Goal: Task Accomplishment & Management: Complete application form

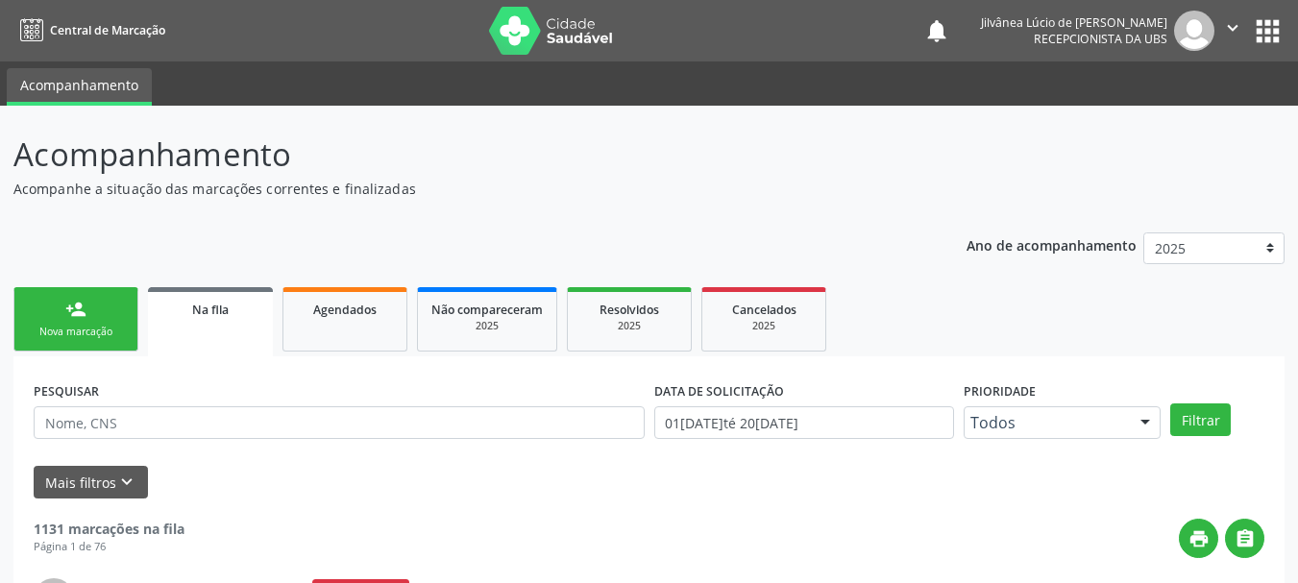
click at [78, 320] on link "person_add Nova marcação" at bounding box center [75, 319] width 125 height 64
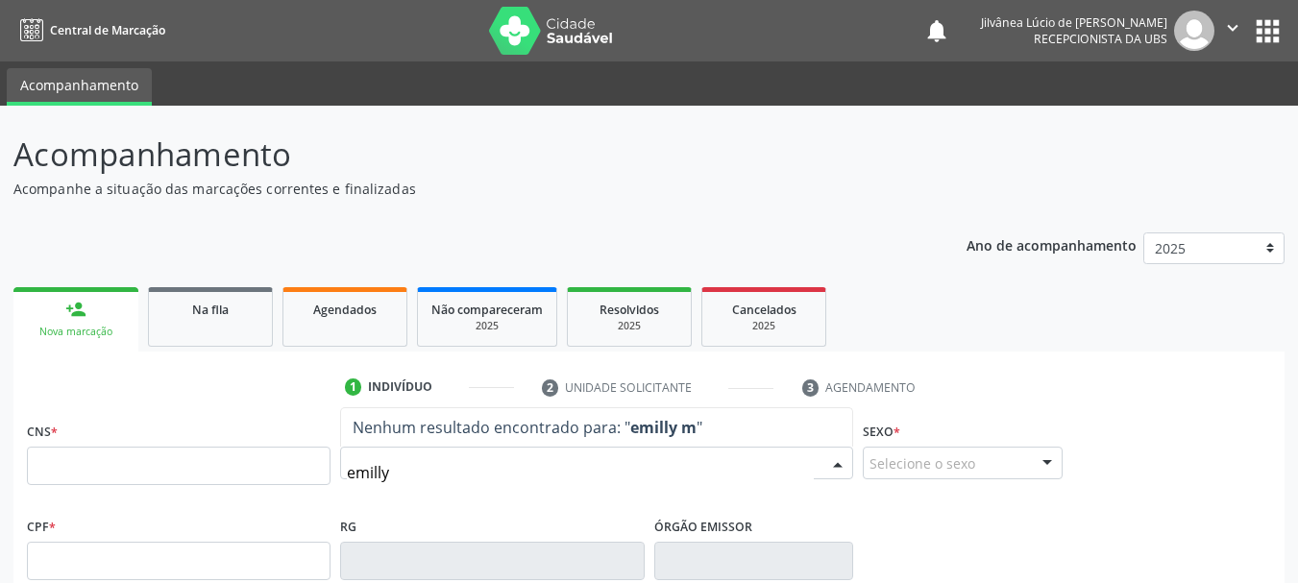
type input "emilly"
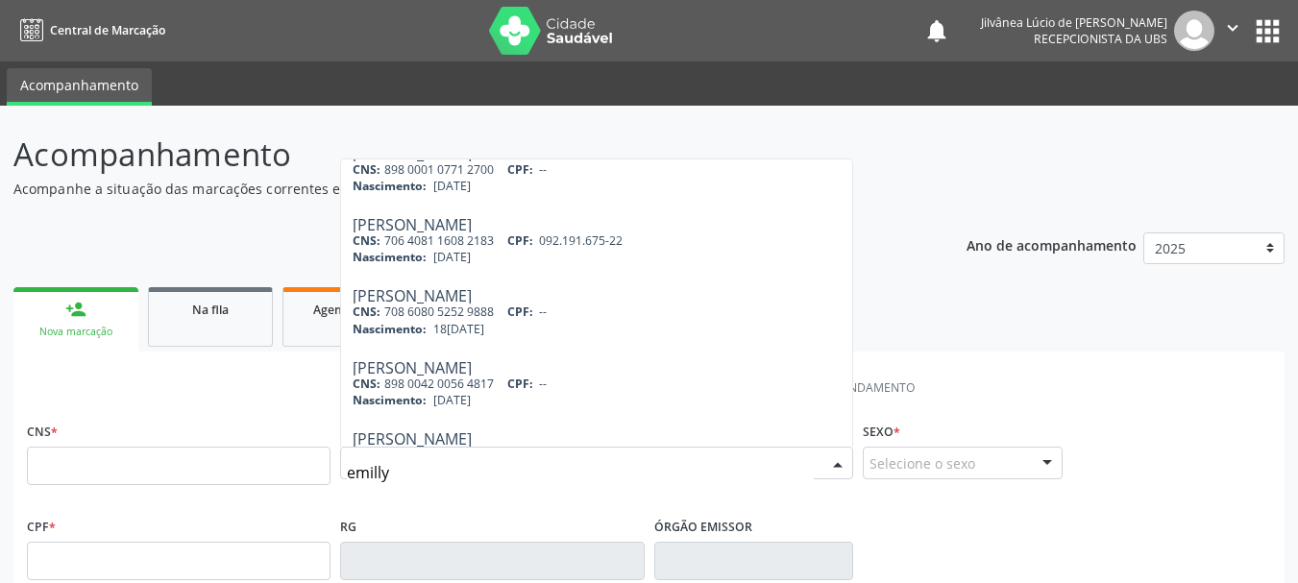
scroll to position [384, 0]
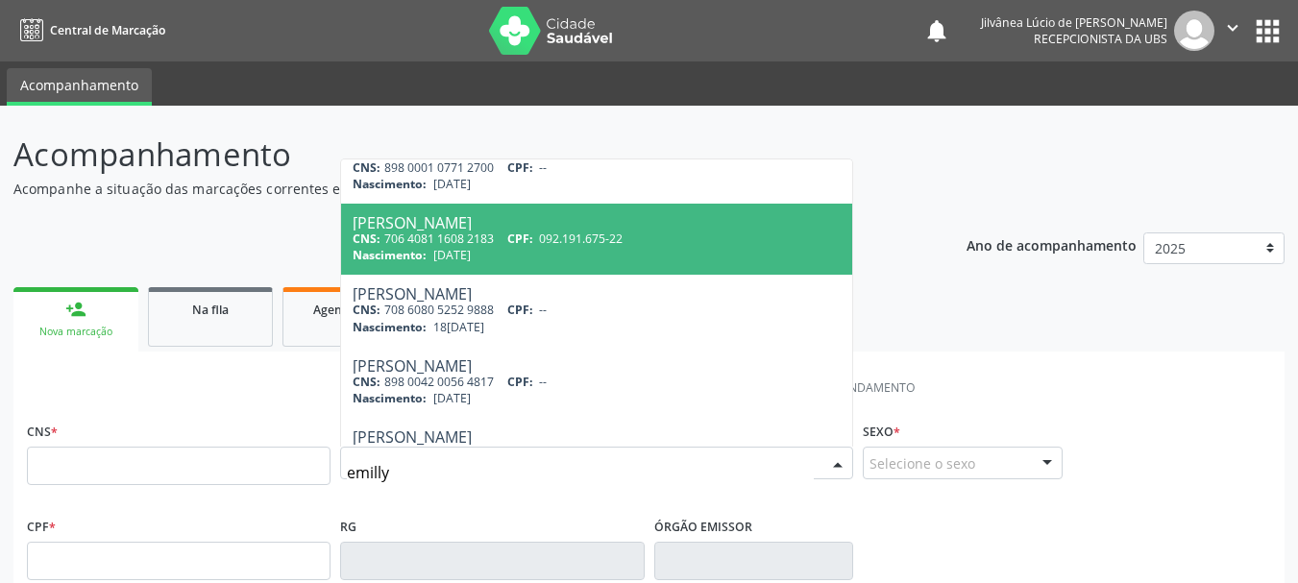
click at [557, 242] on span "092.191.675-22" at bounding box center [581, 239] width 84 height 16
type input "706 4081 1608 2183"
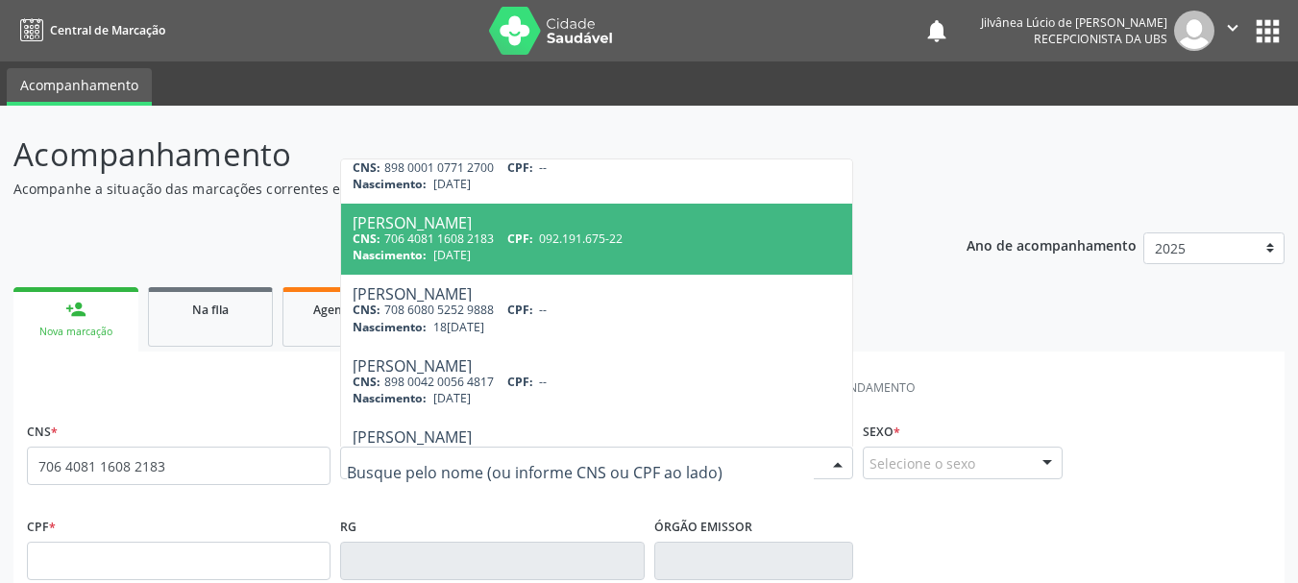
scroll to position [0, 0]
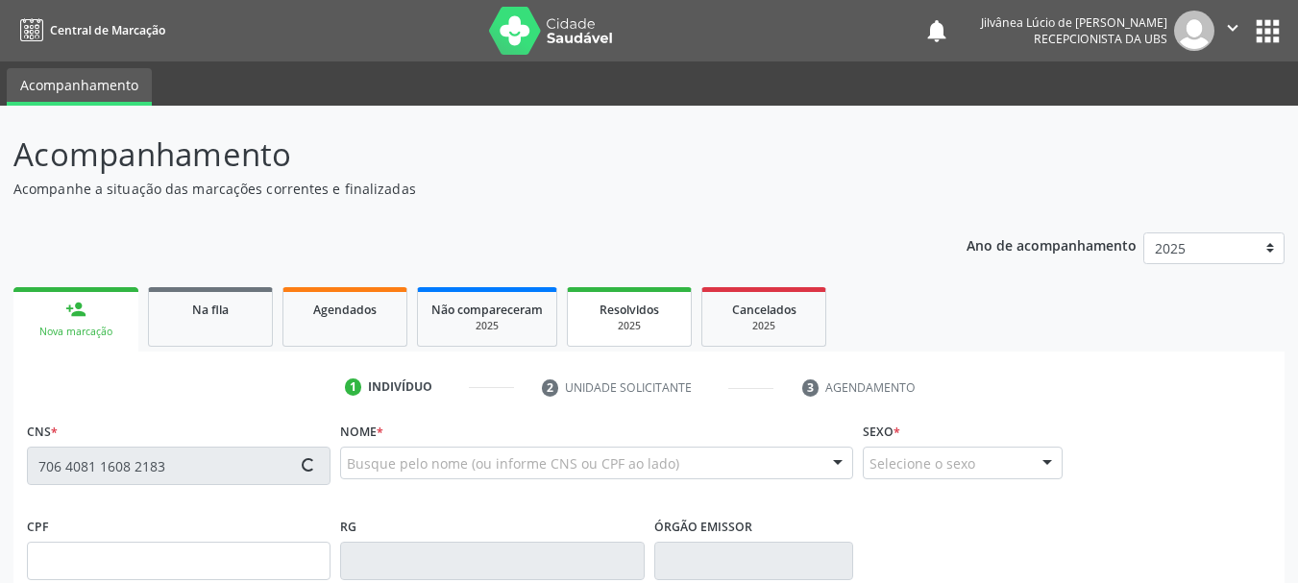
type input "092.191.675-22"
type input "[DATE]"
type input "[PERSON_NAME]"
type input "[PHONE_NUMBER]"
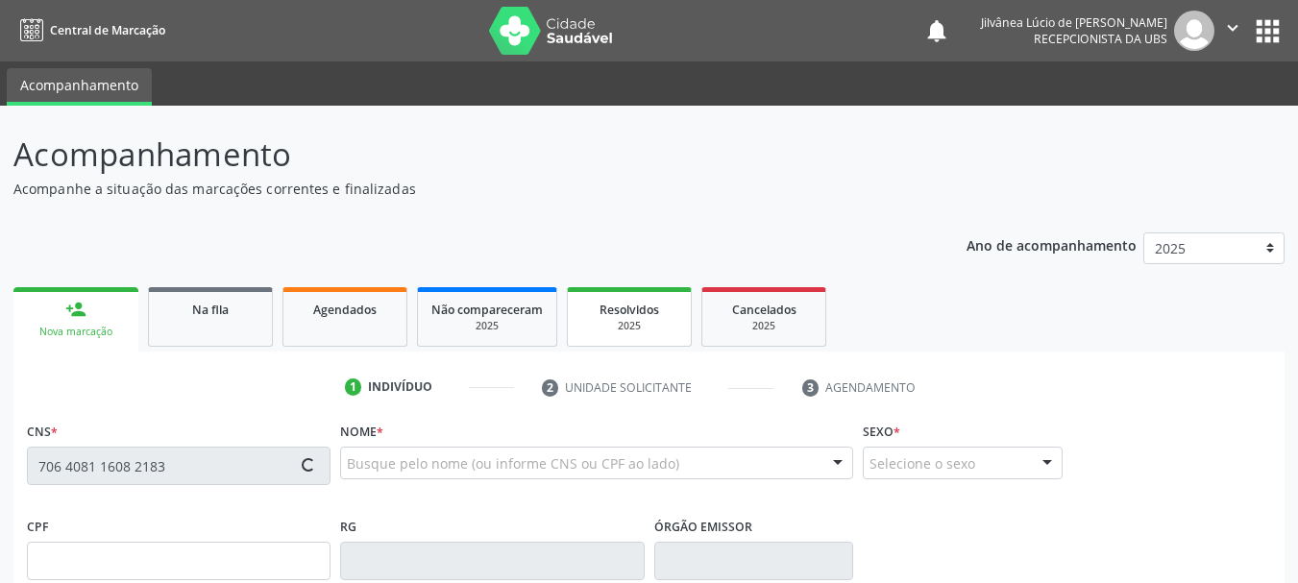
type input "S/N"
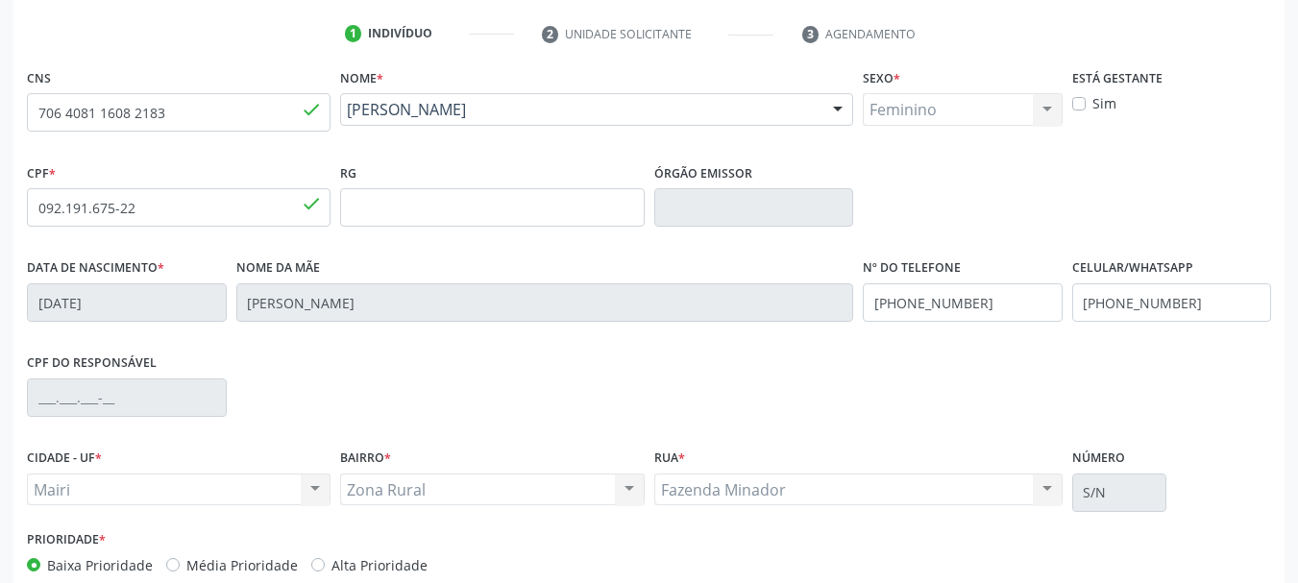
scroll to position [458, 0]
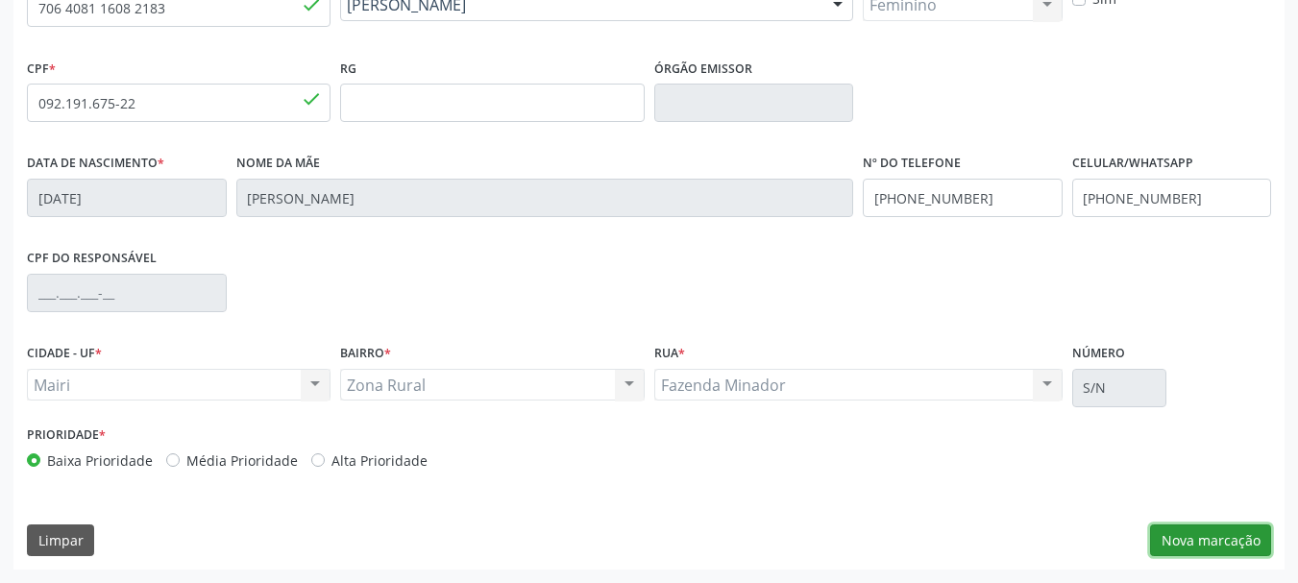
click at [1210, 552] on button "Nova marcação" at bounding box center [1210, 541] width 121 height 33
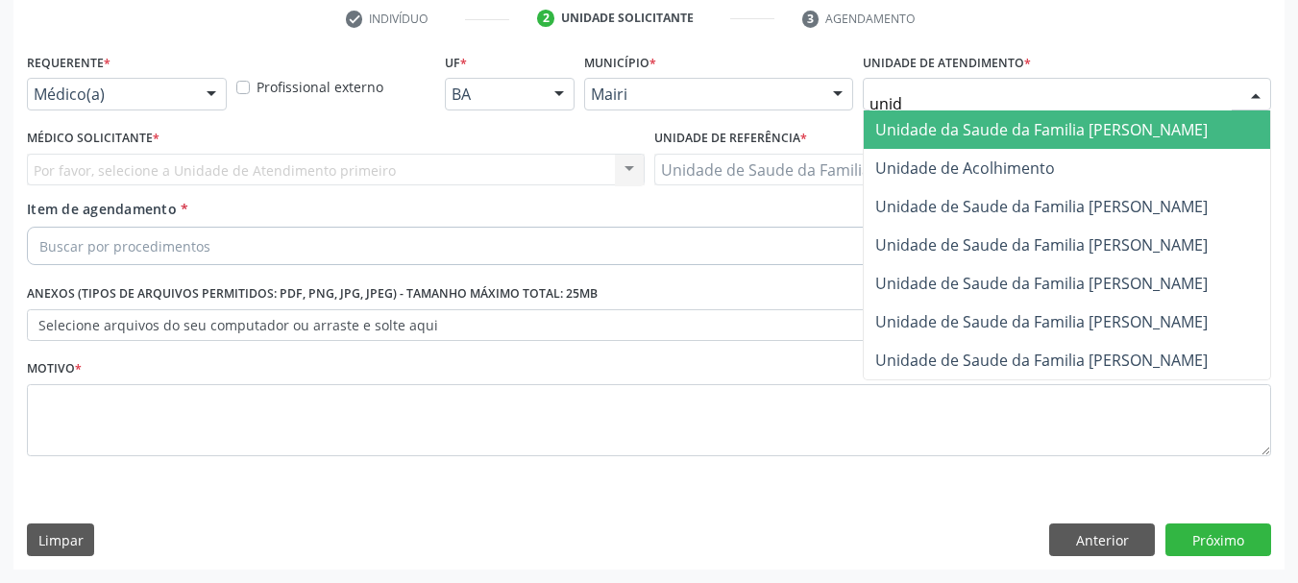
type input "unida"
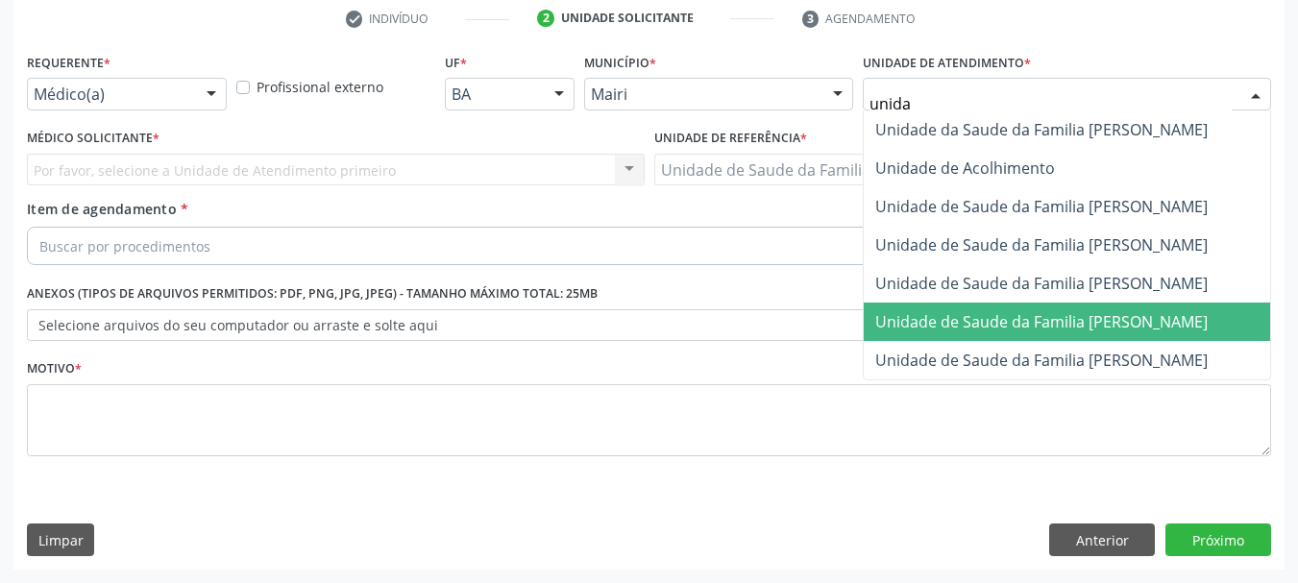
click at [1027, 316] on span "Unidade de Saude da Familia [PERSON_NAME]" at bounding box center [1041, 321] width 332 height 21
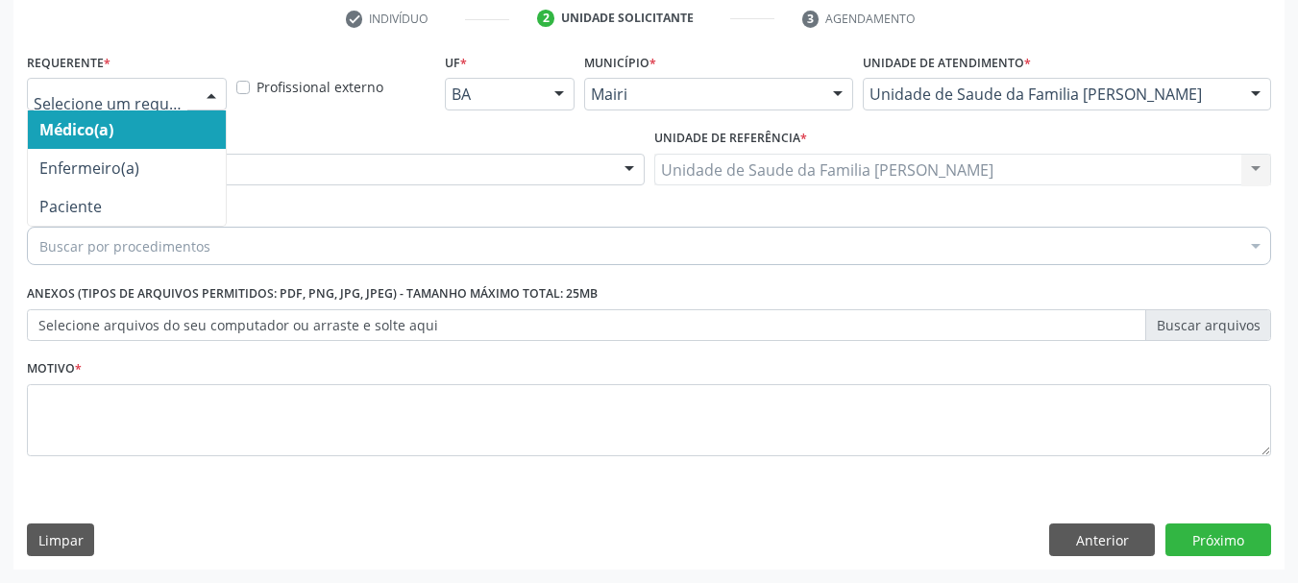
click at [80, 101] on input "text" at bounding box center [111, 104] width 154 height 38
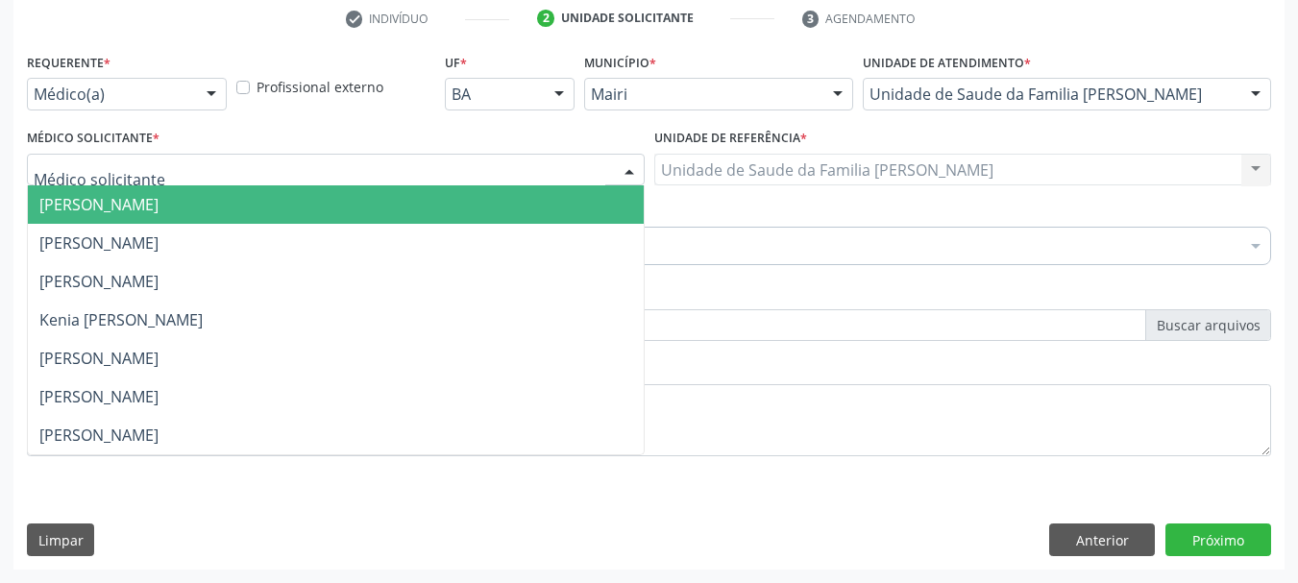
click at [292, 163] on div at bounding box center [336, 170] width 618 height 33
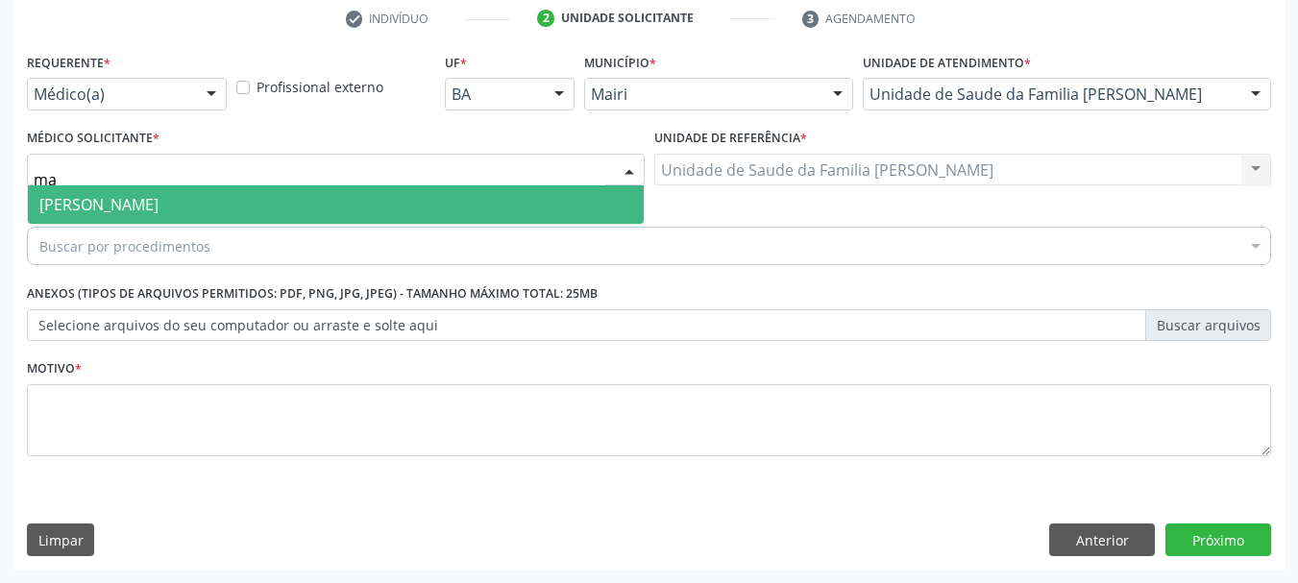
type input "m"
type input "victor"
click at [225, 203] on span "[PERSON_NAME]" at bounding box center [336, 204] width 616 height 38
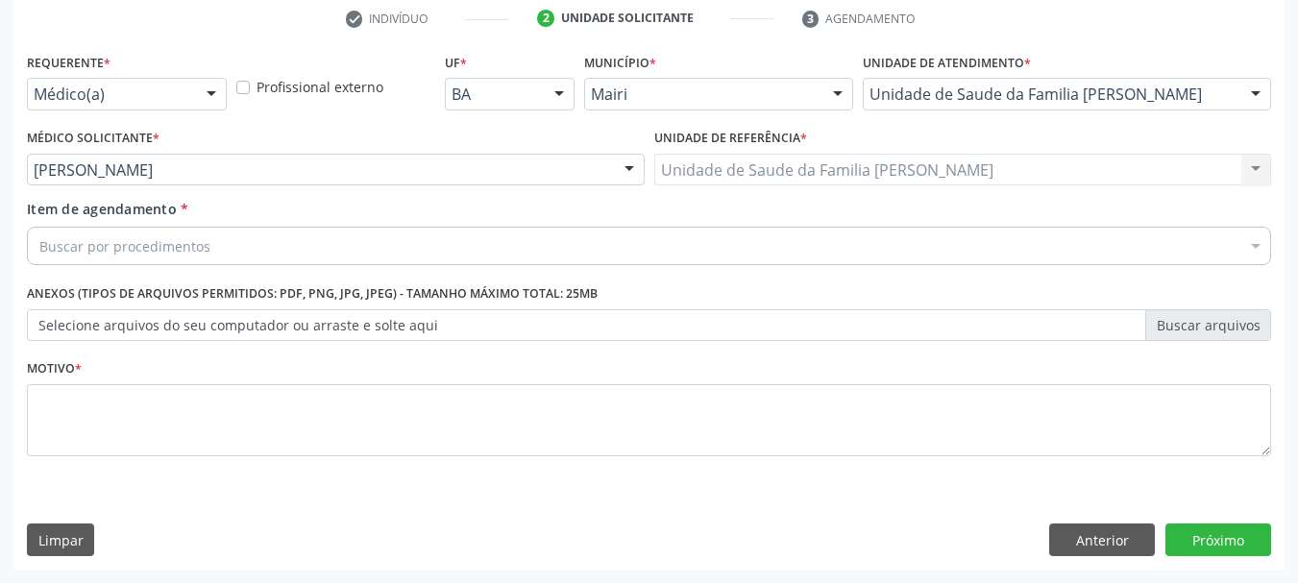
click at [243, 242] on div "Buscar por procedimentos" at bounding box center [649, 246] width 1244 height 38
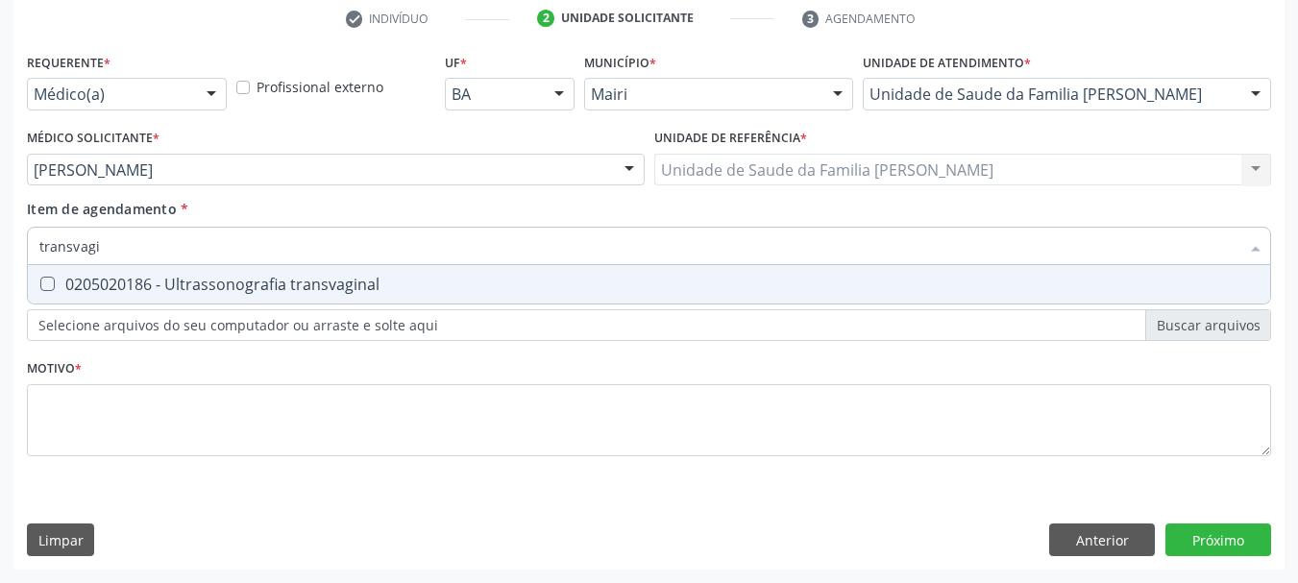
type input "transvagin"
click at [239, 284] on div "0205020186 - Ultrassonografia transvaginal" at bounding box center [648, 284] width 1219 height 15
checkbox transvaginal "true"
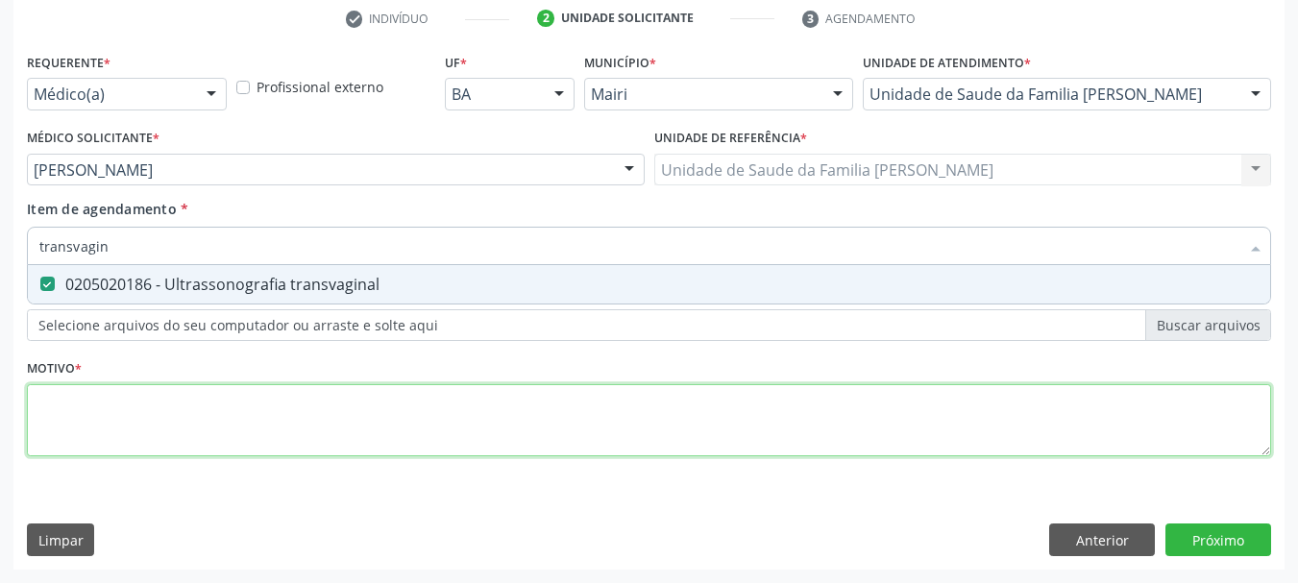
click at [181, 411] on div "Requerente * Médico(a) Médico(a) Enfermeiro(a) Paciente Nenhum resultado encont…" at bounding box center [649, 265] width 1244 height 435
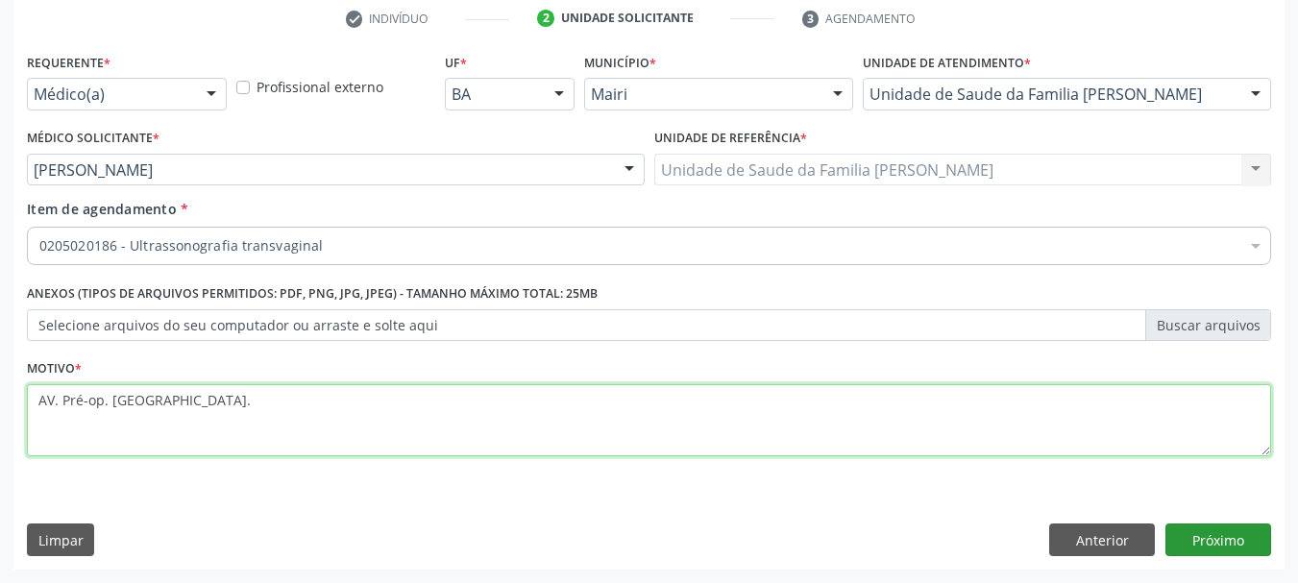
type textarea "AV. Pré-op. [GEOGRAPHIC_DATA]."
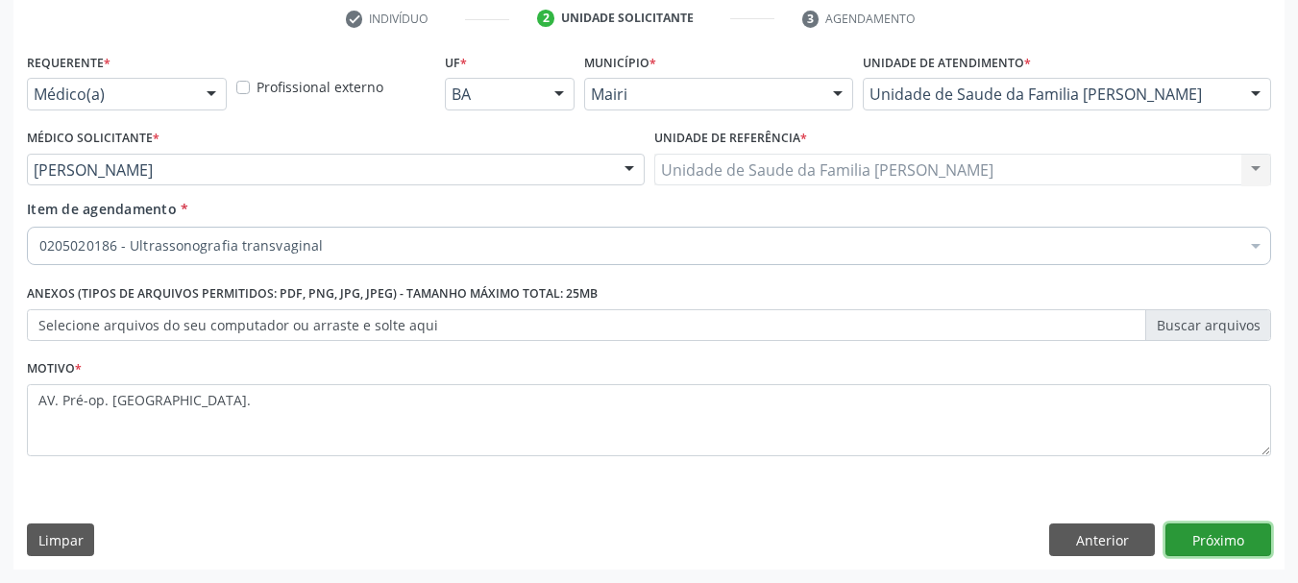
click at [1247, 538] on button "Próximo" at bounding box center [1218, 540] width 106 height 33
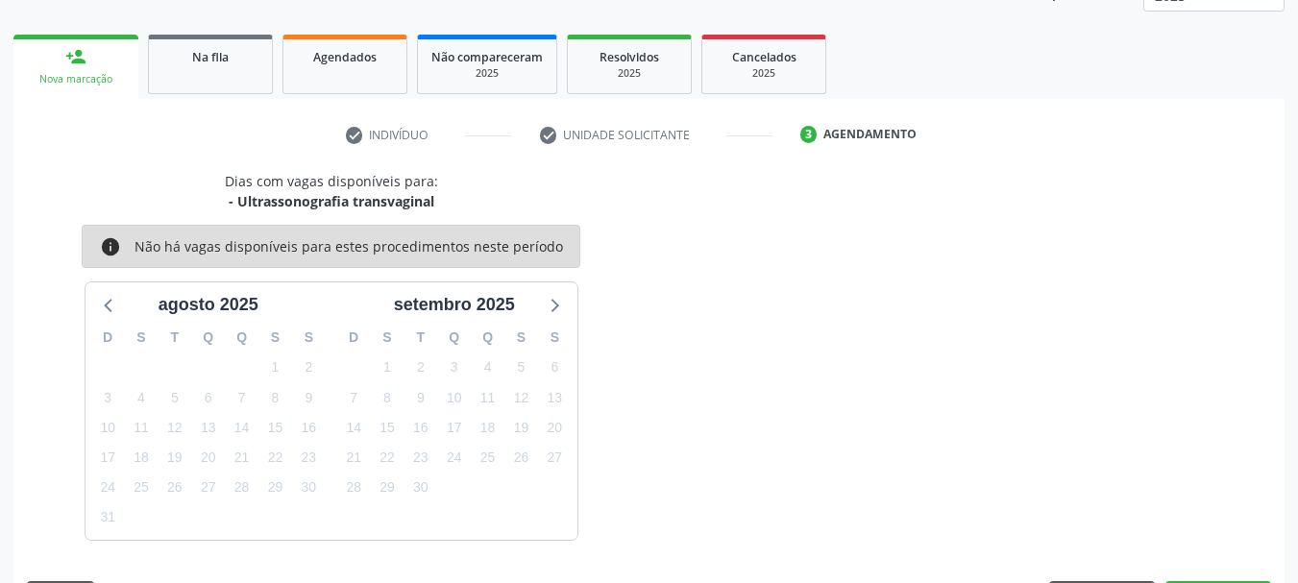
scroll to position [309, 0]
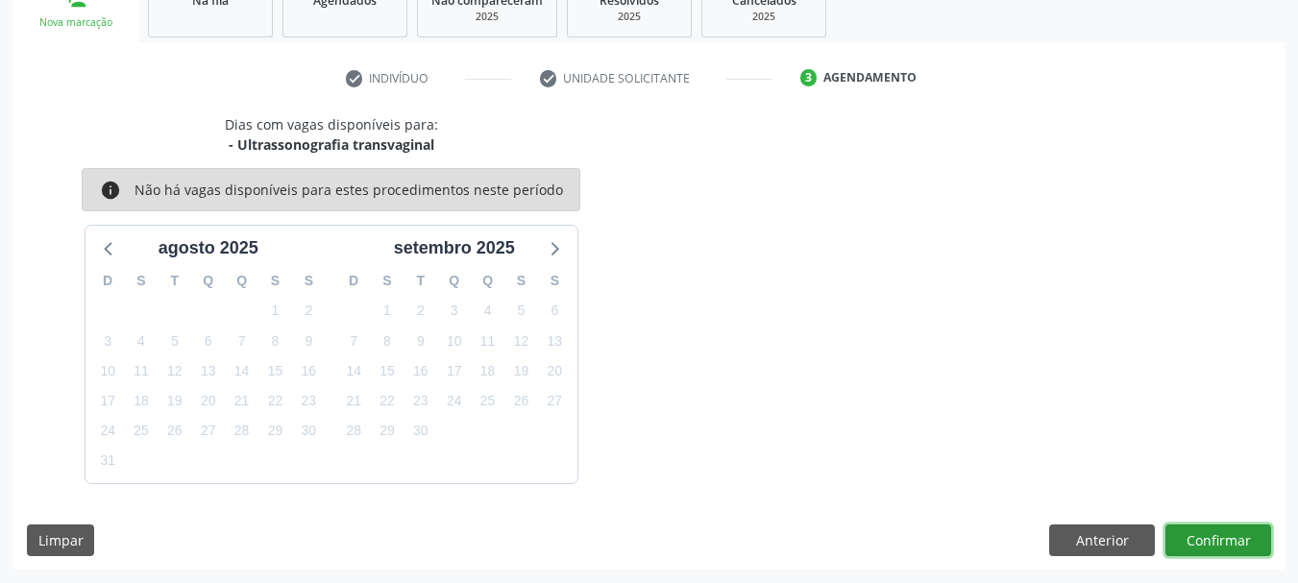
click at [1214, 539] on button "Confirmar" at bounding box center [1218, 541] width 106 height 33
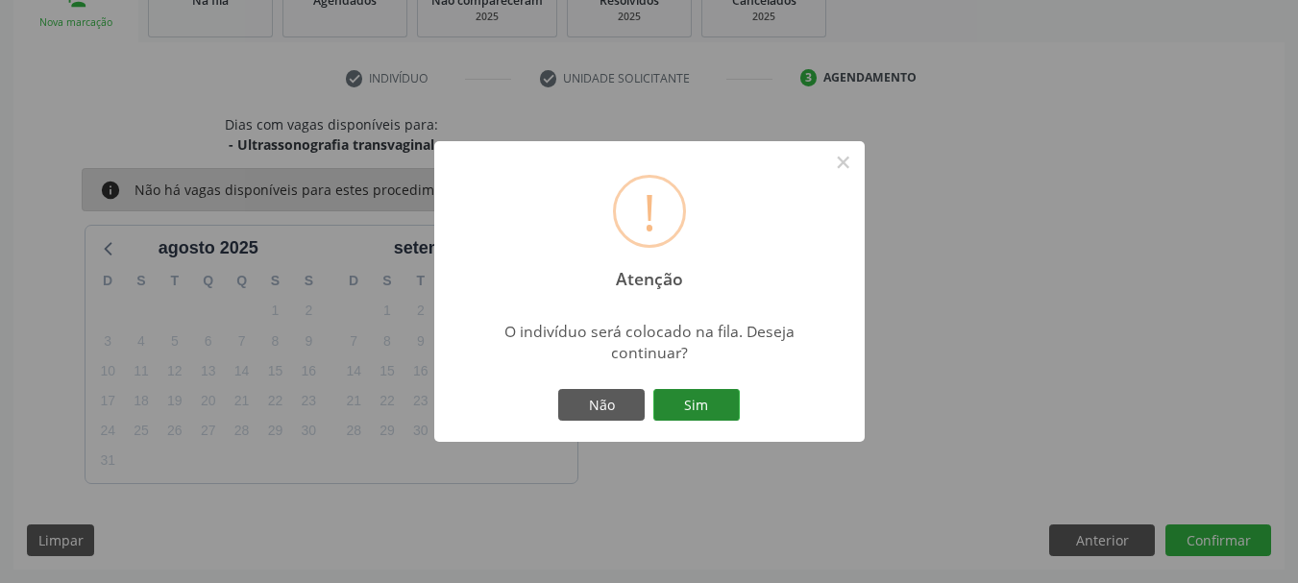
click at [692, 407] on button "Sim" at bounding box center [696, 405] width 86 height 33
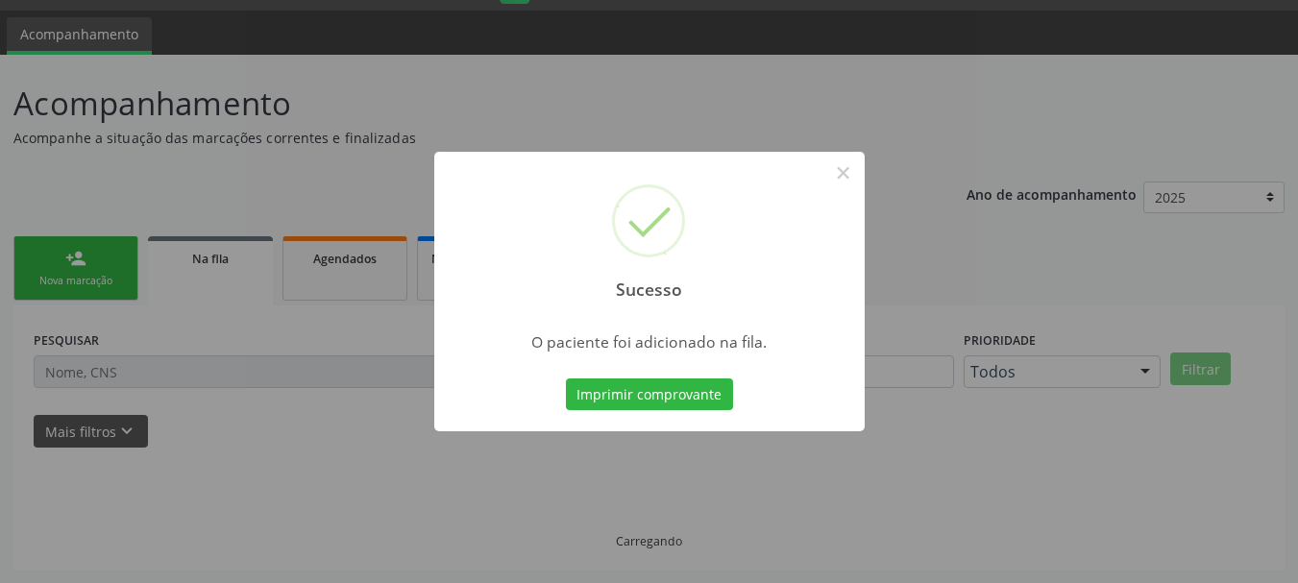
scroll to position [51, 0]
click at [850, 164] on button "×" at bounding box center [843, 173] width 33 height 33
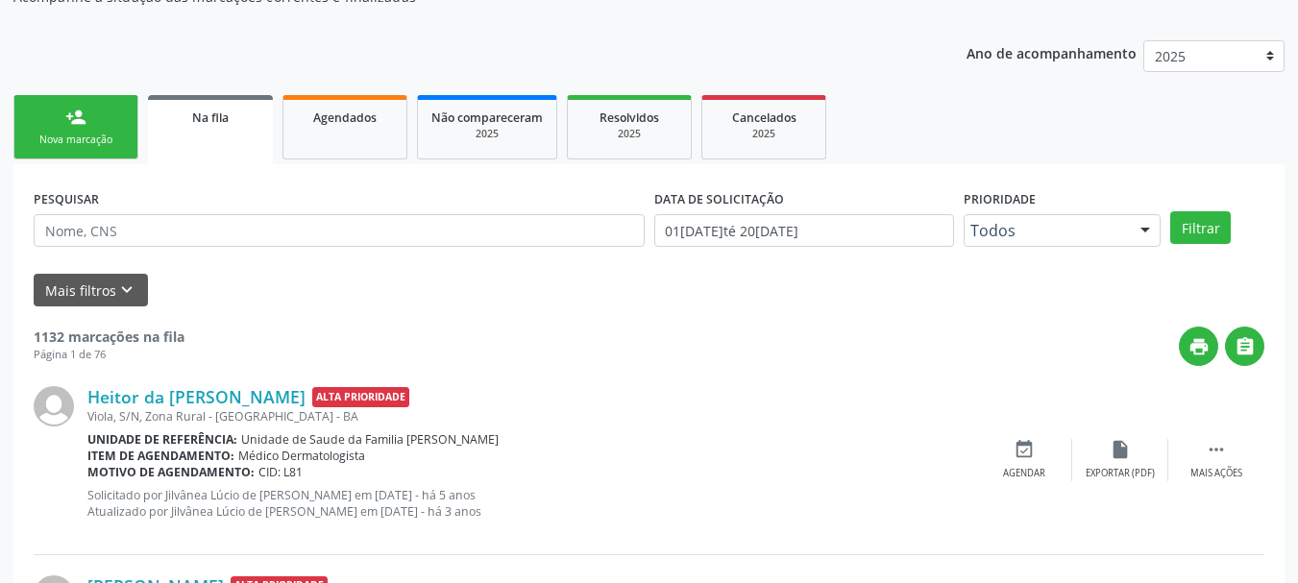
scroll to position [0, 0]
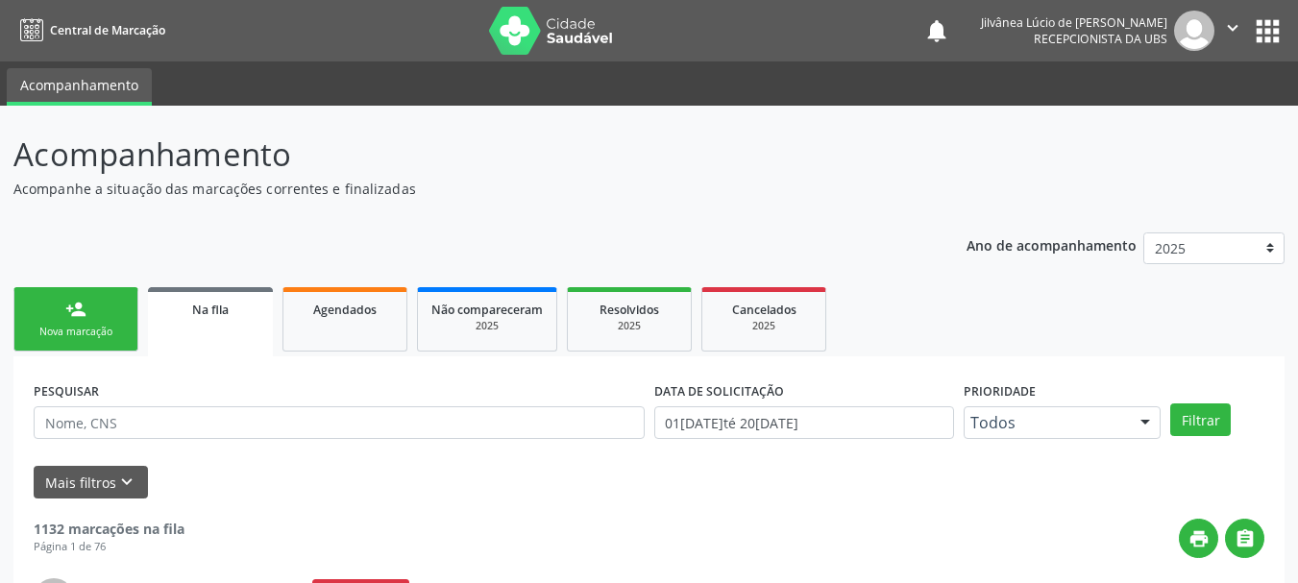
click at [82, 330] on div "Nova marcação" at bounding box center [76, 332] width 96 height 14
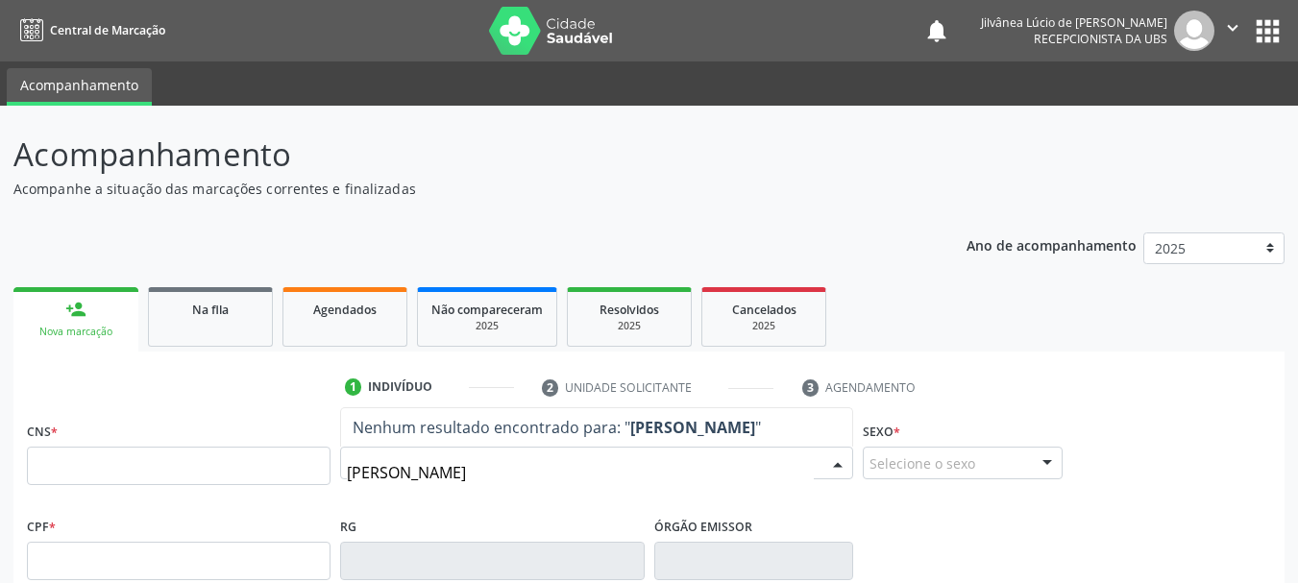
click at [391, 467] on input "[PERSON_NAME]" at bounding box center [580, 473] width 467 height 38
type input "[PERSON_NAME]"
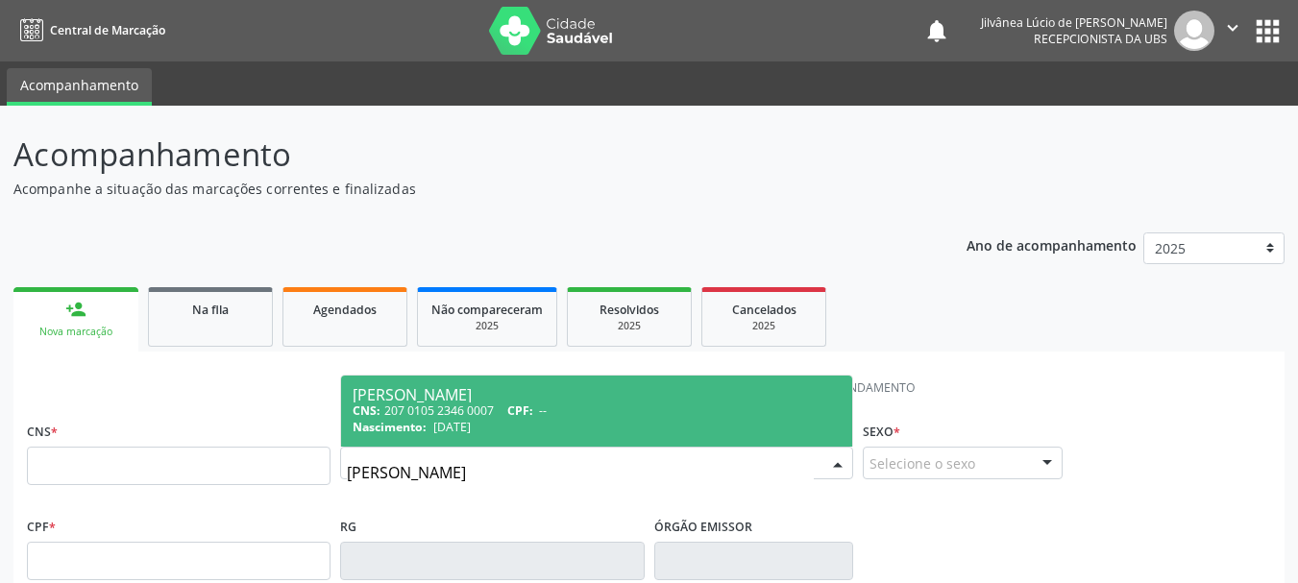
click at [427, 434] on span "Nascimento:" at bounding box center [390, 427] width 74 height 16
type input "207 0105 2346 0007"
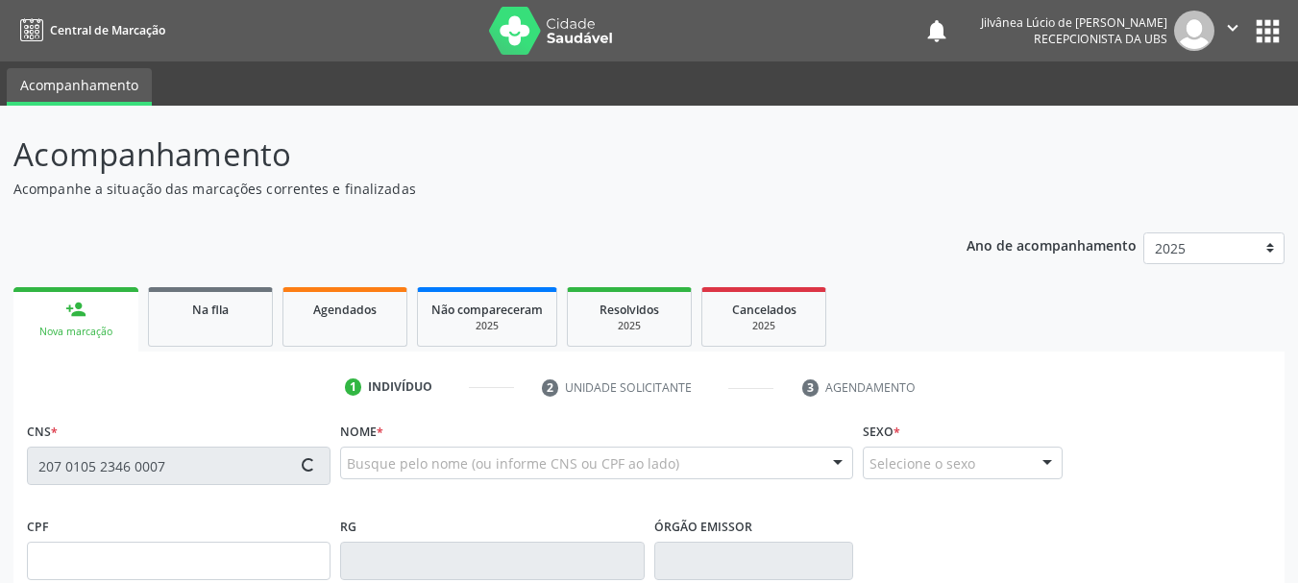
type input "[DATE]"
type input "[PERSON_NAME]"
type input "[PHONE_NUMBER]"
type input "S/N"
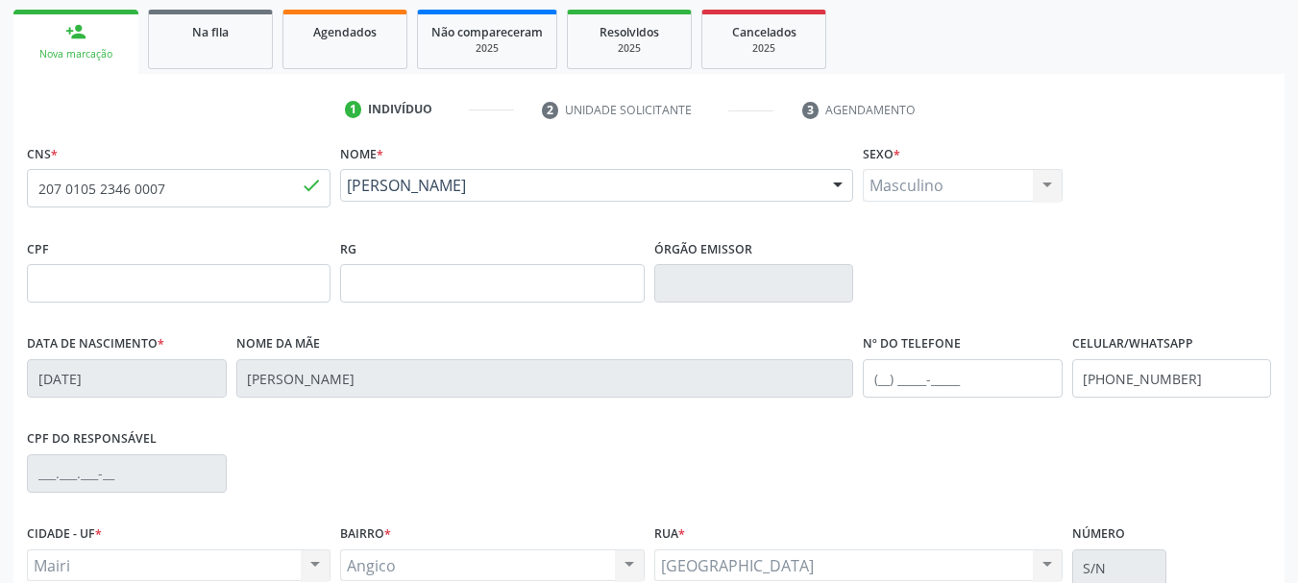
scroll to position [458, 0]
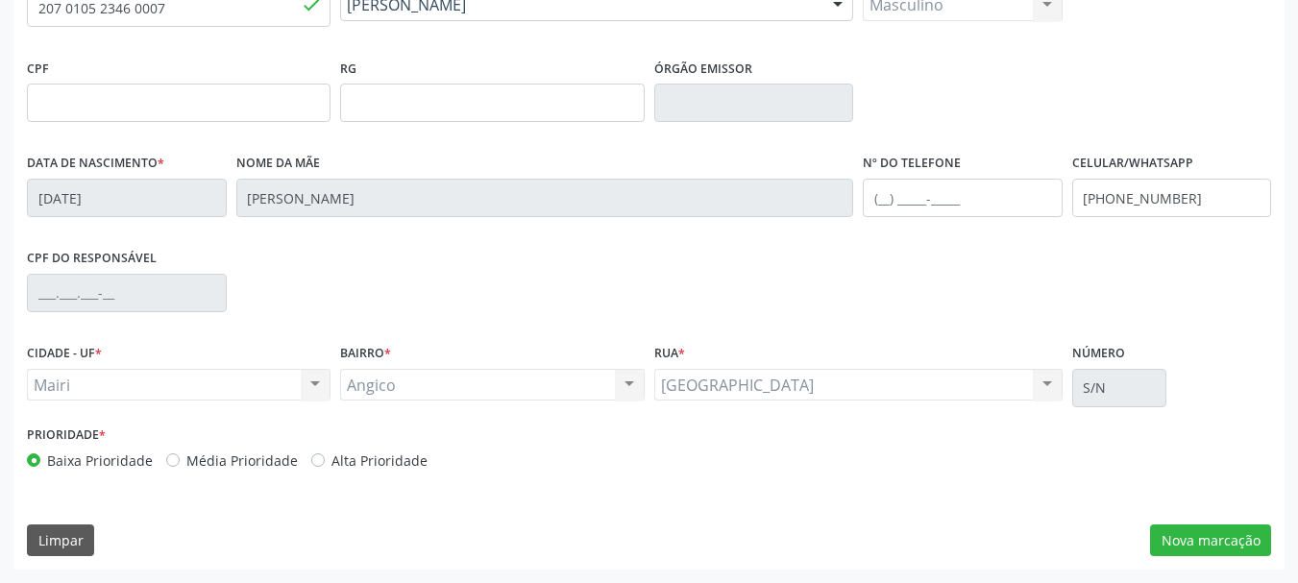
click at [319, 461] on div "Alta Prioridade" at bounding box center [369, 461] width 116 height 20
click at [331, 463] on label "Alta Prioridade" at bounding box center [379, 461] width 96 height 20
click at [316, 463] on input "Alta Prioridade" at bounding box center [317, 459] width 13 height 17
radio input "true"
click at [1202, 540] on button "Nova marcação" at bounding box center [1210, 541] width 121 height 33
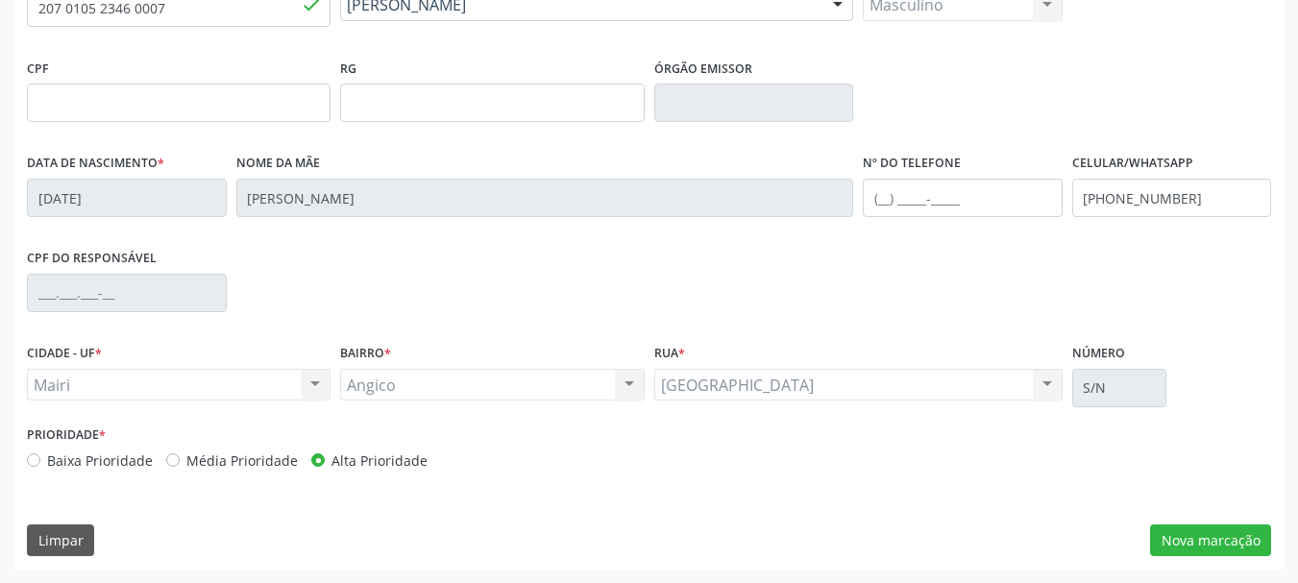
scroll to position [369, 0]
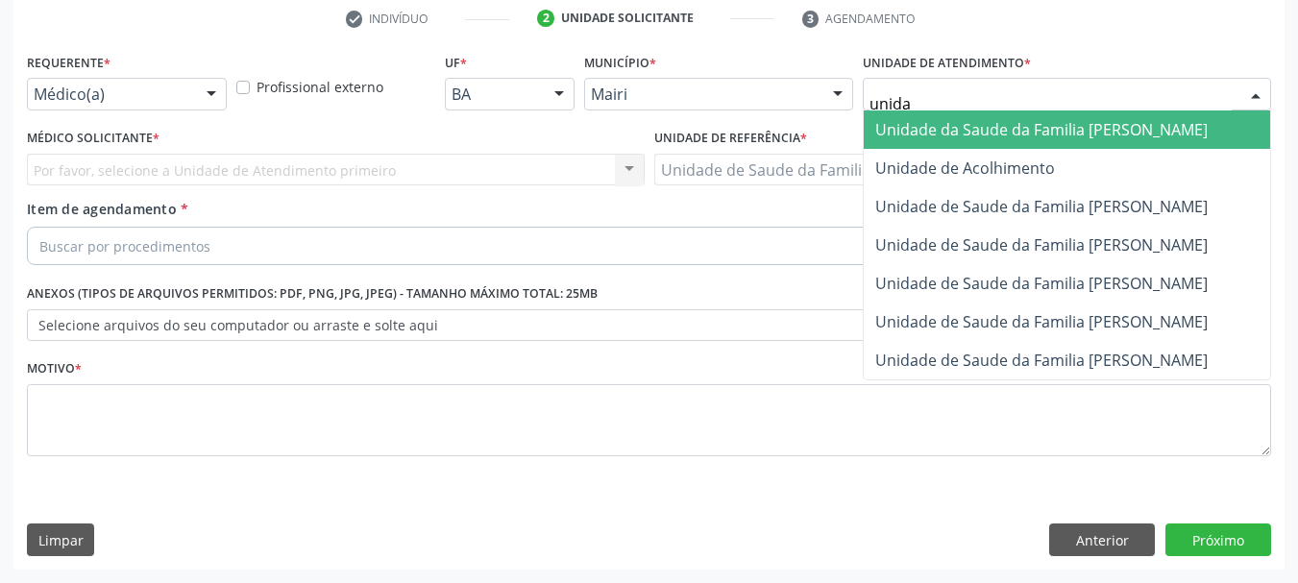
type input "unidad"
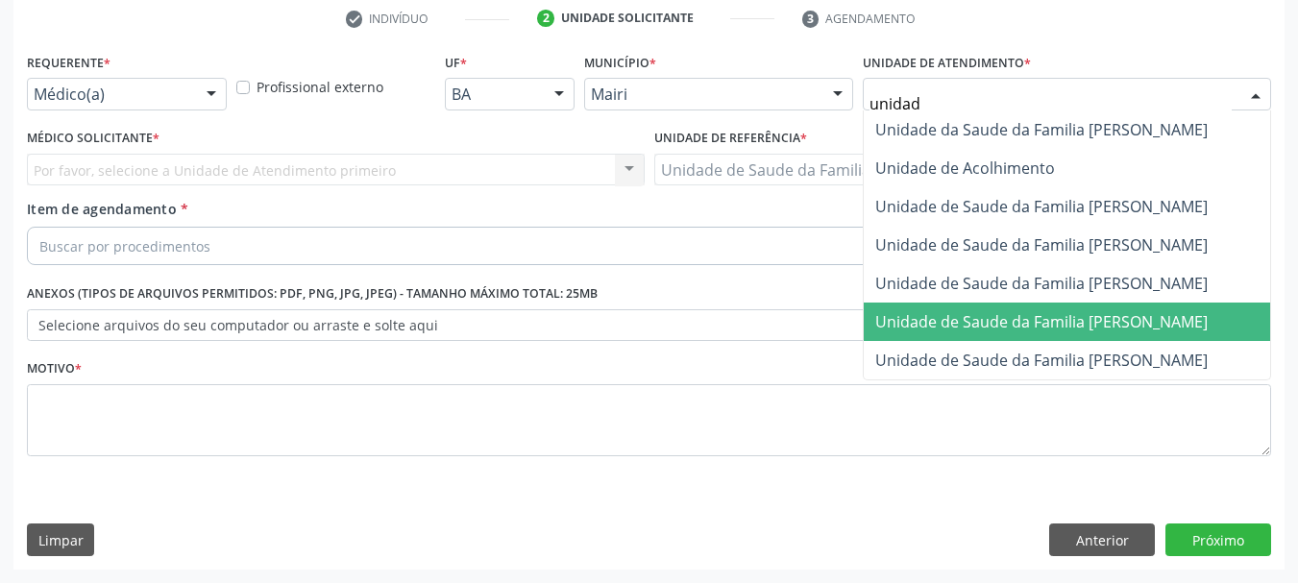
click at [992, 321] on span "Unidade de Saude da Familia [PERSON_NAME]" at bounding box center [1041, 321] width 332 height 21
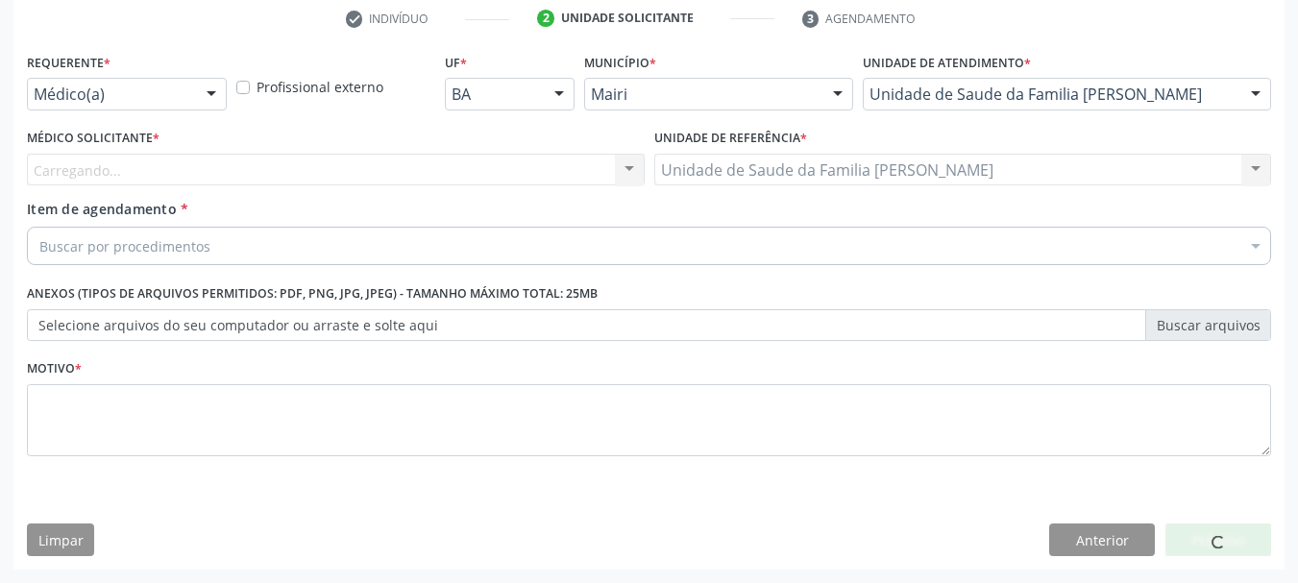
click at [134, 166] on div "Carregando... Nenhum resultado encontrado para: " " Não há nenhuma opção para s…" at bounding box center [336, 170] width 618 height 33
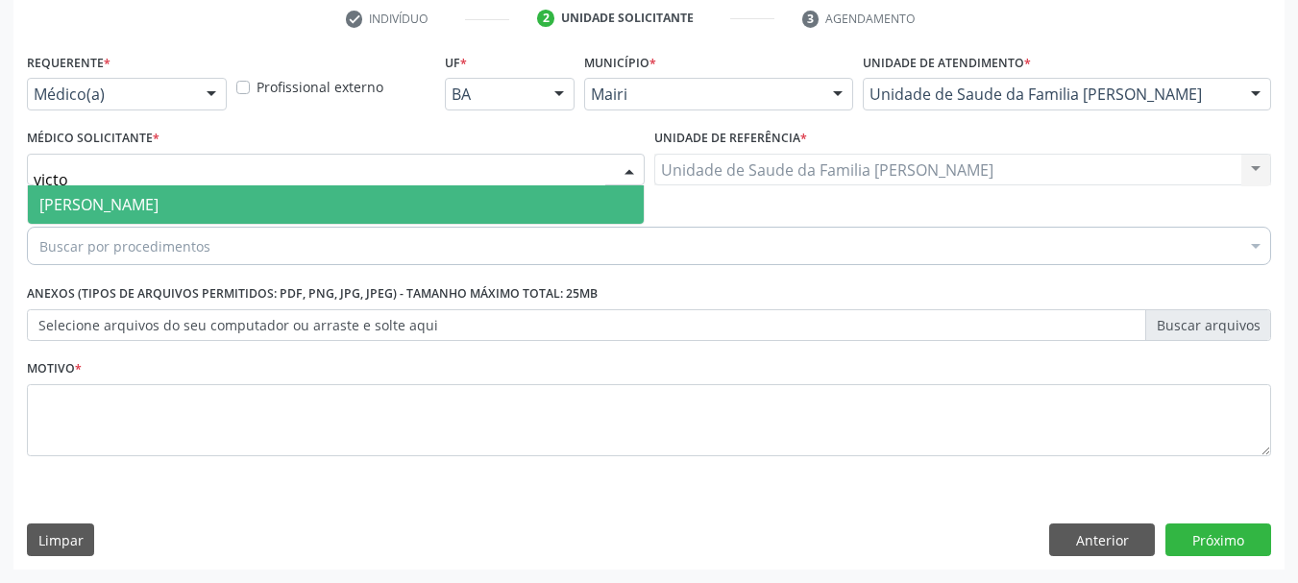
type input "victor"
click at [104, 194] on span "[PERSON_NAME]" at bounding box center [98, 204] width 119 height 21
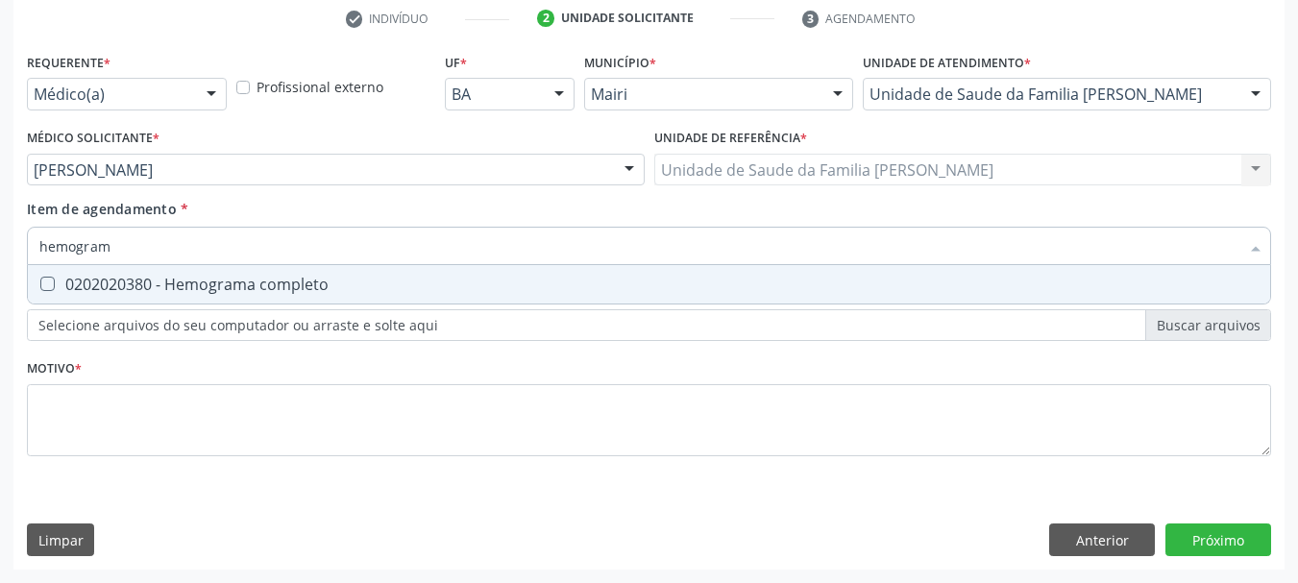
type input "hemograma"
click at [154, 296] on span "0202020380 - Hemograma completo" at bounding box center [649, 284] width 1242 height 38
checkbox completo "true"
drag, startPoint x: 128, startPoint y: 244, endPoint x: 0, endPoint y: 254, distance: 128.1
click at [0, 254] on div "Acompanhamento Acompanhe a situação das marcações correntes e finalizadas Relat…" at bounding box center [649, 160] width 1298 height 846
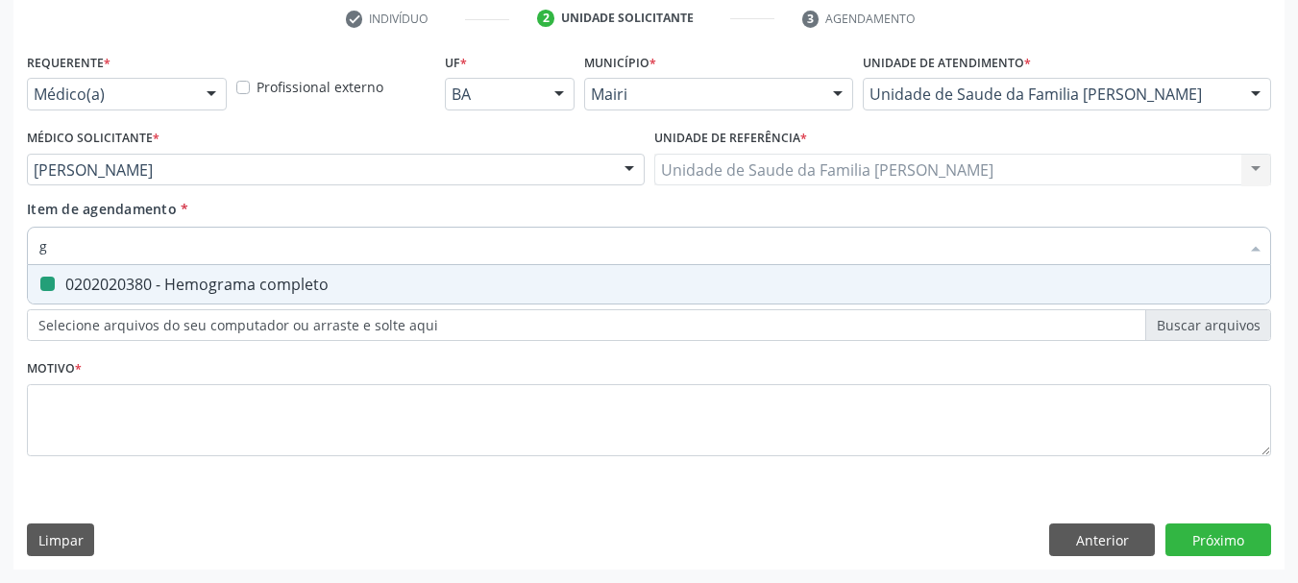
type input "gl"
checkbox completo "false"
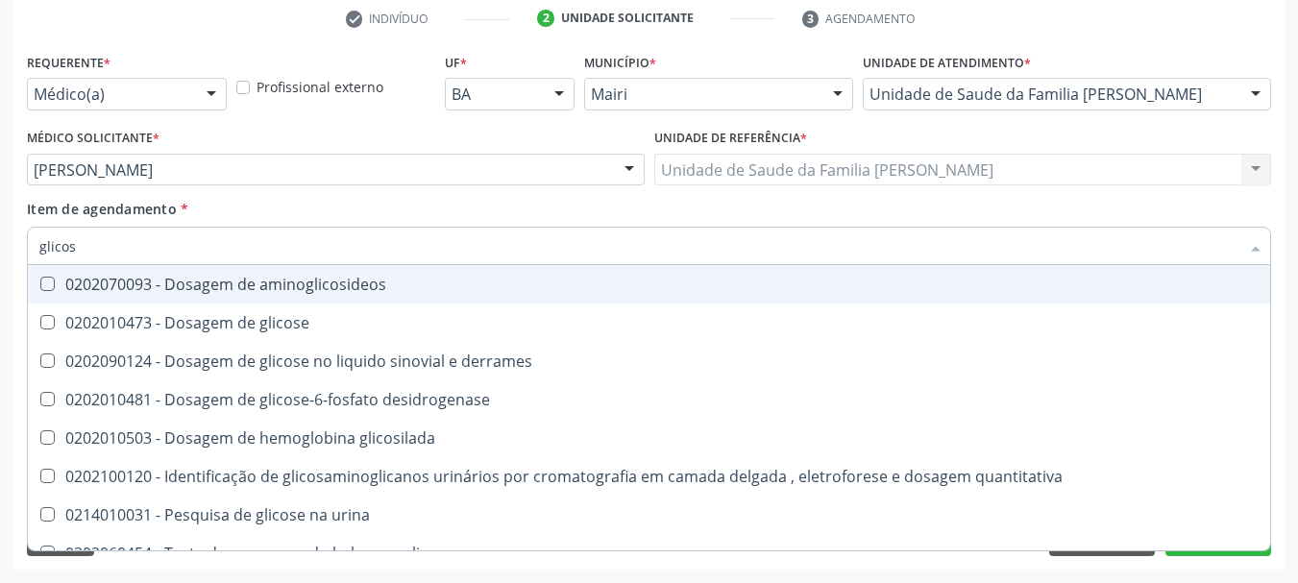
type input "glicose"
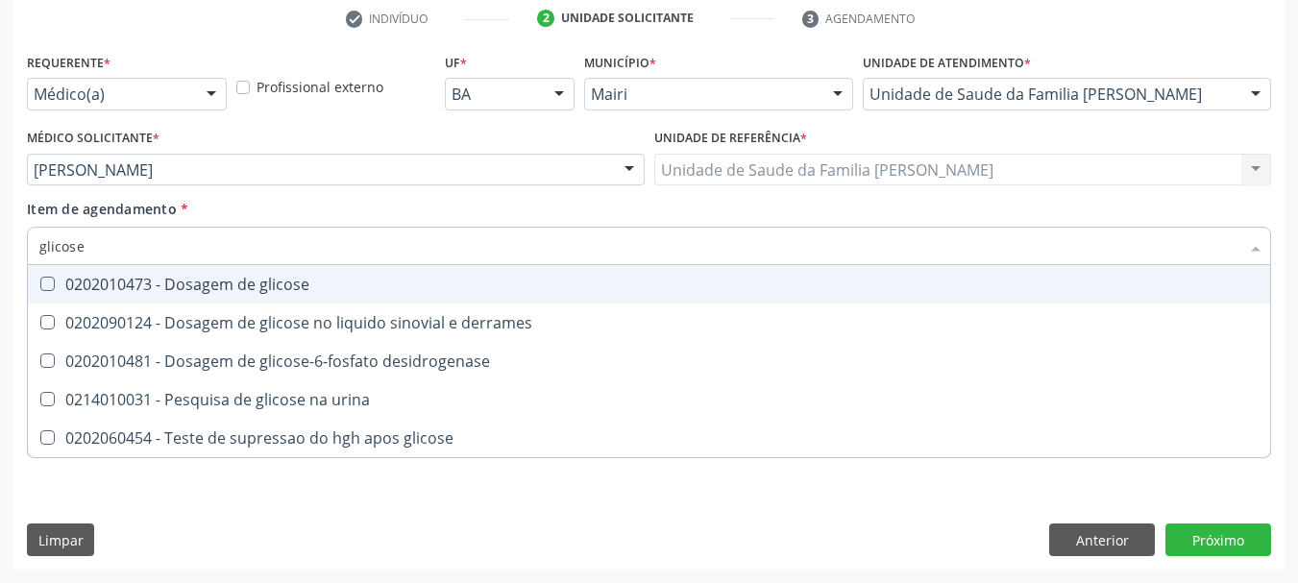
click at [71, 284] on div "0202010473 - Dosagem de glicose" at bounding box center [648, 284] width 1219 height 15
checkbox glicose "true"
drag, startPoint x: 99, startPoint y: 246, endPoint x: 0, endPoint y: 247, distance: 99.0
click at [0, 247] on div "Acompanhamento Acompanhe a situação das marcações correntes e finalizadas Relat…" at bounding box center [649, 160] width 1298 height 846
type input "co"
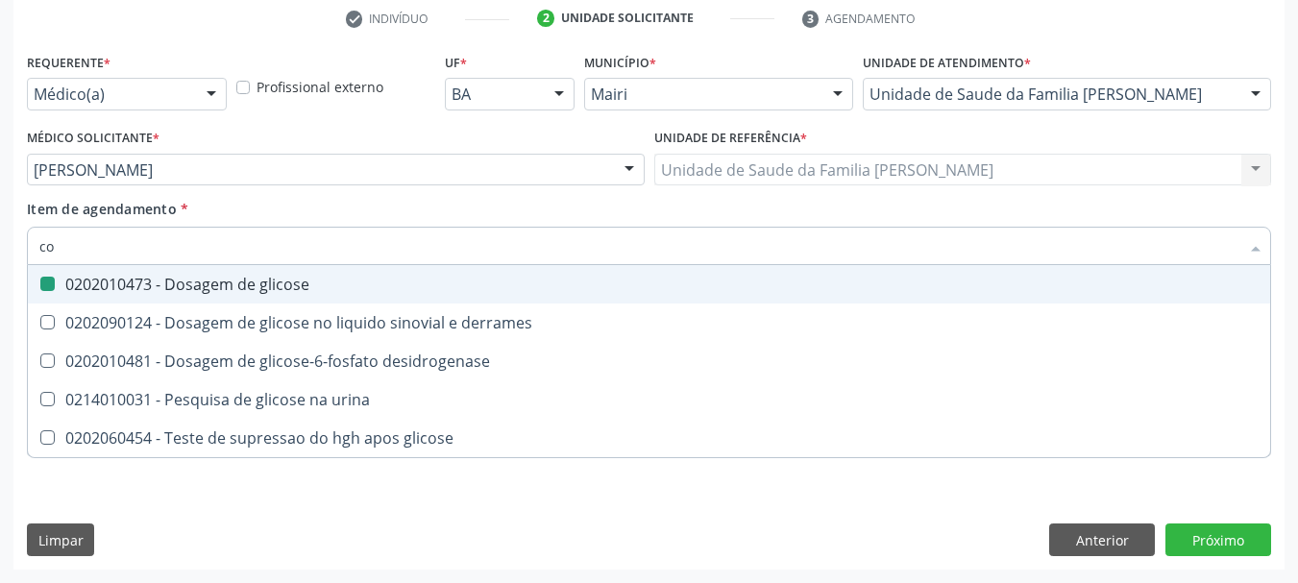
checkbox glicose "false"
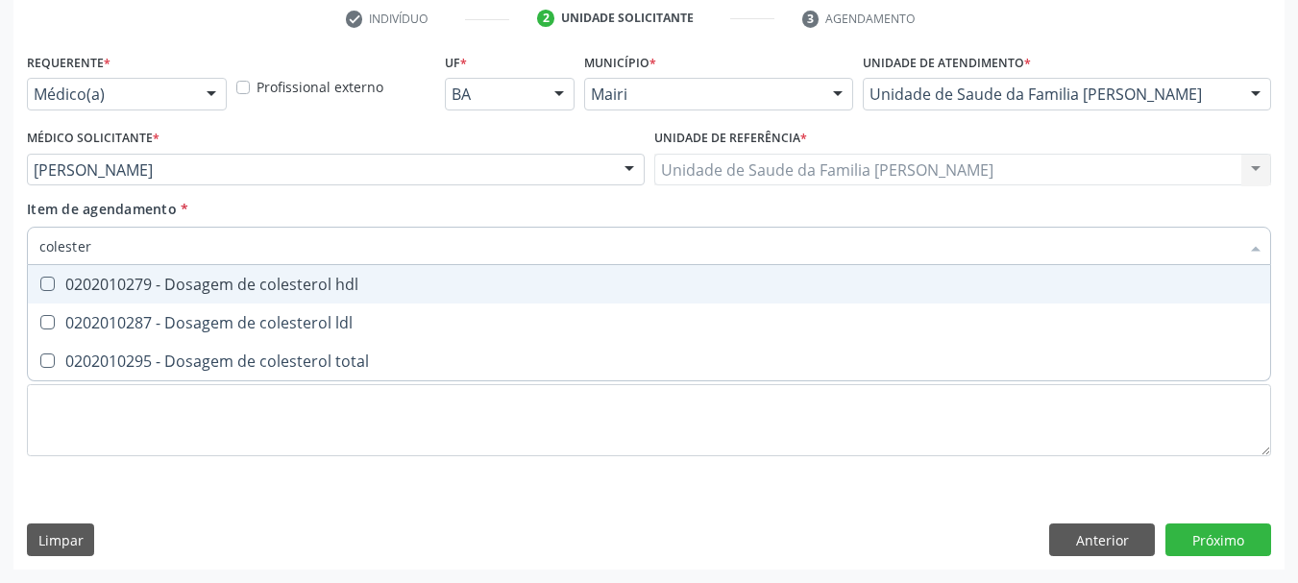
type input "colestero"
click at [68, 280] on div "0202010279 - Dosagem de colesterol hdl" at bounding box center [648, 284] width 1219 height 15
checkbox hdl "true"
click at [81, 306] on span "0202010287 - Dosagem de colesterol ldl" at bounding box center [649, 323] width 1242 height 38
checkbox ldl "true"
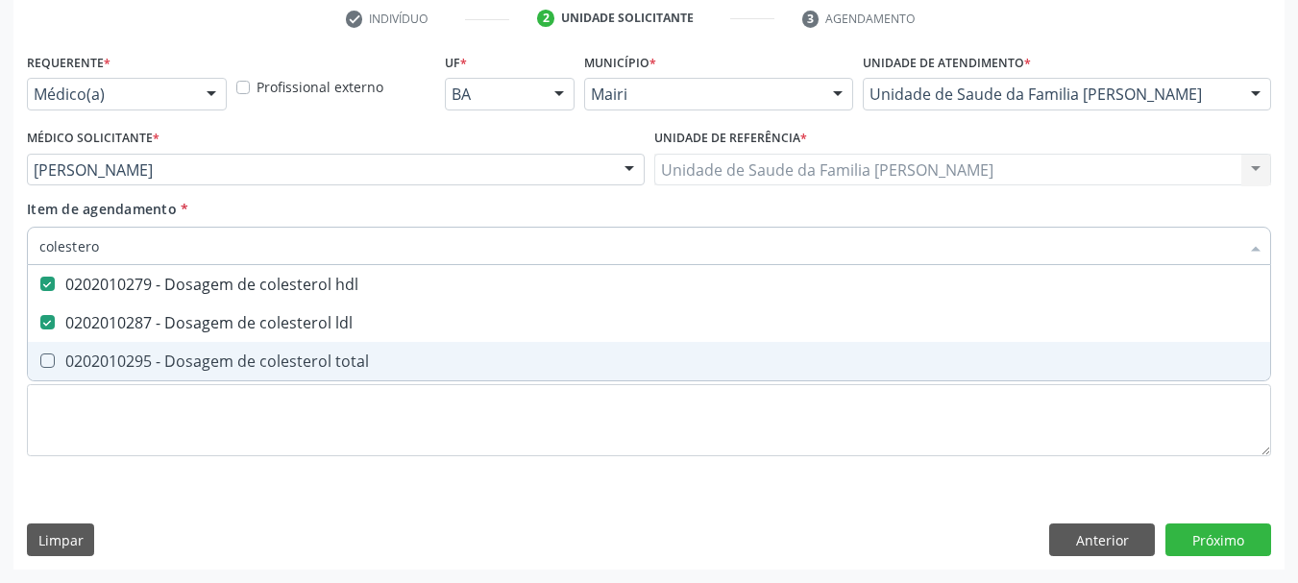
click at [110, 358] on div "0202010295 - Dosagem de colesterol total" at bounding box center [648, 361] width 1219 height 15
checkbox total "true"
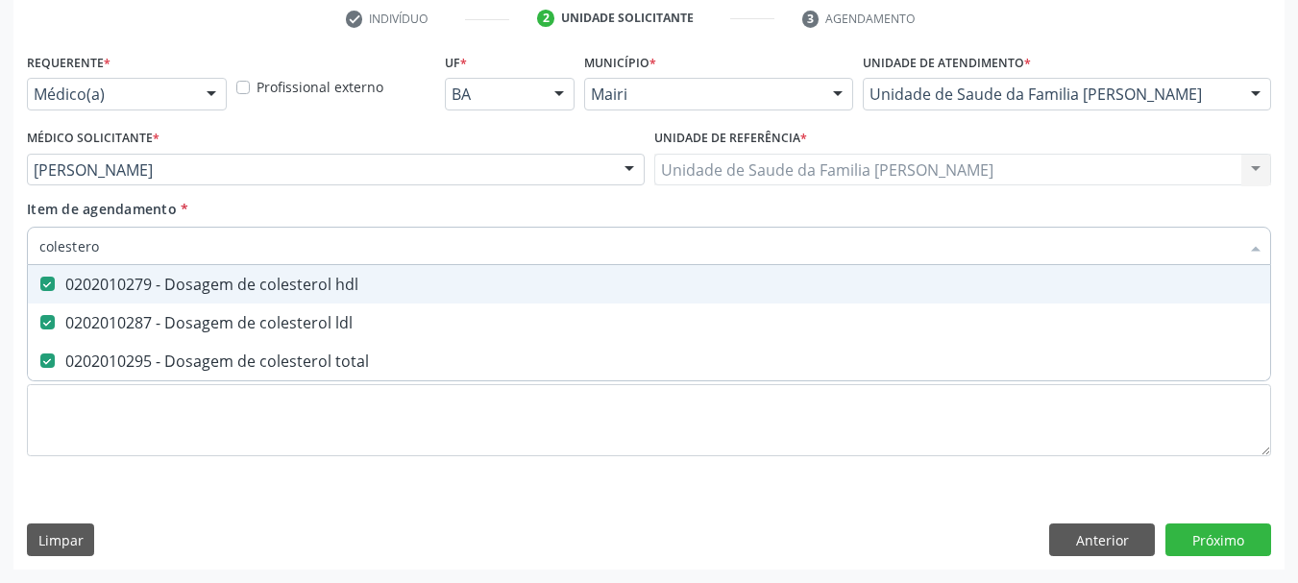
drag, startPoint x: 20, startPoint y: 256, endPoint x: 0, endPoint y: 250, distance: 21.0
click at [0, 250] on div "Acompanhamento Acompanhe a situação das marcações correntes e finalizadas Relat…" at bounding box center [649, 160] width 1298 height 846
type input "tri"
checkbox hdl "false"
checkbox ldl "false"
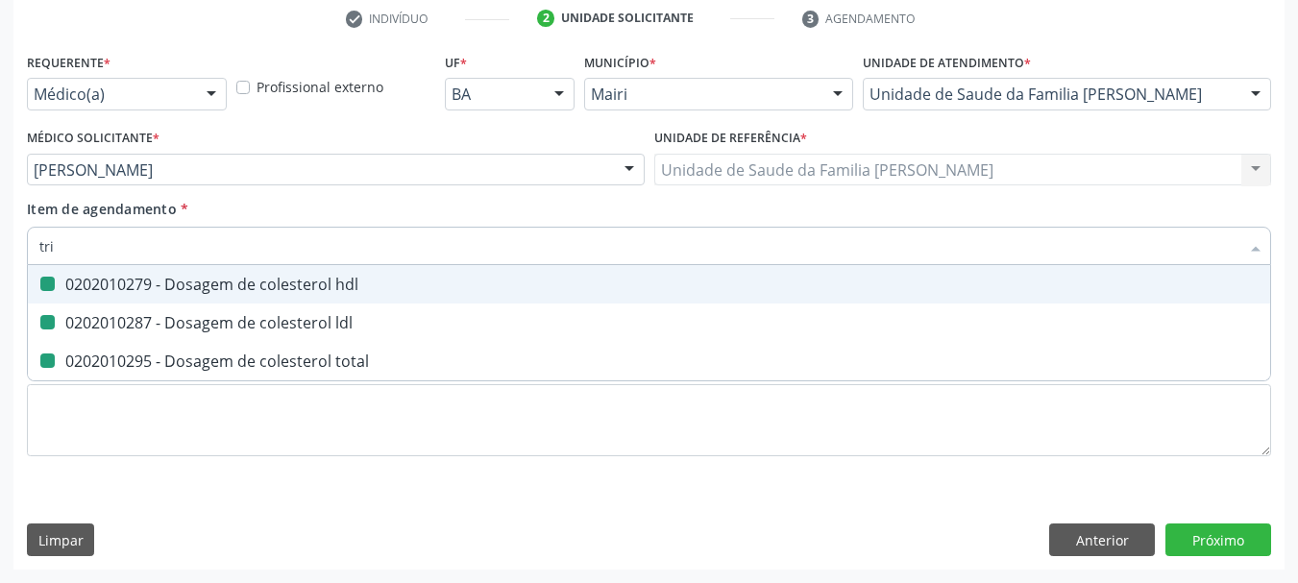
checkbox total "false"
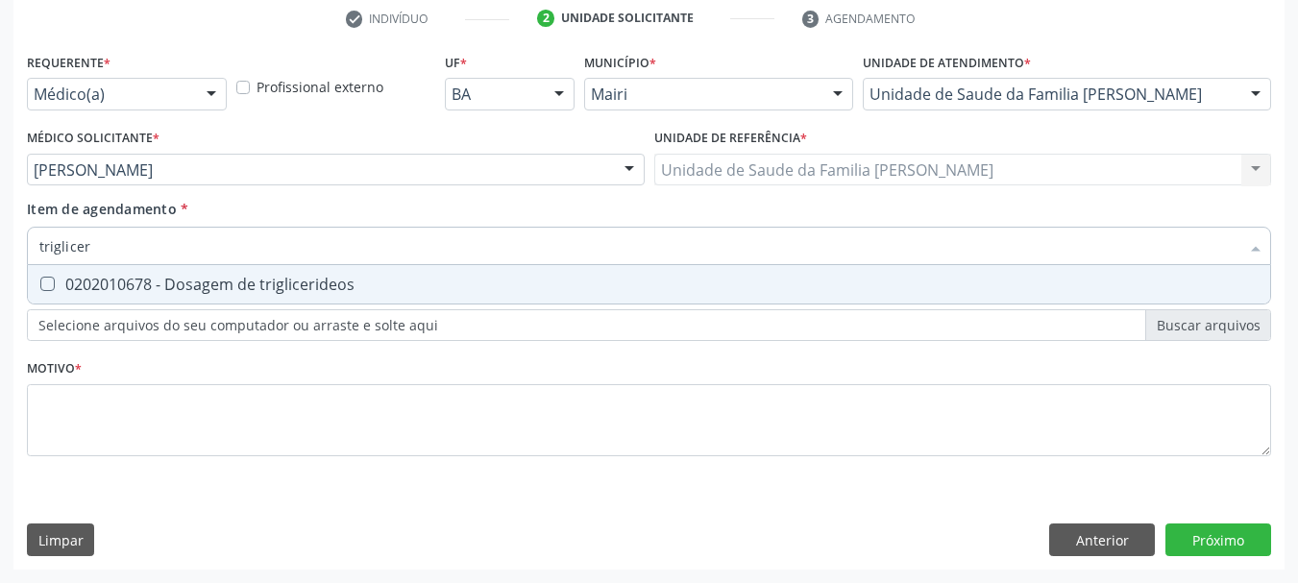
type input "trigliceri"
click at [43, 284] on triglicerideos at bounding box center [47, 284] width 14 height 14
click at [40, 284] on triglicerideos "checkbox" at bounding box center [34, 284] width 12 height 12
checkbox triglicerideos "true"
click at [0, 253] on div "Acompanhamento Acompanhe a situação das marcações correntes e finalizadas Relat…" at bounding box center [649, 160] width 1298 height 846
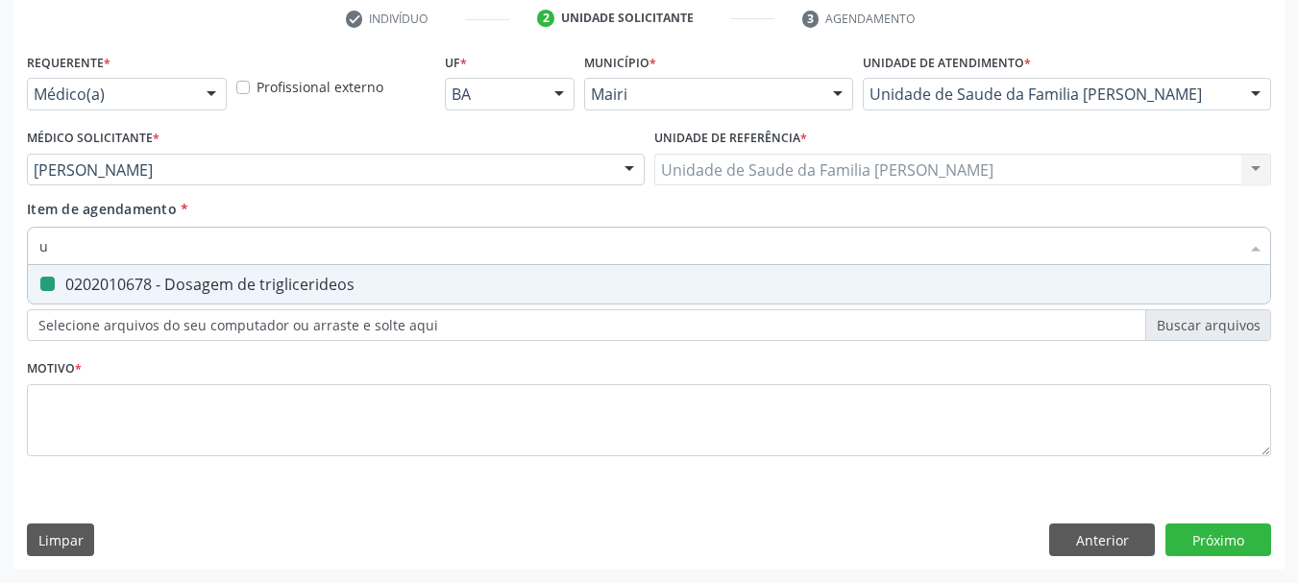
type input "ur"
checkbox triglicerideos "false"
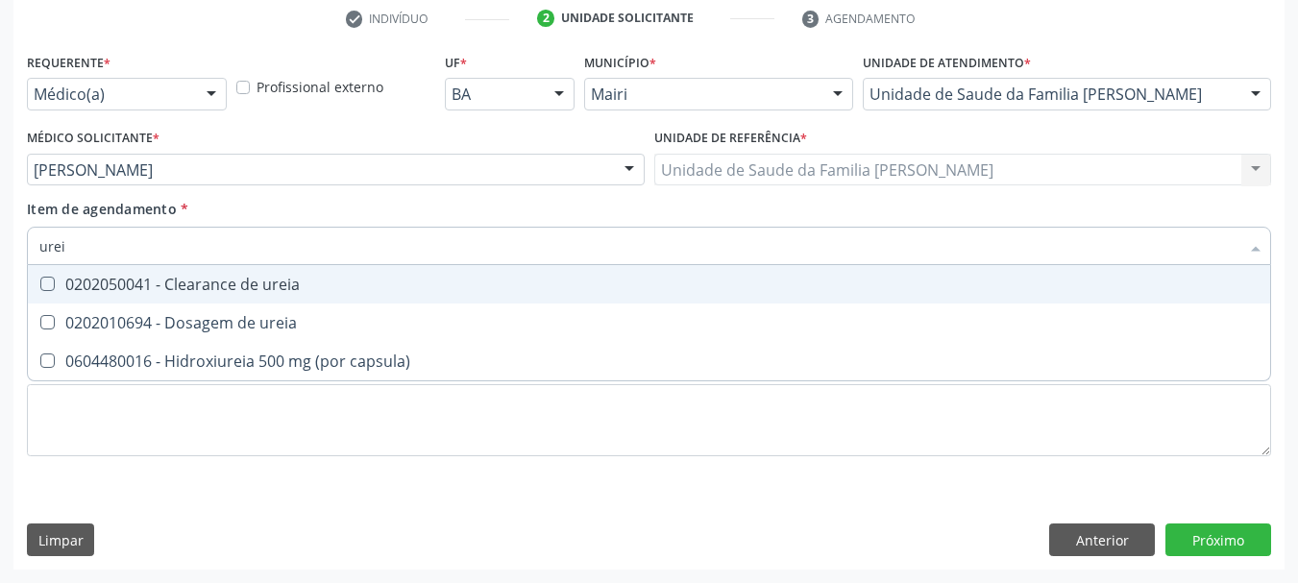
type input "ureia"
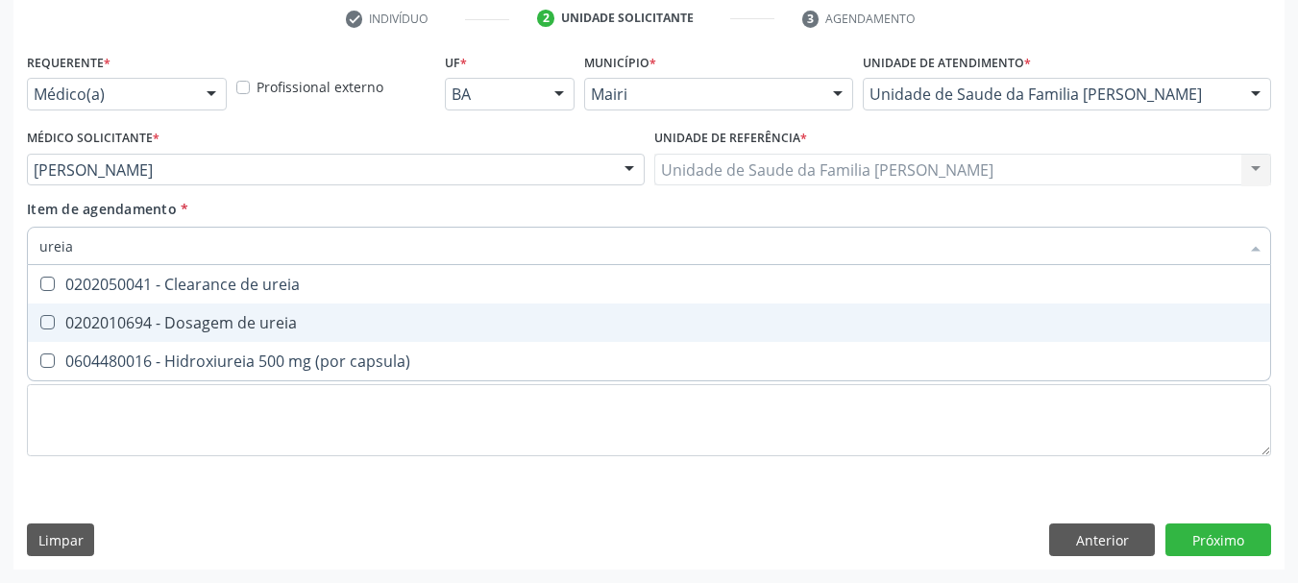
click at [54, 331] on span "0202010694 - Dosagem de ureia" at bounding box center [649, 323] width 1242 height 38
checkbox ureia "true"
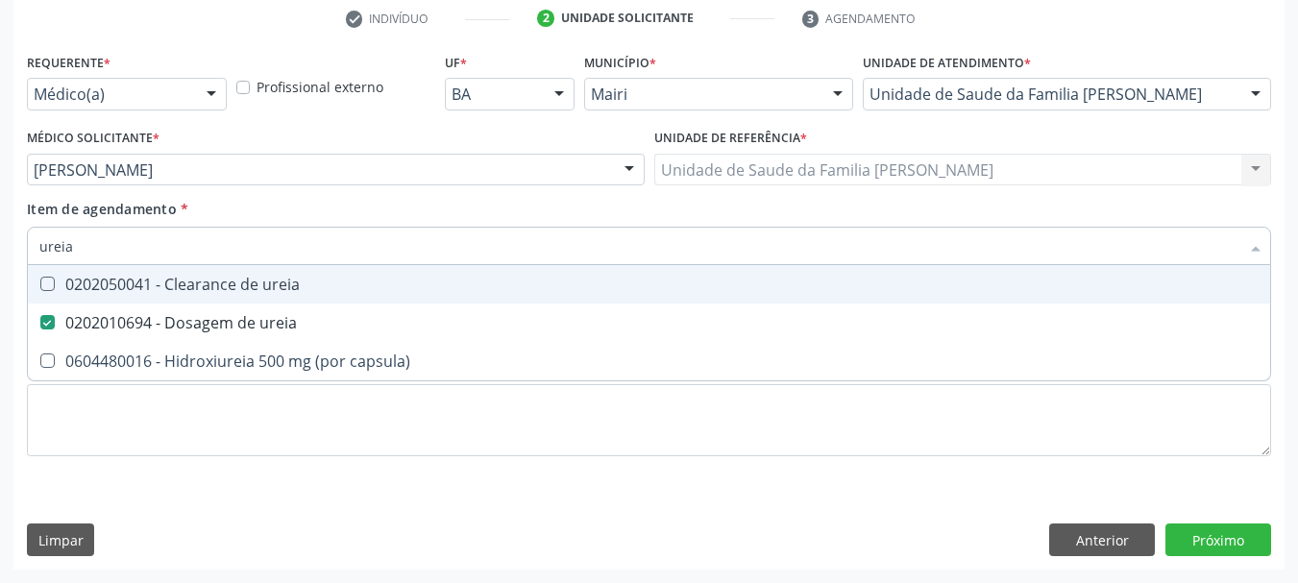
drag, startPoint x: 82, startPoint y: 250, endPoint x: 0, endPoint y: 252, distance: 81.7
click at [0, 252] on div "Acompanhamento Acompanhe a situação das marcações correntes e finalizadas Relat…" at bounding box center [649, 160] width 1298 height 846
type input "c"
checkbox ureia "false"
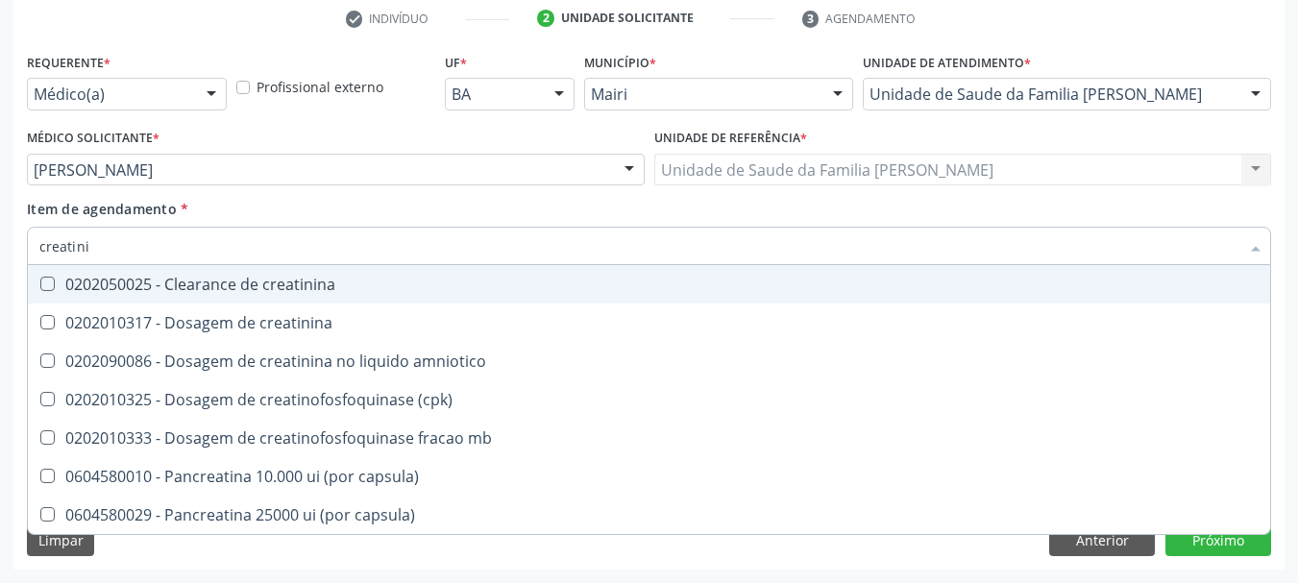
type input "creatinin"
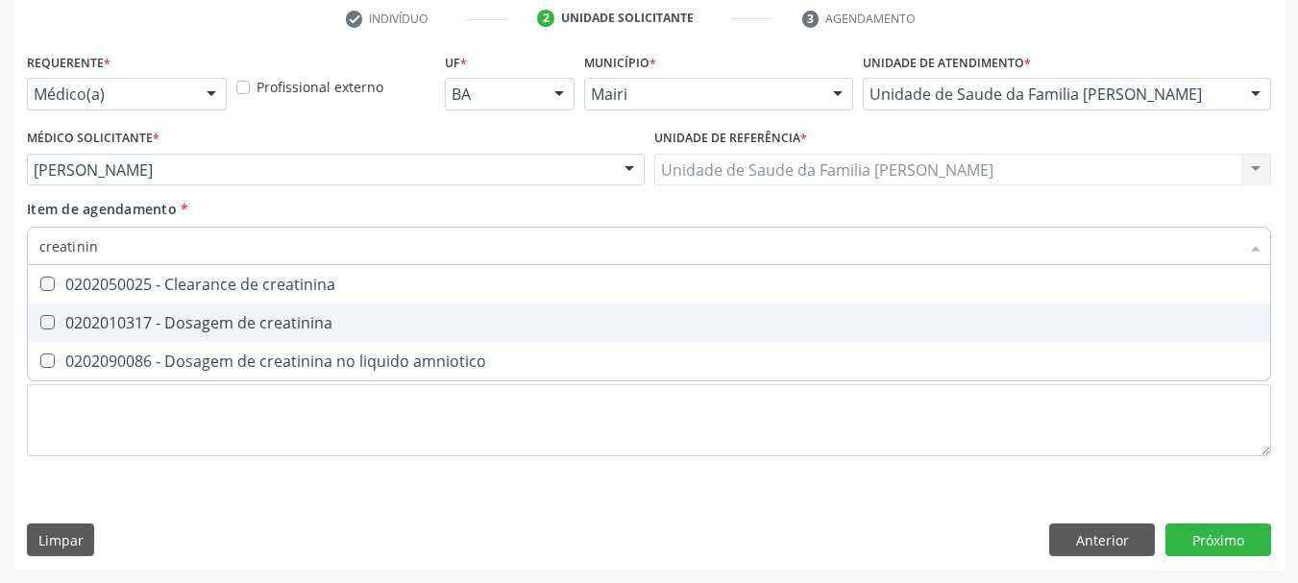
click at [131, 309] on span "0202010317 - Dosagem de creatinina" at bounding box center [649, 323] width 1242 height 38
checkbox creatinina "true"
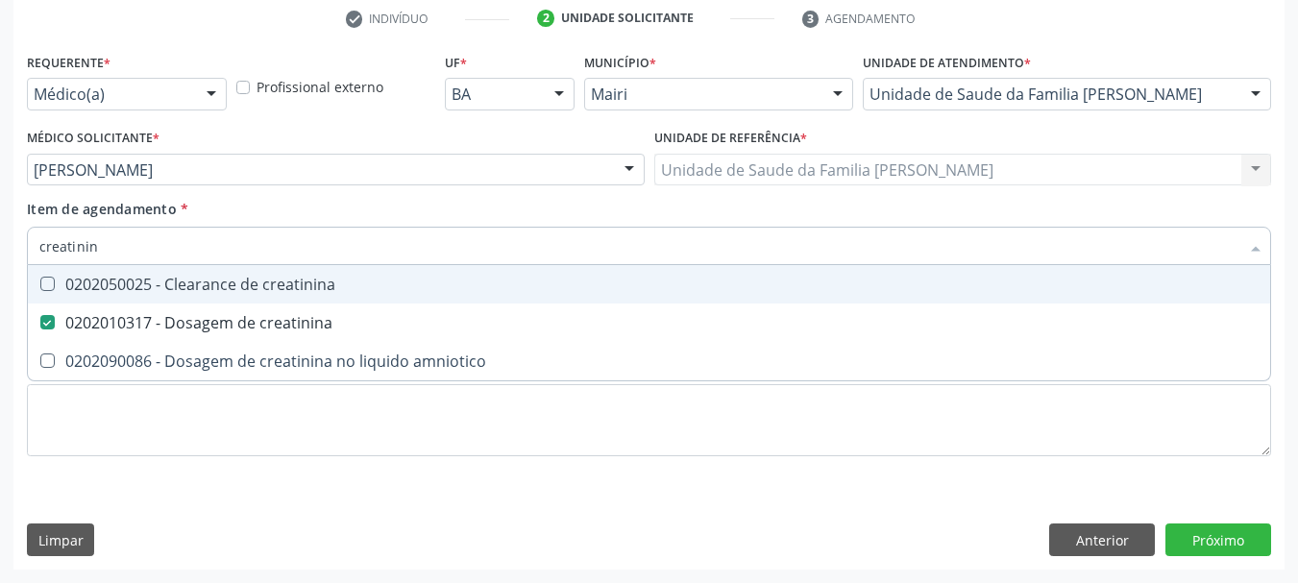
drag, startPoint x: 38, startPoint y: 252, endPoint x: 0, endPoint y: 251, distance: 38.4
click at [0, 251] on div "Acompanhamento Acompanhe a situação das marcações correntes e finalizadas Relat…" at bounding box center [649, 160] width 1298 height 846
type input "a"
checkbox creatinina "false"
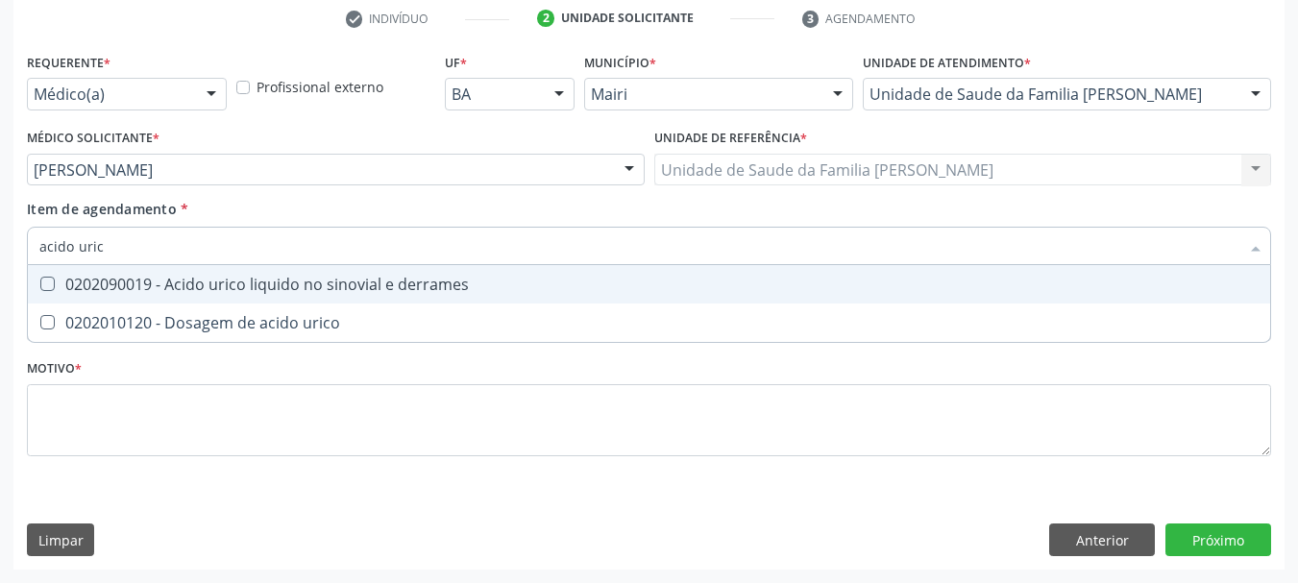
type input "acido urico"
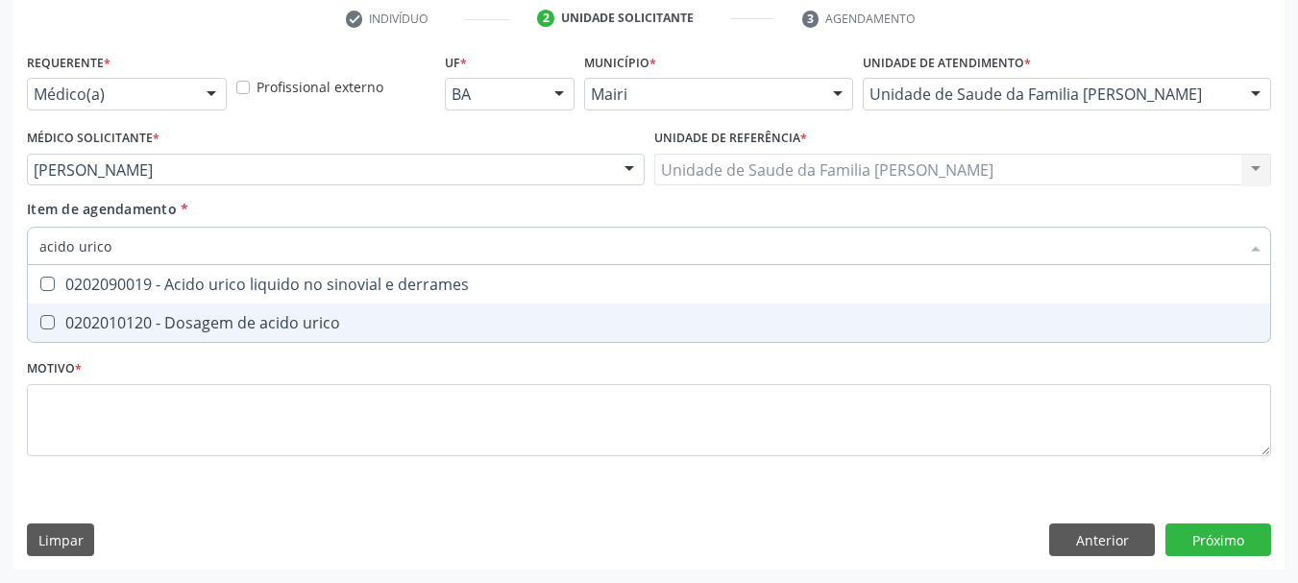
click at [66, 331] on div "0202010120 - Dosagem de acido urico" at bounding box center [648, 322] width 1219 height 15
checkbox urico "true"
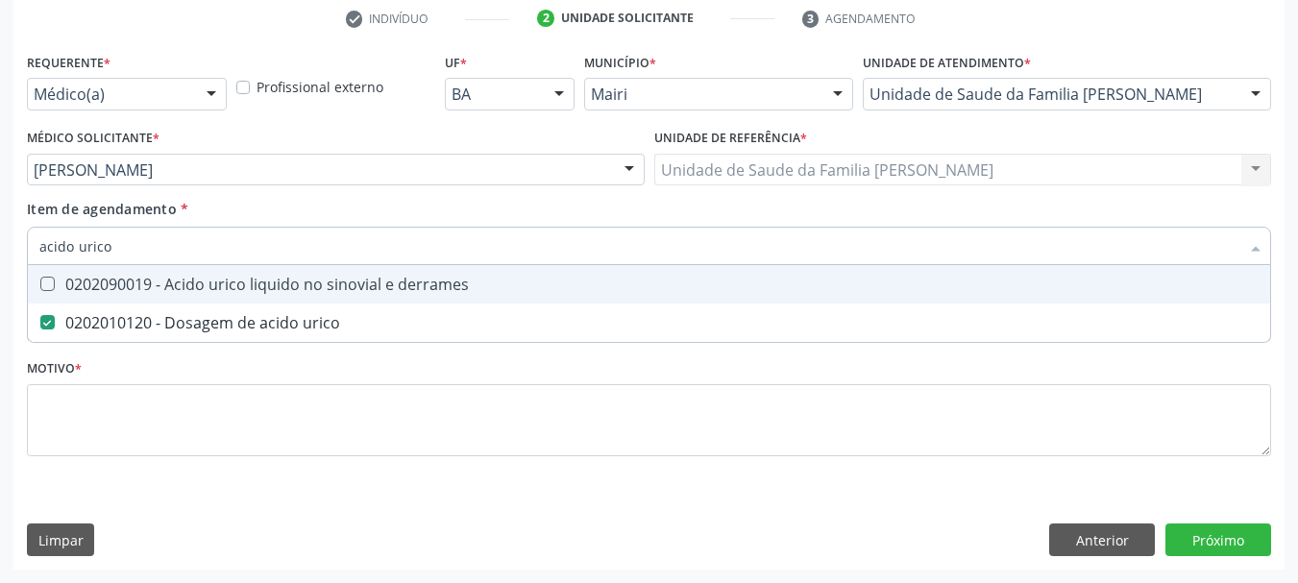
drag, startPoint x: 123, startPoint y: 241, endPoint x: 0, endPoint y: 257, distance: 123.9
click at [0, 257] on div "Acompanhamento Acompanhe a situação das marcações correntes e finalizadas Relat…" at bounding box center [649, 160] width 1298 height 846
type input "gl"
checkbox urico "false"
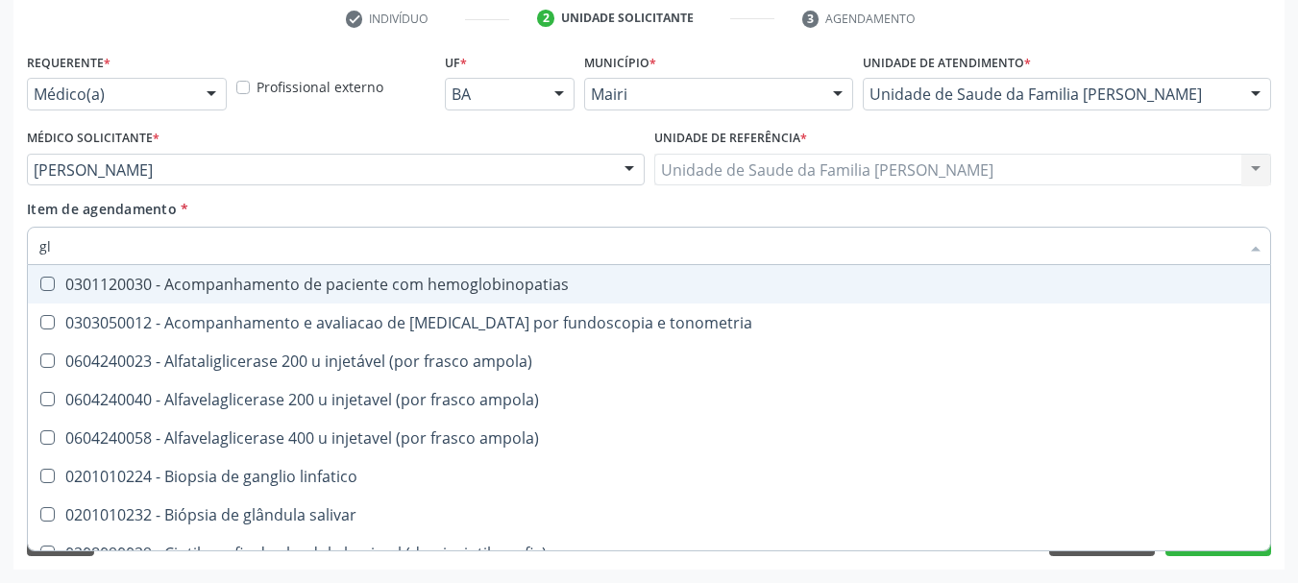
type input "gli"
checkbox campimetria\) "true"
checkbox globular "true"
type input "glic"
checkbox glenoidal "true"
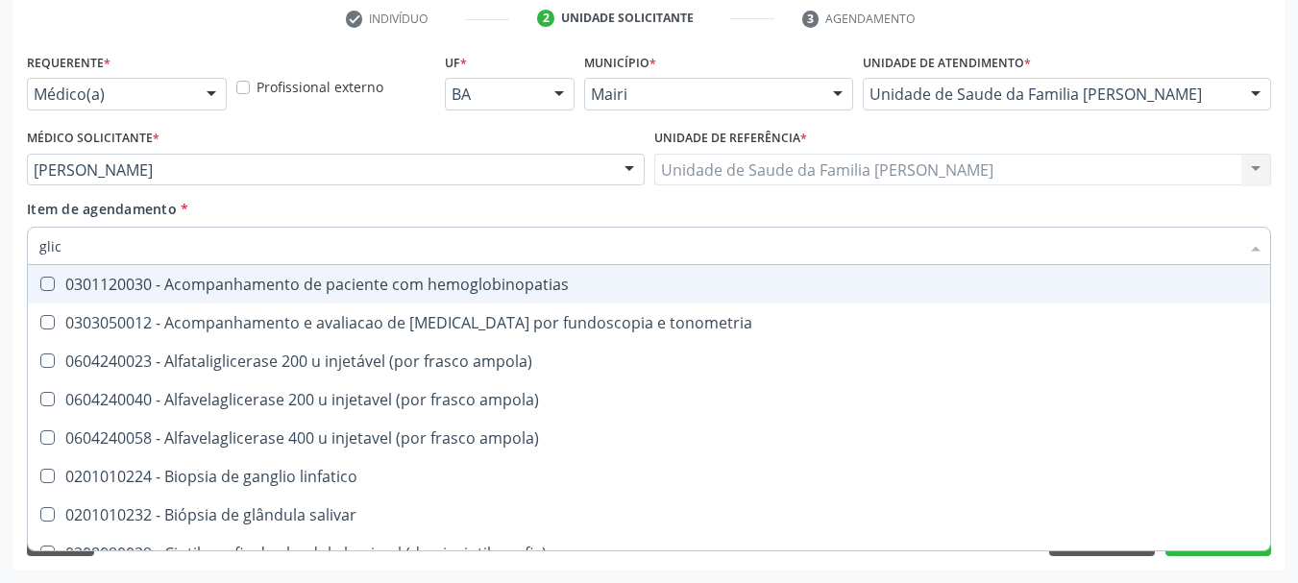
checkbox campimetria\) "false"
checkbox \(confirmatorio\) "true"
checkbox globular "false"
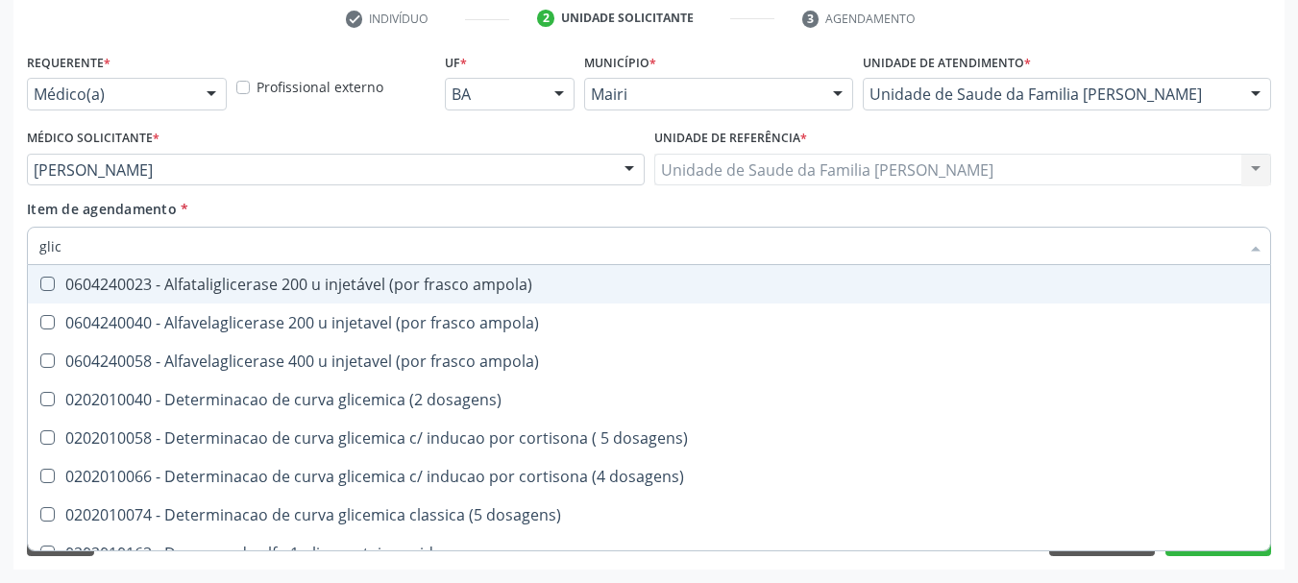
type input "glico"
checkbox ampola\) "true"
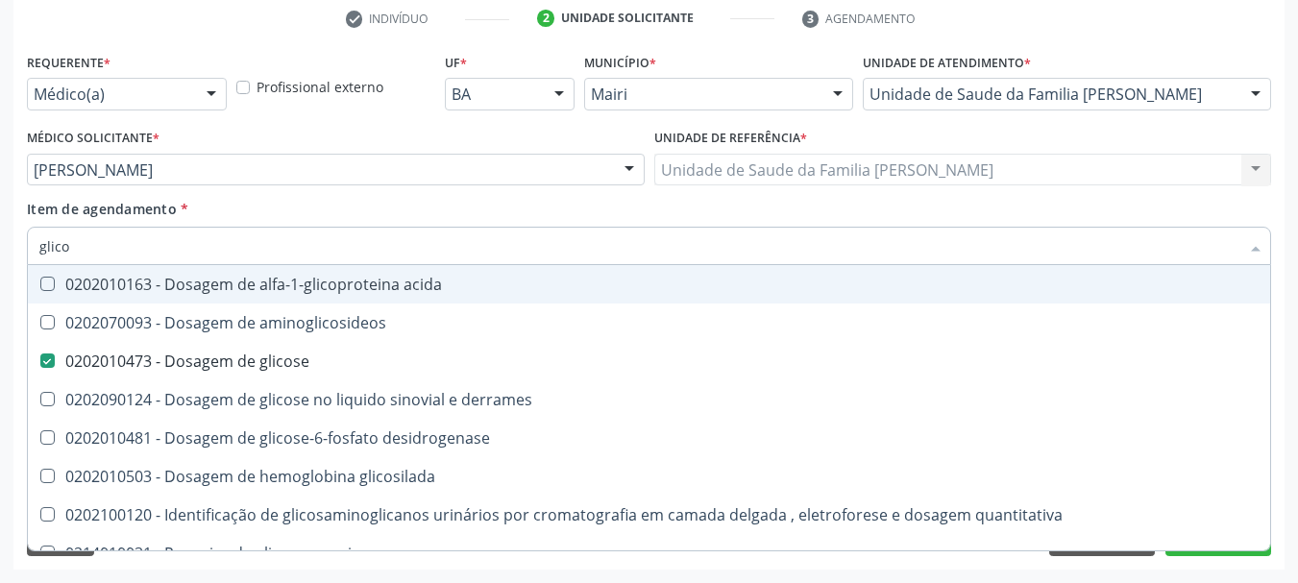
type input "glicos"
checkbox aminoglicosideos "true"
checkbox glicose "false"
type input "glicosi"
checkbox aminoglicosideos "false"
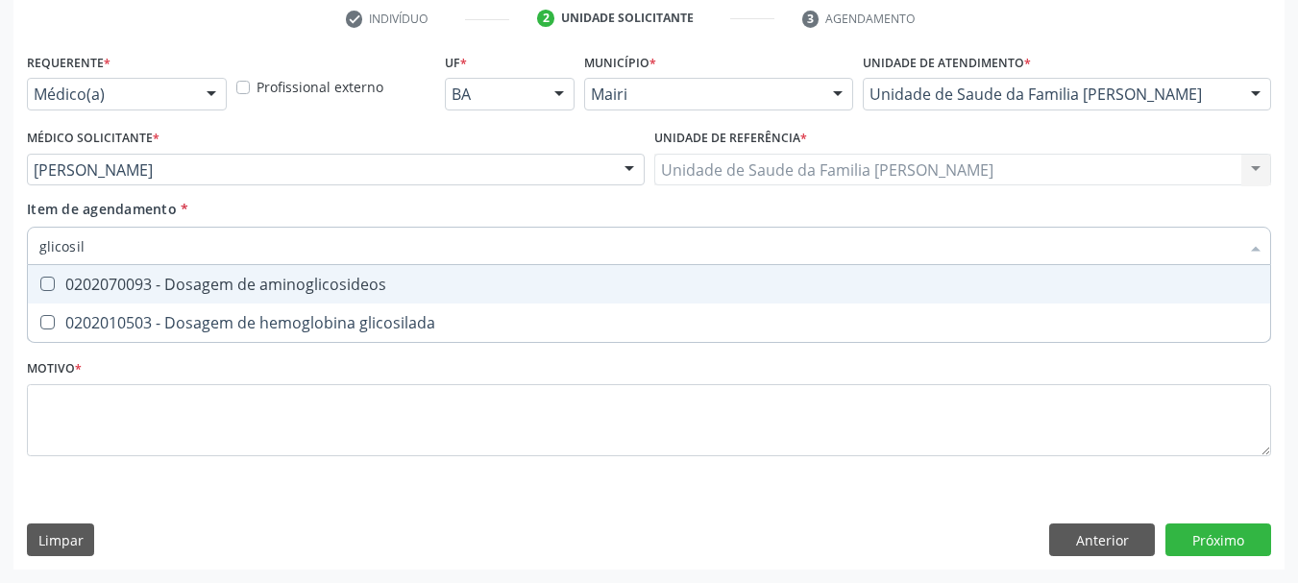
type input "glicosila"
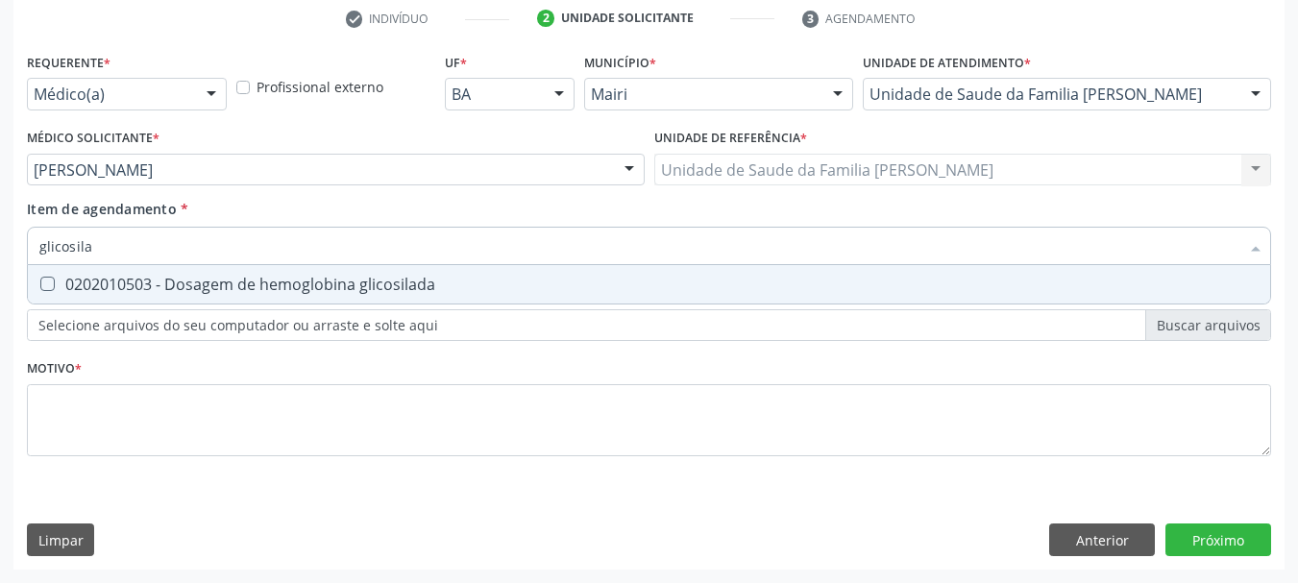
click at [59, 280] on div "0202010503 - Dosagem de hemoglobina glicosilada" at bounding box center [648, 284] width 1219 height 15
checkbox glicosilada "true"
drag, startPoint x: 102, startPoint y: 255, endPoint x: 0, endPoint y: 251, distance: 101.9
click at [0, 251] on div "Acompanhamento Acompanhe a situação das marcações correntes e finalizadas Relat…" at bounding box center [649, 160] width 1298 height 846
type input "so"
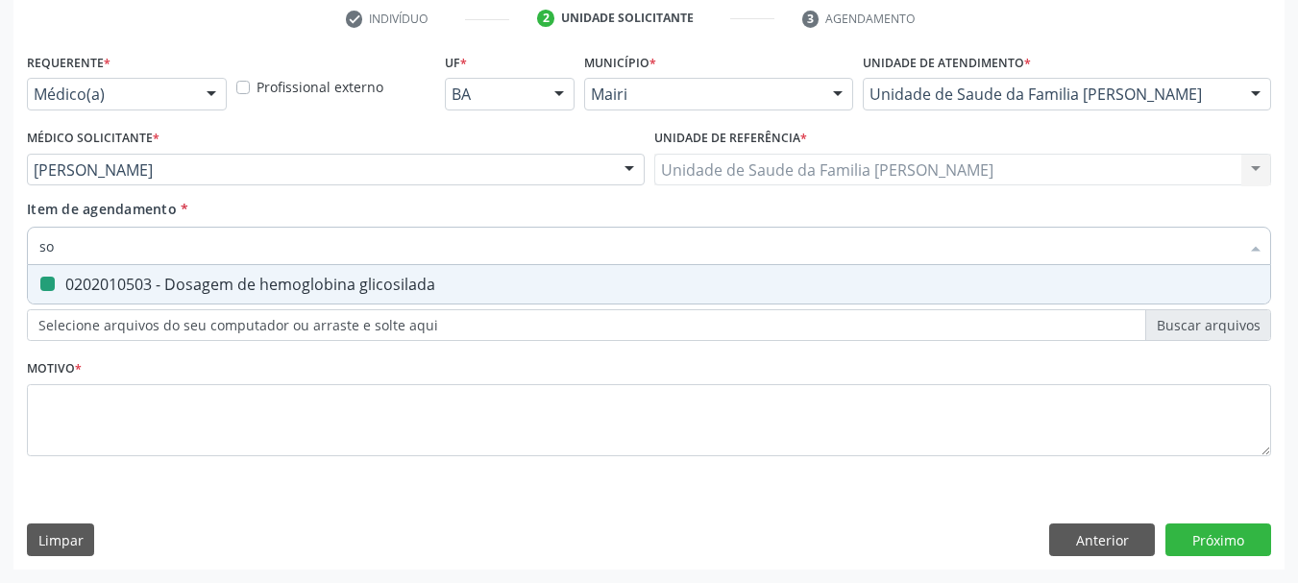
checkbox glicosilada "false"
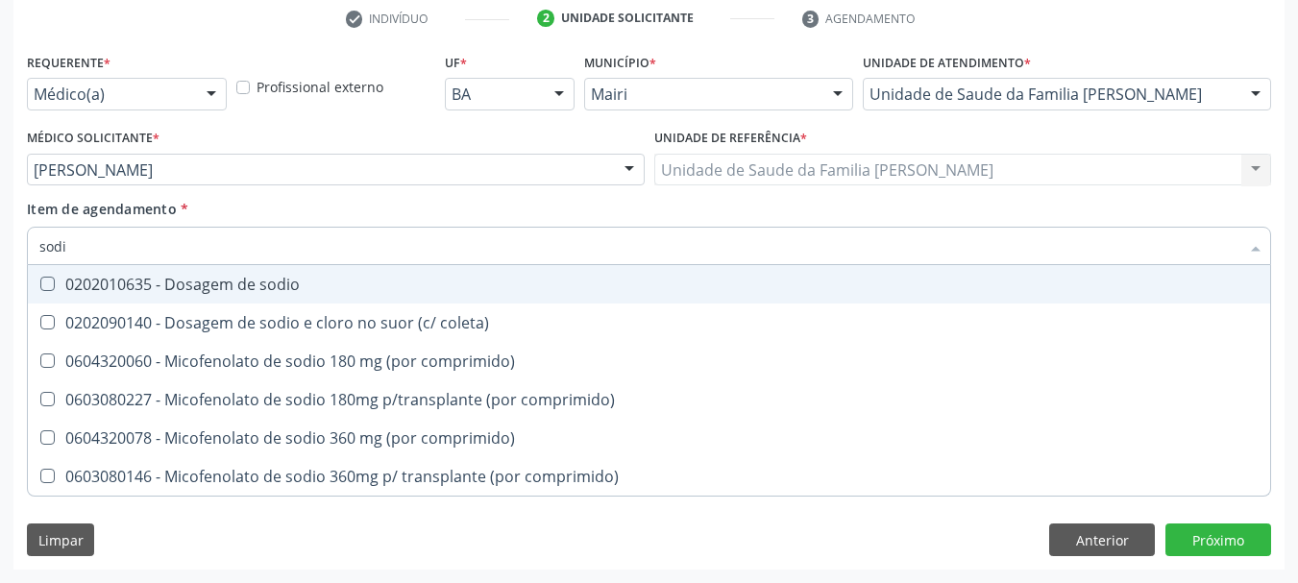
type input "sodio"
click at [62, 290] on div "0202010635 - Dosagem de sodio" at bounding box center [648, 284] width 1219 height 15
checkbox sodio "true"
drag, startPoint x: 83, startPoint y: 240, endPoint x: 0, endPoint y: 244, distance: 82.7
click at [0, 244] on div "Acompanhamento Acompanhe a situação das marcações correntes e finalizadas Relat…" at bounding box center [649, 160] width 1298 height 846
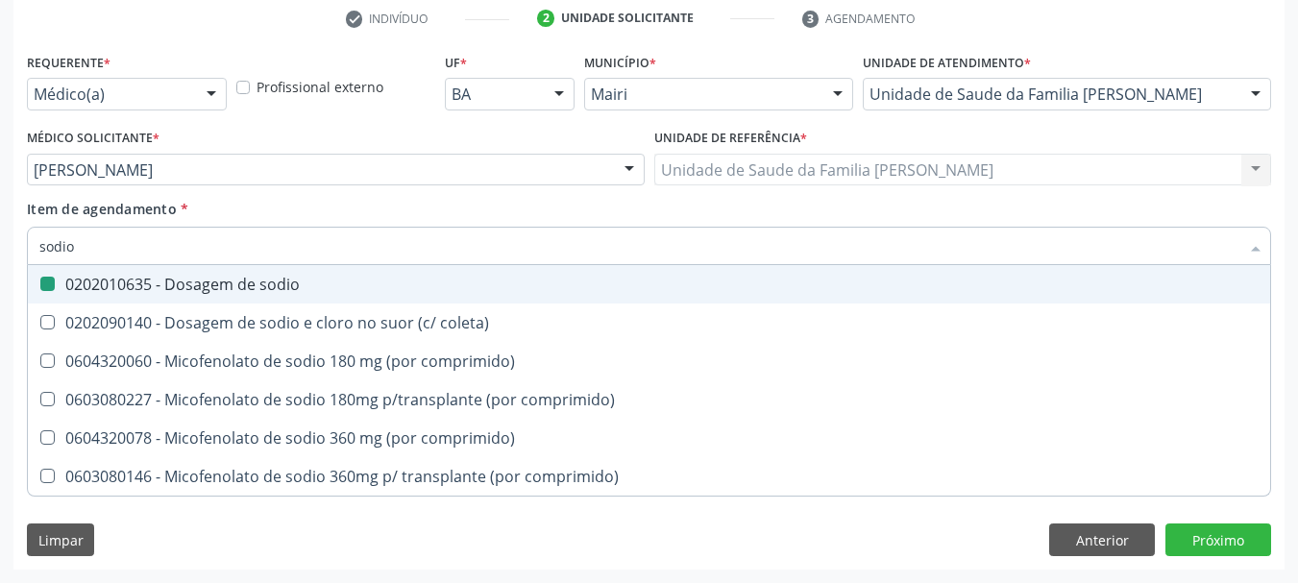
type input "p"
checkbox sodio "false"
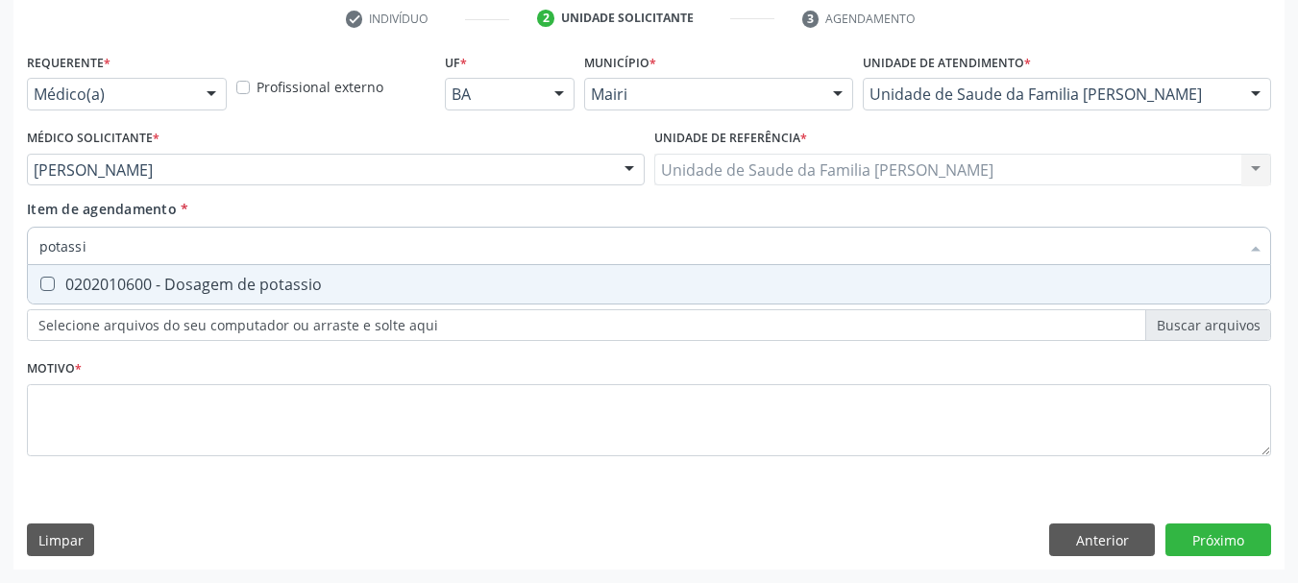
type input "potassio"
click at [327, 282] on div "0202010600 - Dosagem de potassio" at bounding box center [648, 284] width 1219 height 15
checkbox potassio "true"
drag, startPoint x: 119, startPoint y: 257, endPoint x: 0, endPoint y: 257, distance: 119.1
click at [0, 257] on div "Acompanhamento Acompanhe a situação das marcações correntes e finalizadas Relat…" at bounding box center [649, 160] width 1298 height 846
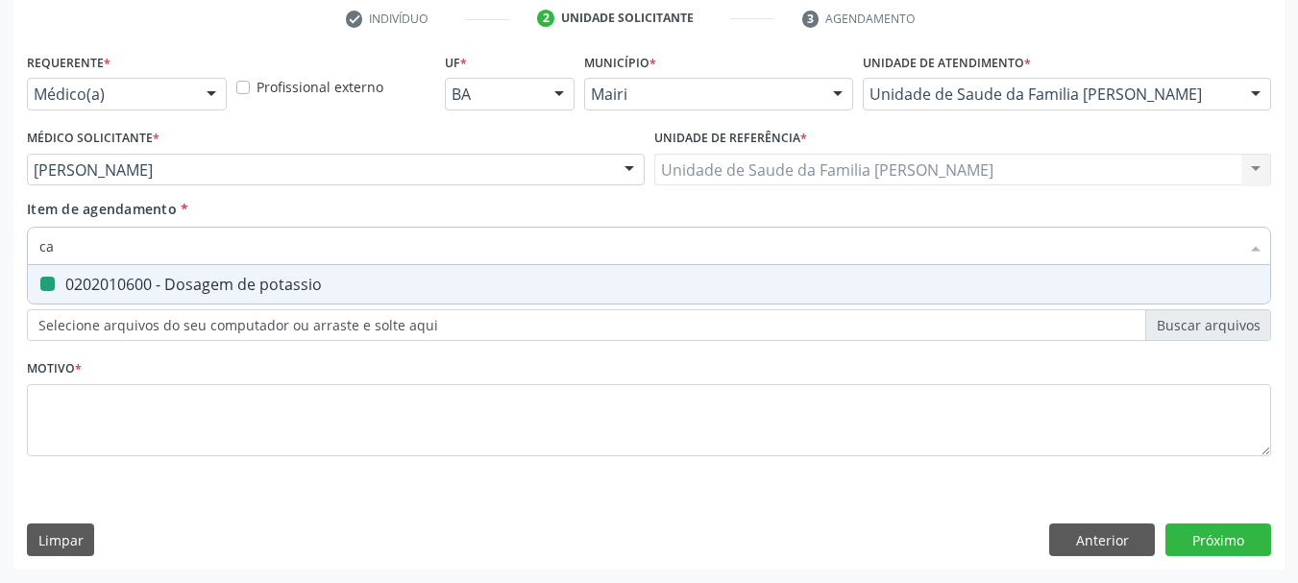
type input "cal"
checkbox potassio "false"
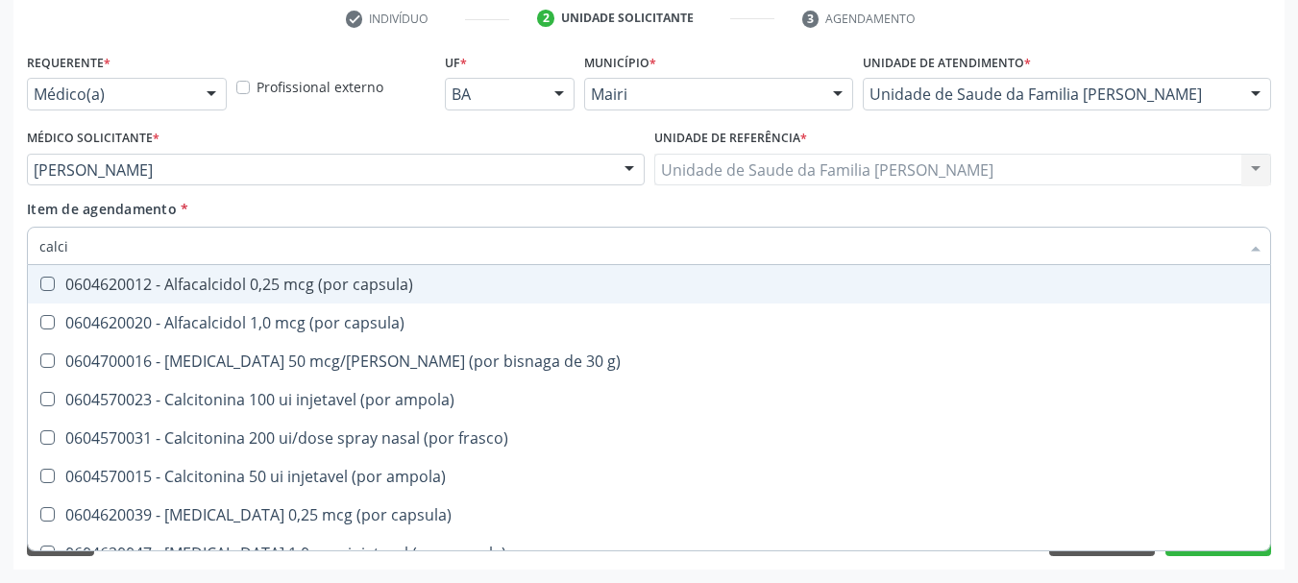
type input "calcio"
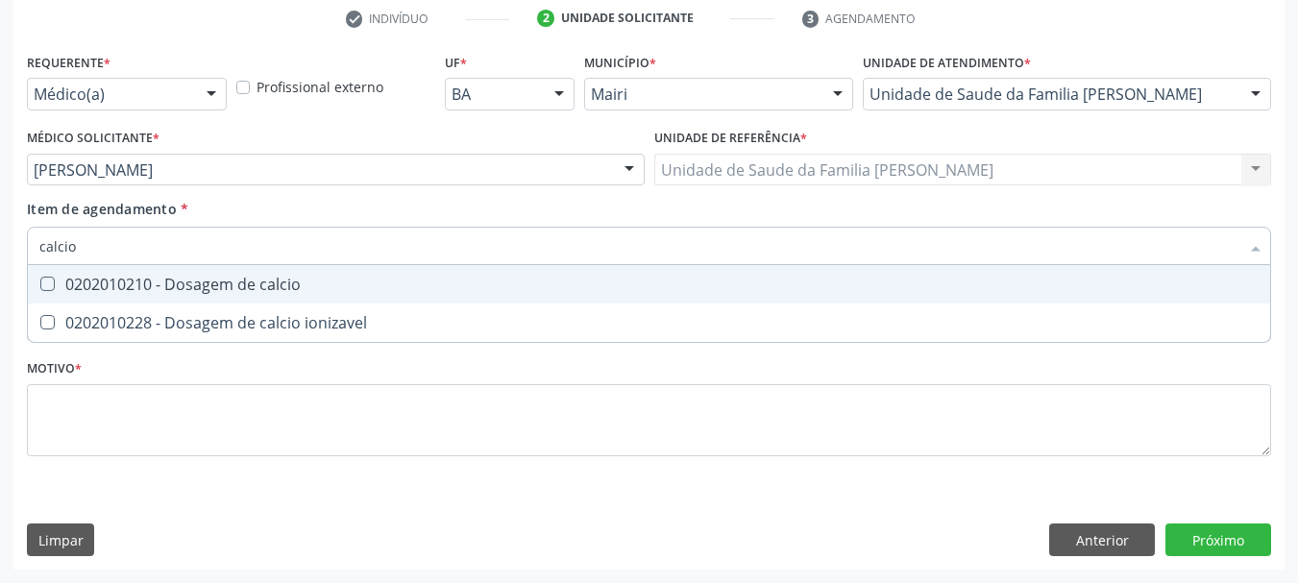
click at [103, 283] on div "0202010210 - Dosagem de calcio" at bounding box center [648, 284] width 1219 height 15
checkbox calcio "true"
drag, startPoint x: 80, startPoint y: 240, endPoint x: 0, endPoint y: 240, distance: 79.7
click at [0, 240] on div "Acompanhamento Acompanhe a situação das marcações correntes e finalizadas Relat…" at bounding box center [649, 160] width 1298 height 846
type input "ma"
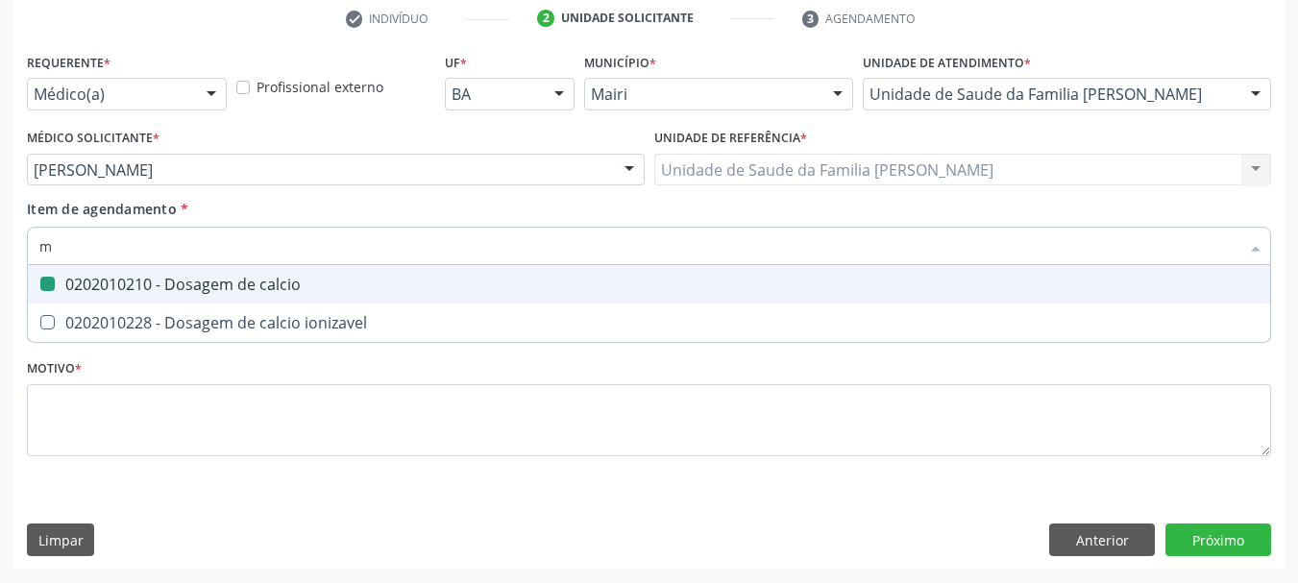
checkbox calcio "false"
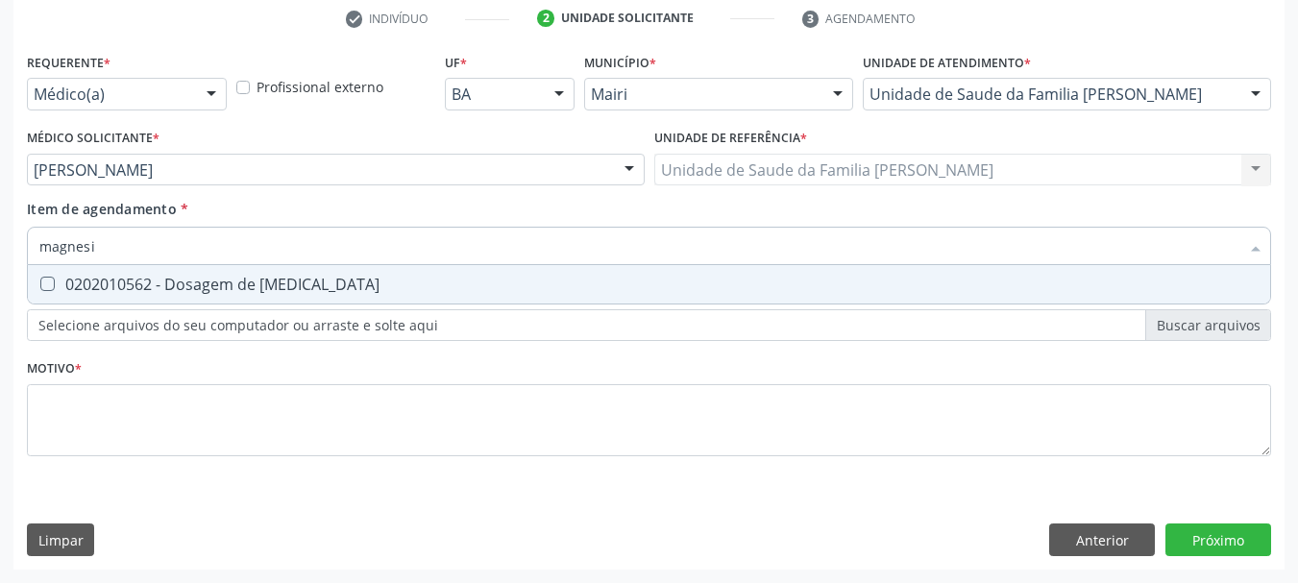
type input "[MEDICAL_DATA]"
click at [72, 277] on div "0202010562 - Dosagem de [MEDICAL_DATA]" at bounding box center [648, 284] width 1219 height 15
checkbox magnesio "true"
drag, startPoint x: 106, startPoint y: 254, endPoint x: 0, endPoint y: 254, distance: 105.7
click at [0, 254] on div "Acompanhamento Acompanhe a situação das marcações correntes e finalizadas Relat…" at bounding box center [649, 160] width 1298 height 846
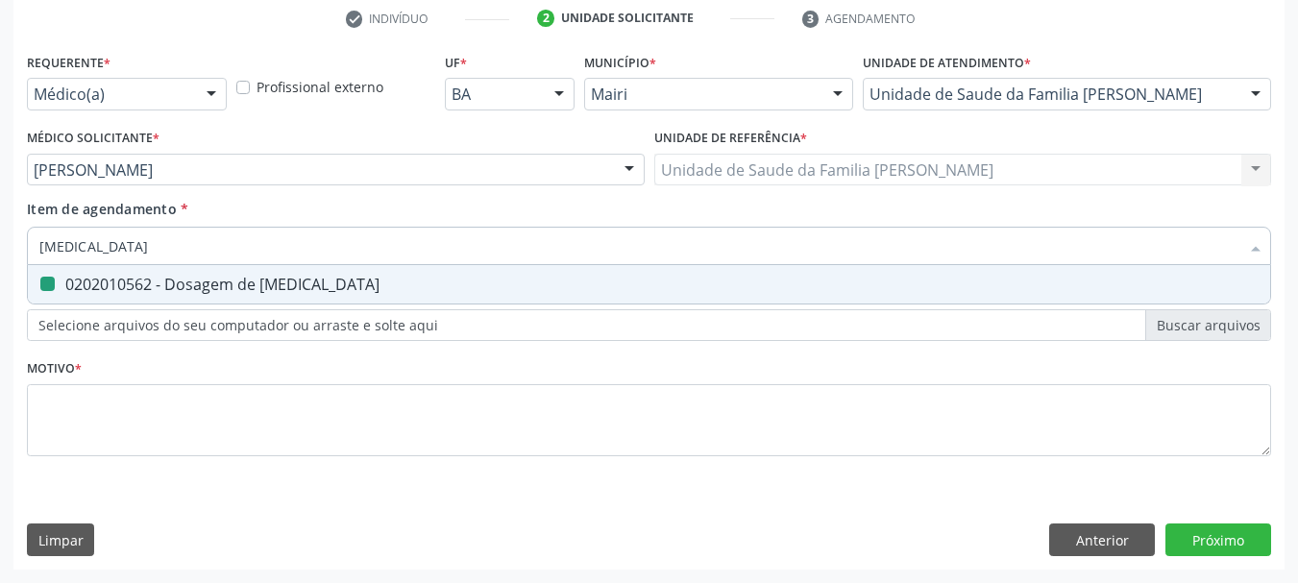
type input "b"
checkbox magnesio "false"
type input "b12"
click at [233, 284] on div "0202010708 - Dosagem de vitamina b12" at bounding box center [648, 284] width 1219 height 15
checkbox b12 "true"
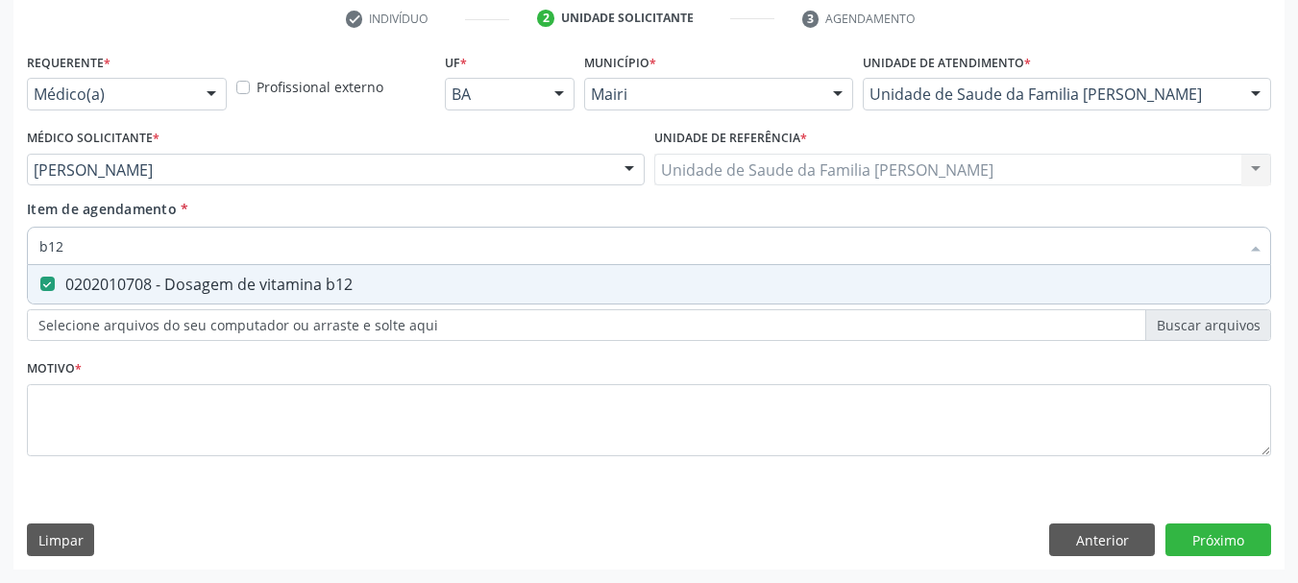
click at [0, 260] on div "Acompanhamento Acompanhe a situação das marcações correntes e finalizadas Relat…" at bounding box center [649, 160] width 1298 height 846
type input "v"
checkbox b12 "false"
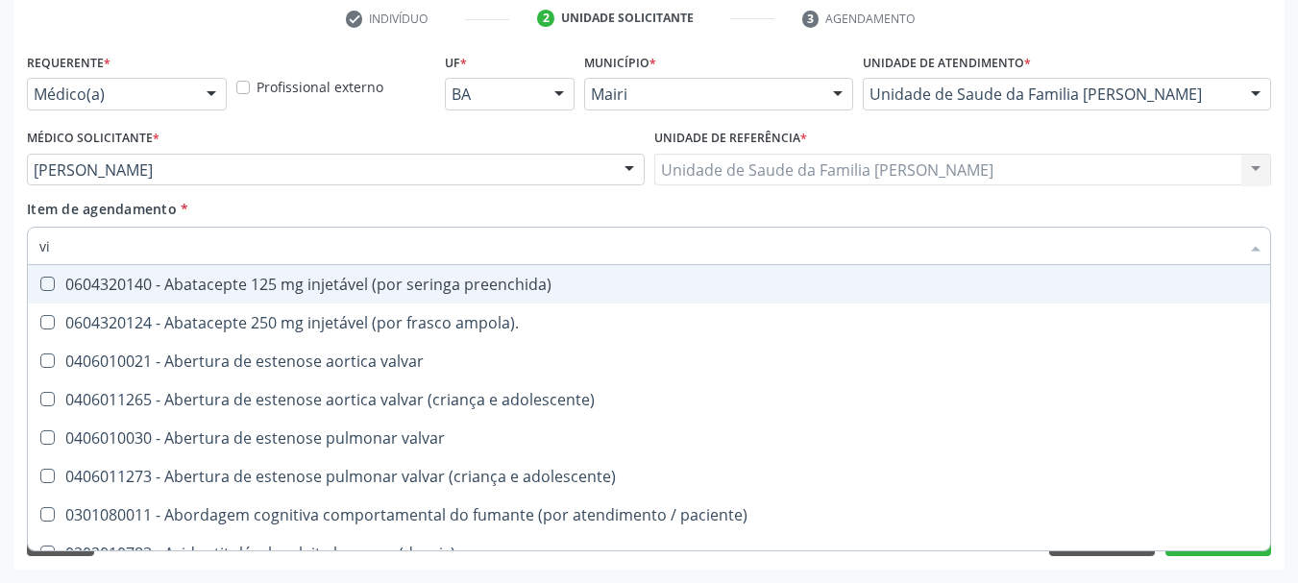
type input "vit"
checkbox paciente\) "true"
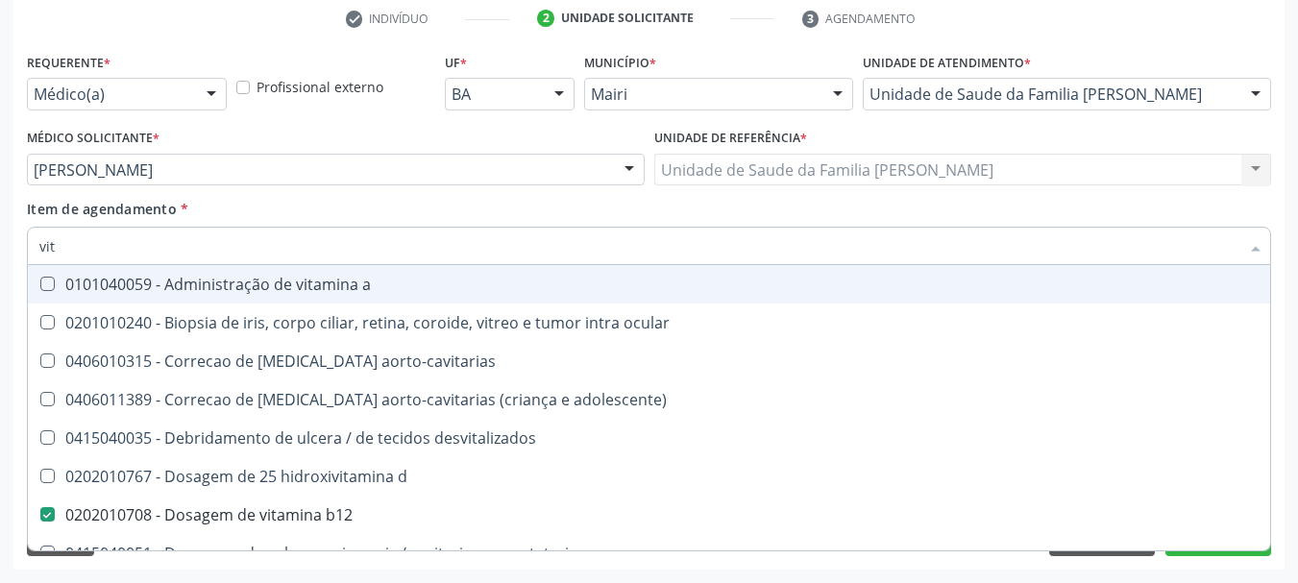
type input "vita"
checkbox d "true"
checkbox b12 "false"
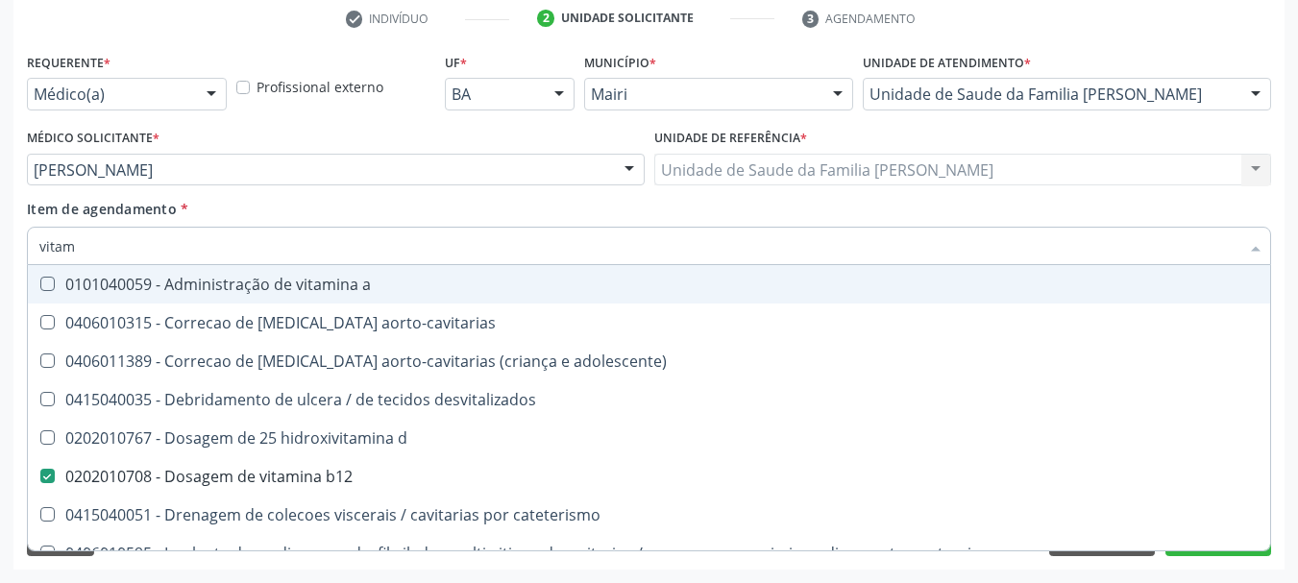
type input "vitami"
checkbox adolescente\) "true"
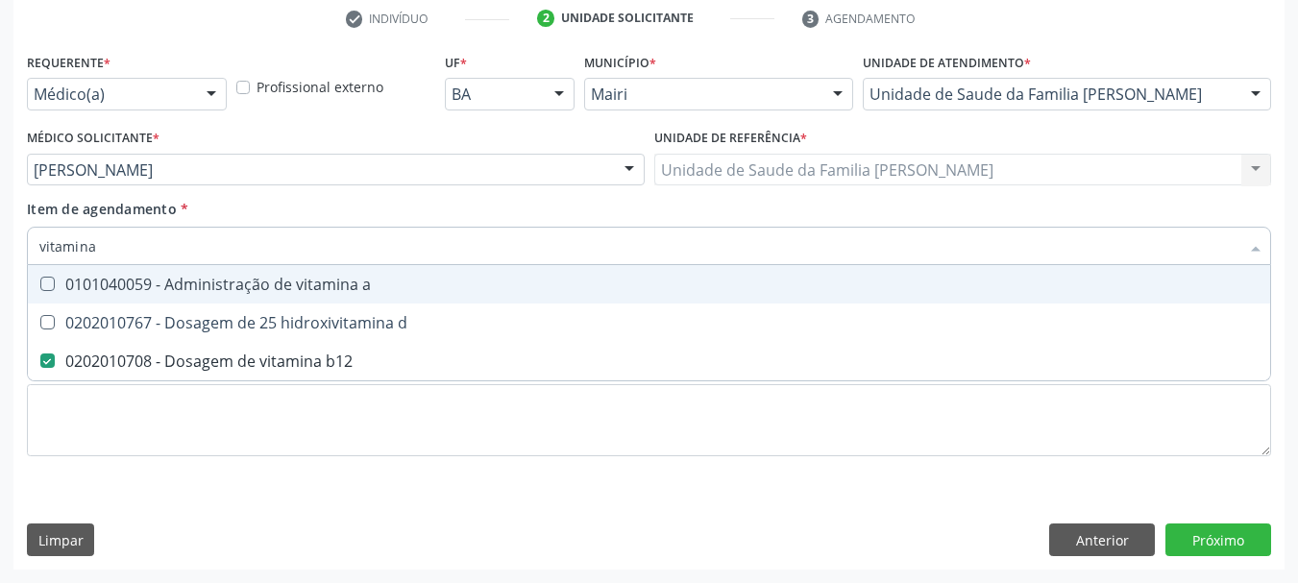
type input "vitamina"
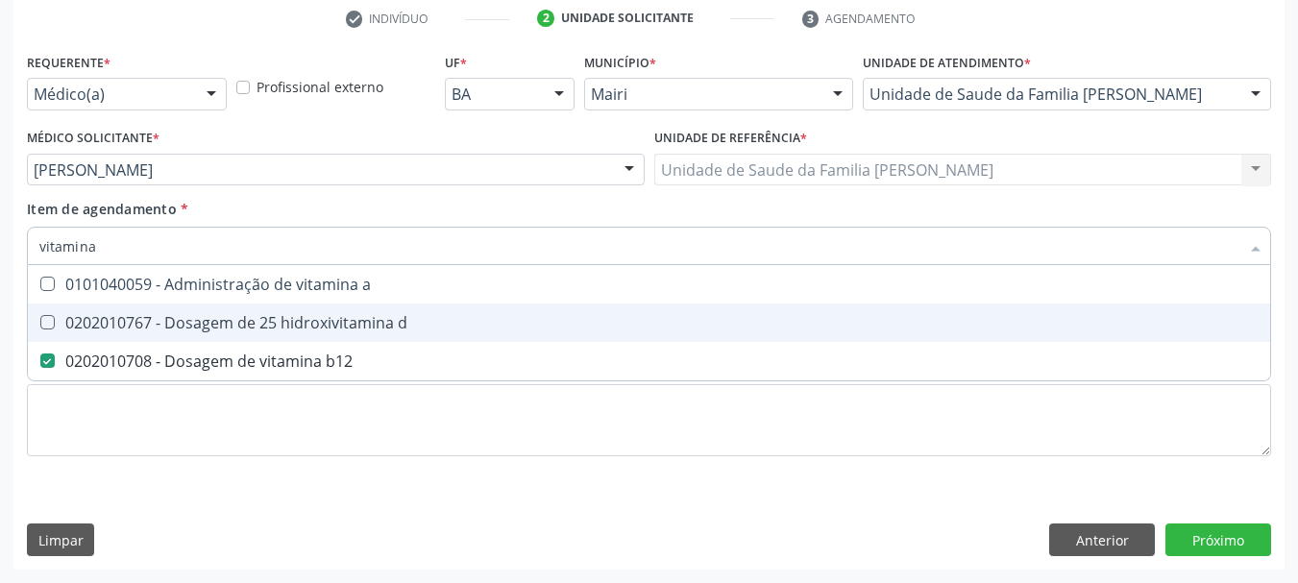
click at [83, 328] on div "0202010767 - Dosagem de 25 hidroxivitamina d" at bounding box center [648, 322] width 1219 height 15
checkbox d "true"
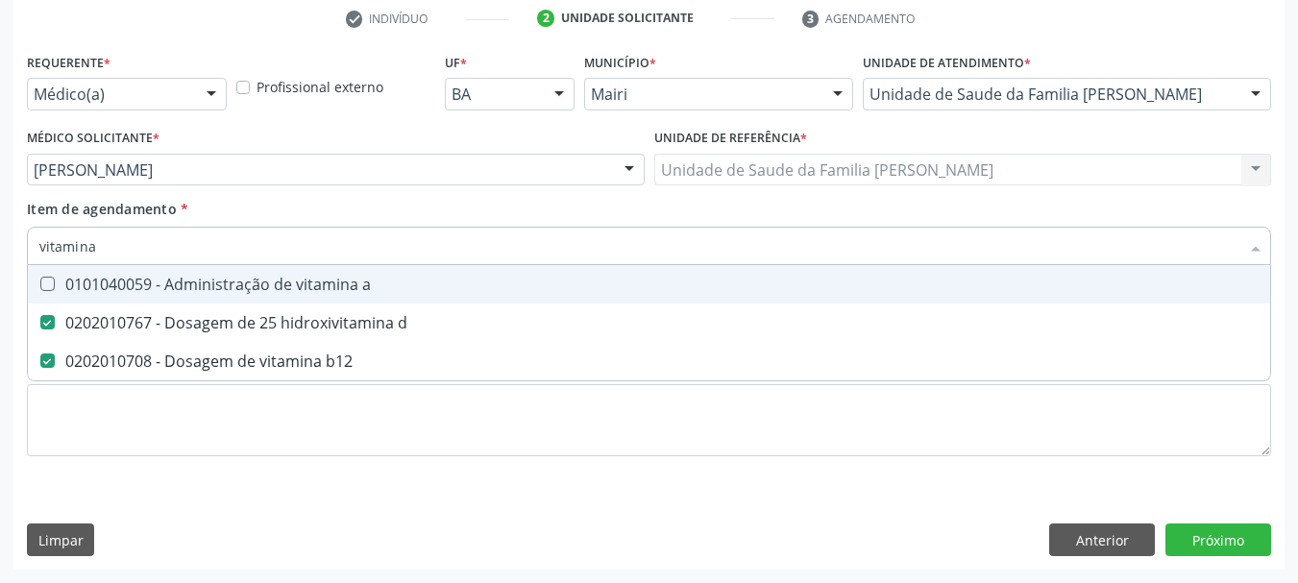
drag, startPoint x: 123, startPoint y: 252, endPoint x: 0, endPoint y: 252, distance: 123.0
click at [0, 252] on div "Acompanhamento Acompanhe a situação das marcações correntes e finalizadas Relat…" at bounding box center [649, 160] width 1298 height 846
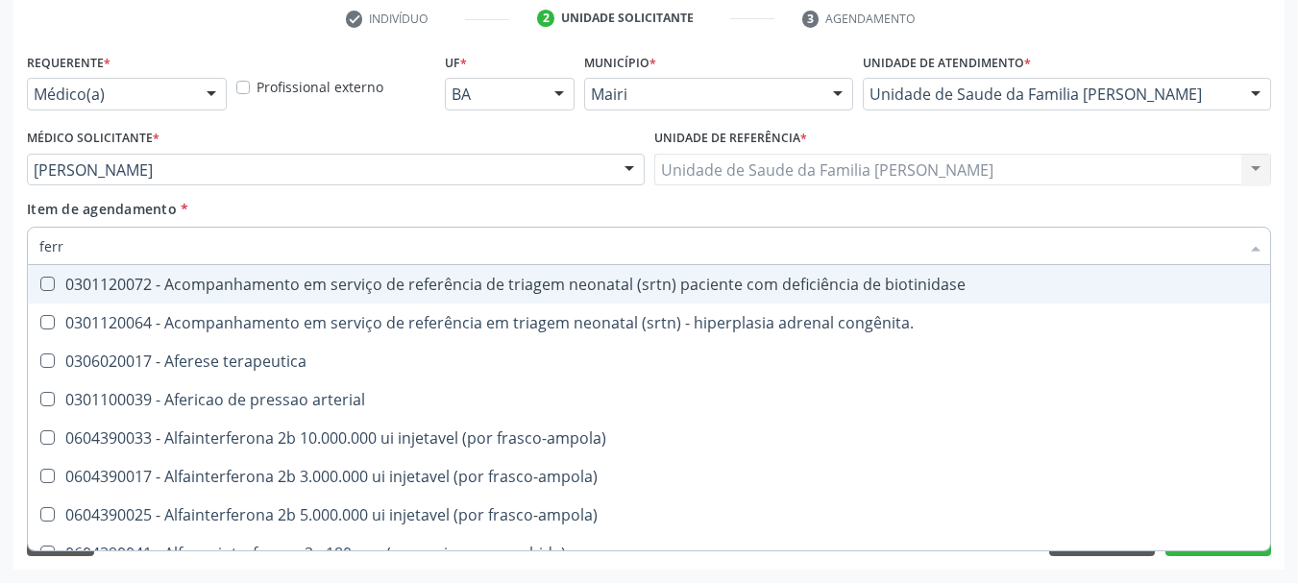
type input "ferro"
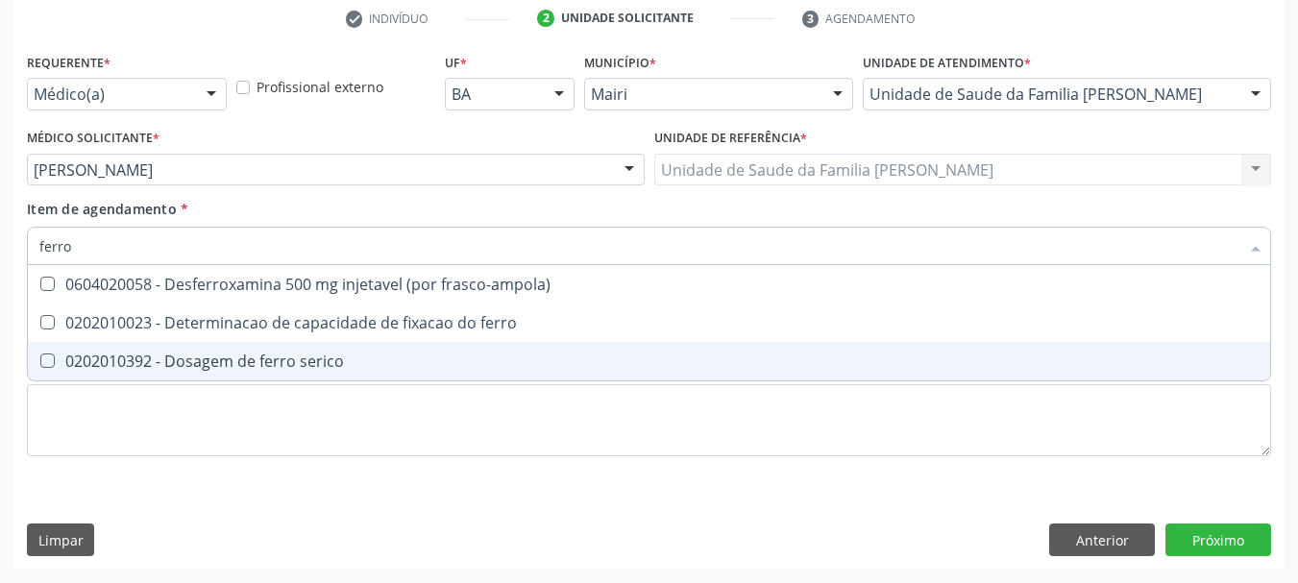
click at [171, 356] on div "0202010392 - Dosagem de ferro serico" at bounding box center [648, 361] width 1219 height 15
checkbox serico "true"
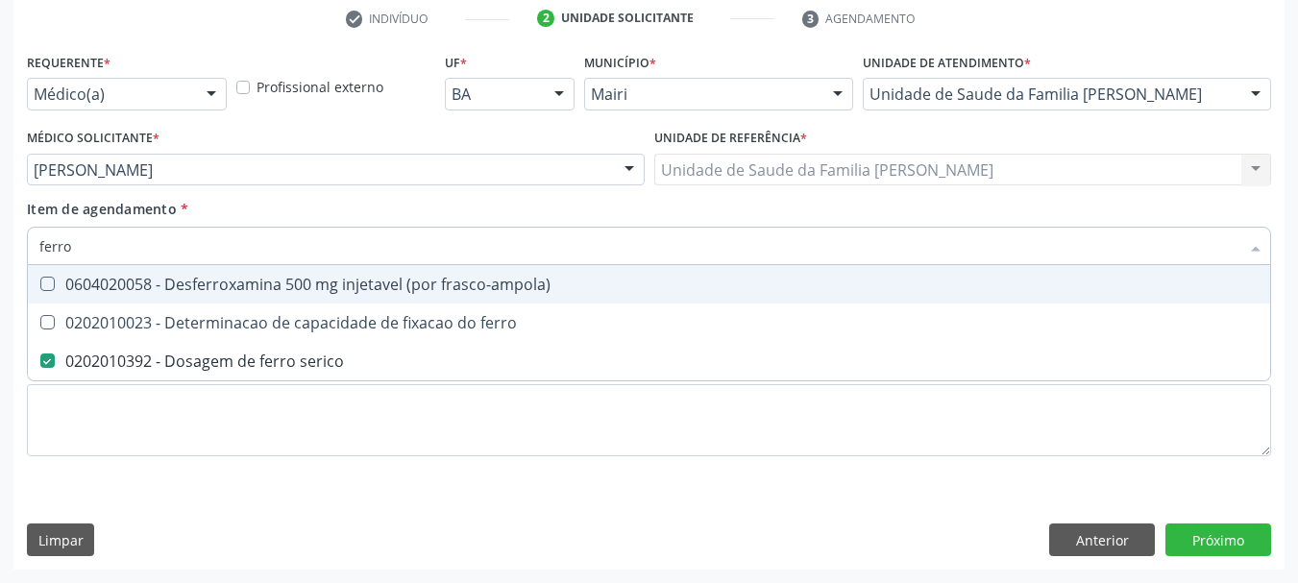
click at [0, 262] on div "Acompanhamento Acompanhe a situação das marcações correntes e finalizadas Relat…" at bounding box center [649, 160] width 1298 height 846
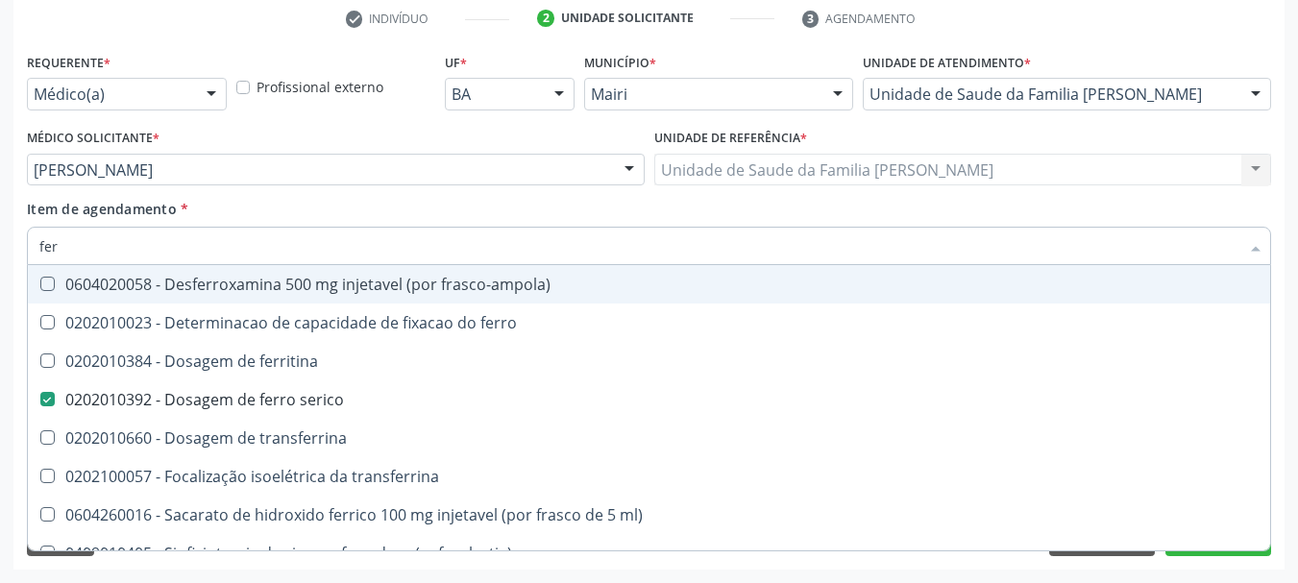
type input "ferr"
checkbox ferritina "false"
type input "ferri"
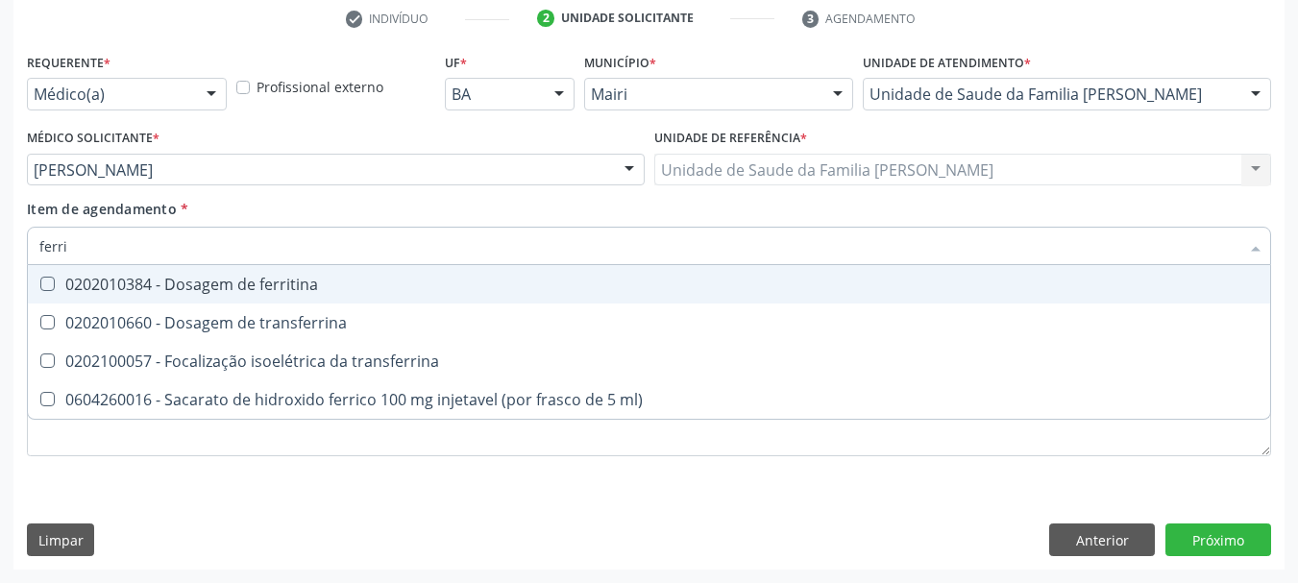
checkbox ml\) "false"
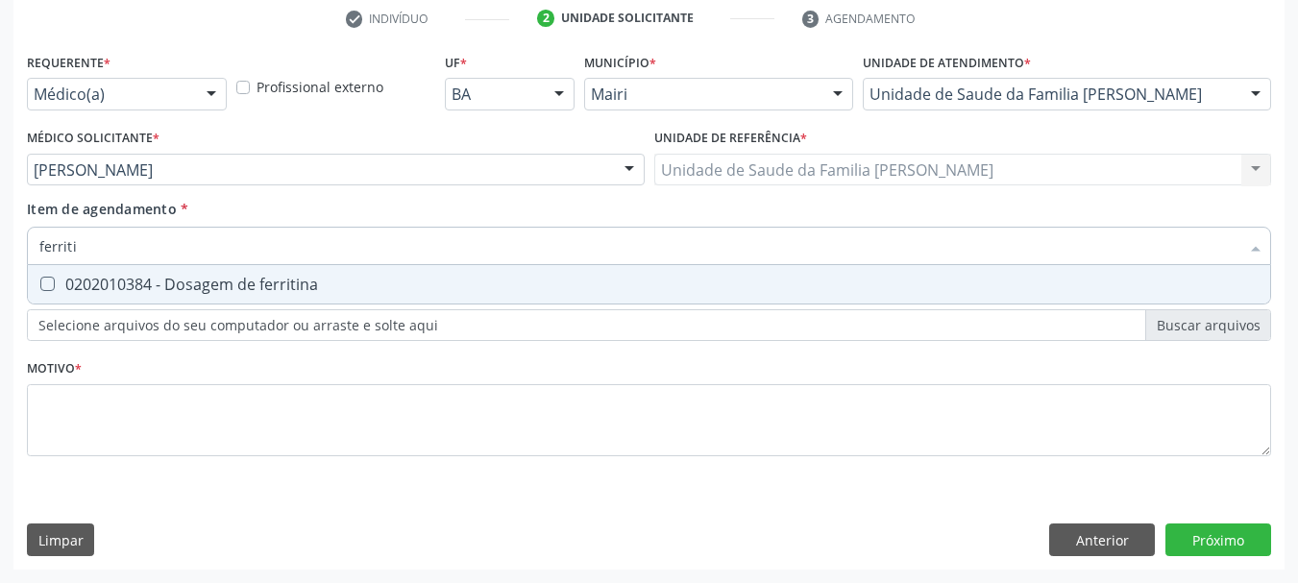
type input "ferritin"
click at [72, 282] on div "0202010384 - Dosagem de ferritina" at bounding box center [648, 284] width 1219 height 15
checkbox ferritina "true"
drag, startPoint x: 97, startPoint y: 239, endPoint x: 0, endPoint y: 252, distance: 97.8
click at [0, 252] on div "Acompanhamento Acompanhe a situação das marcações correntes e finalizadas Relat…" at bounding box center [649, 160] width 1298 height 846
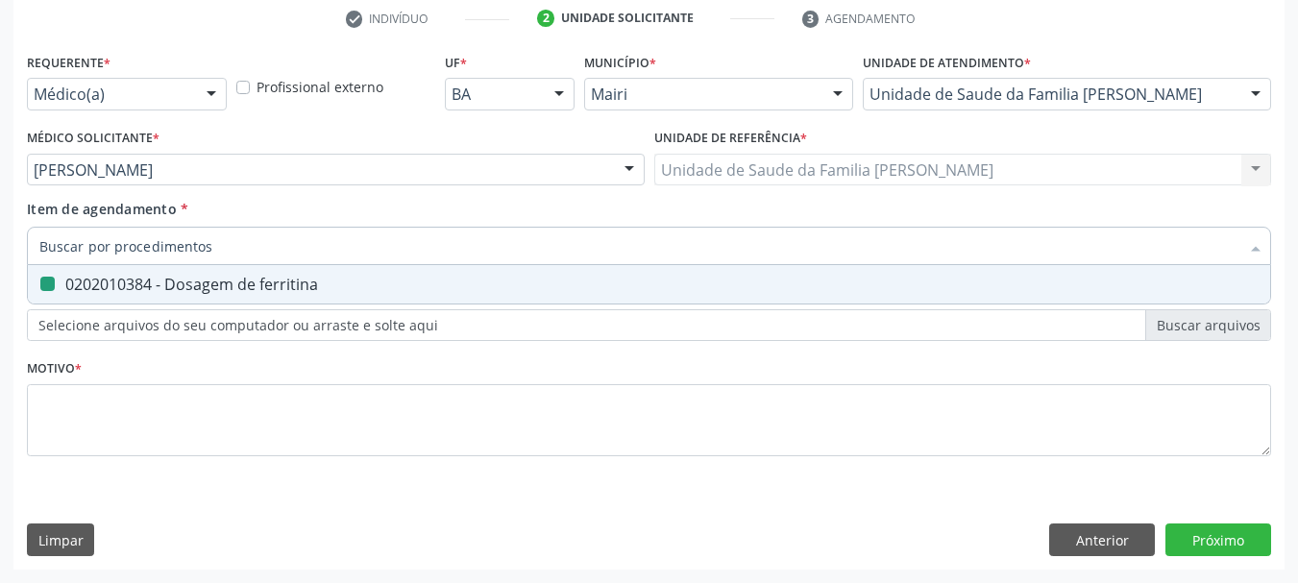
checkbox ferritina "false"
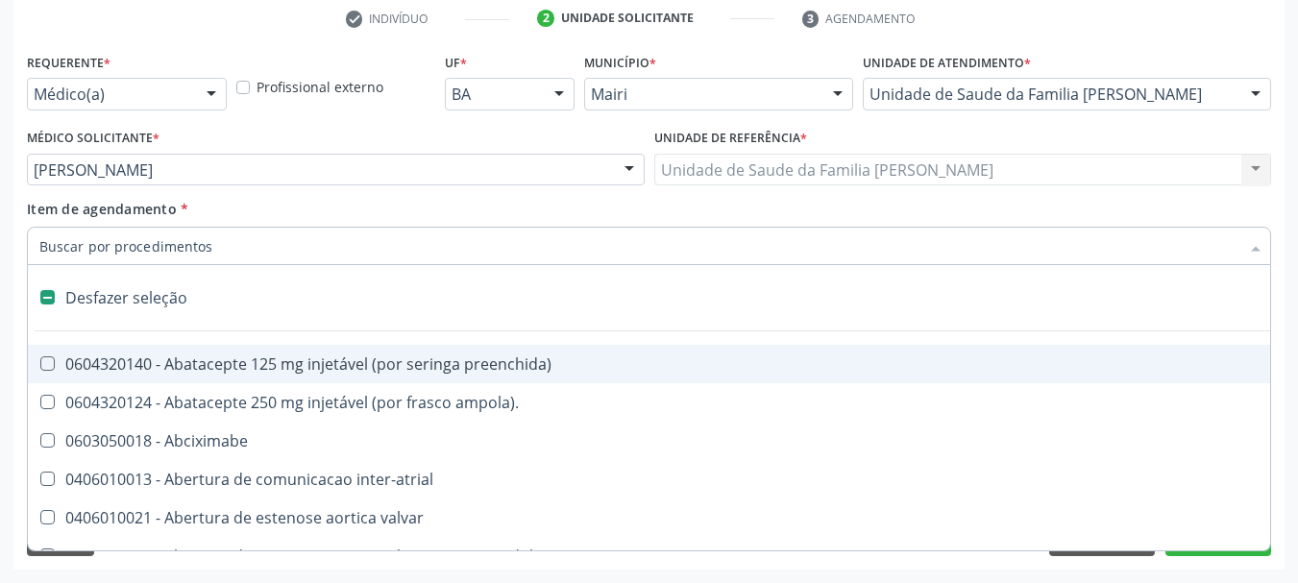
click at [14, 339] on div "Requerente * Médico(a) Médico(a) Enfermeiro(a) Paciente Nenhum resultado encont…" at bounding box center [648, 309] width 1271 height 522
checkbox ampola\)\ "true"
checkbox Abciximabe "true"
checkbox inter-atrial "true"
checkbox valvar "true"
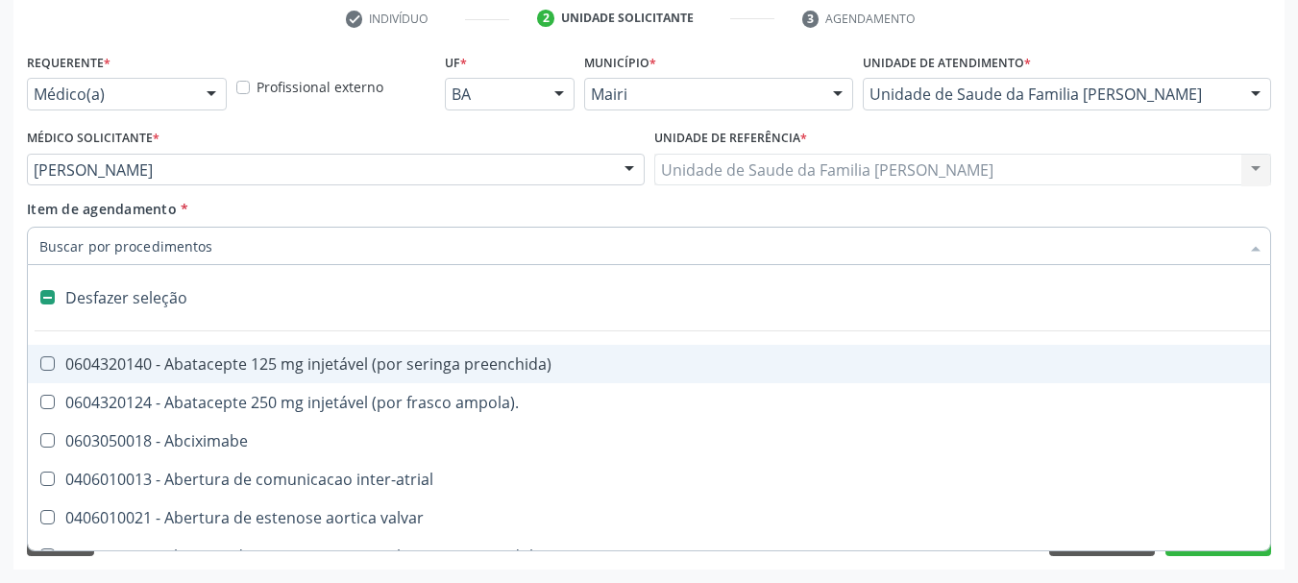
checkbox adolescente\) "true"
checkbox valvar "true"
checkbox adolescente\) "true"
checkbox paciente\) "true"
checkbox dente\) "true"
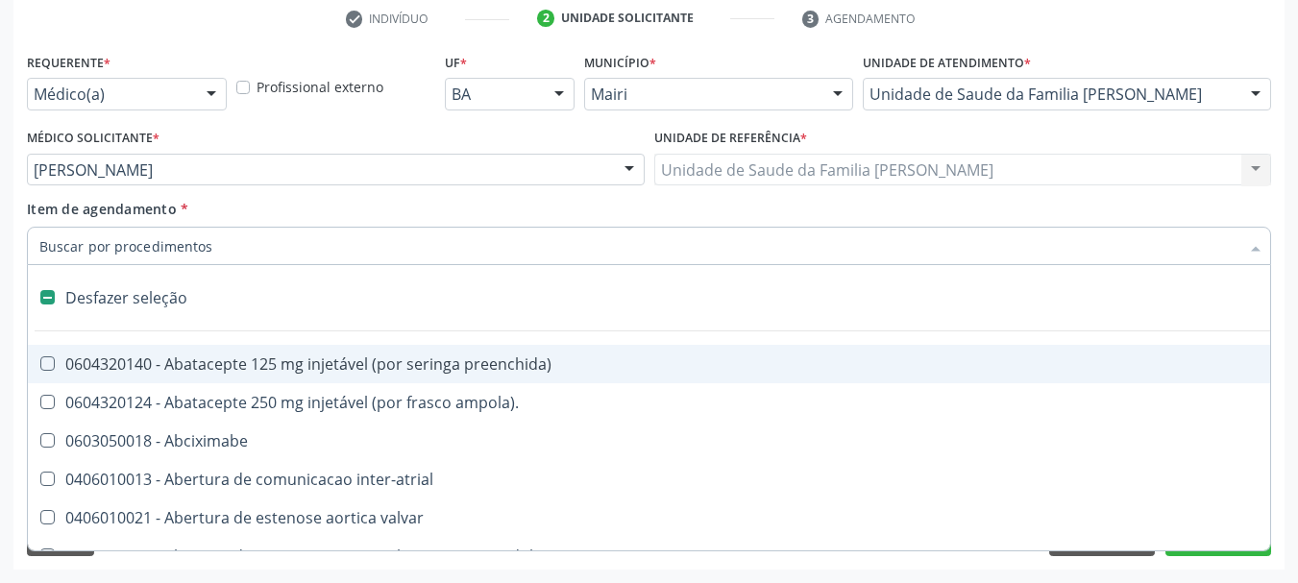
checkbox comprimido\) "true"
checkbox \(dornic\) "true"
checkbox derrames "true"
checkbox capsula\) "true"
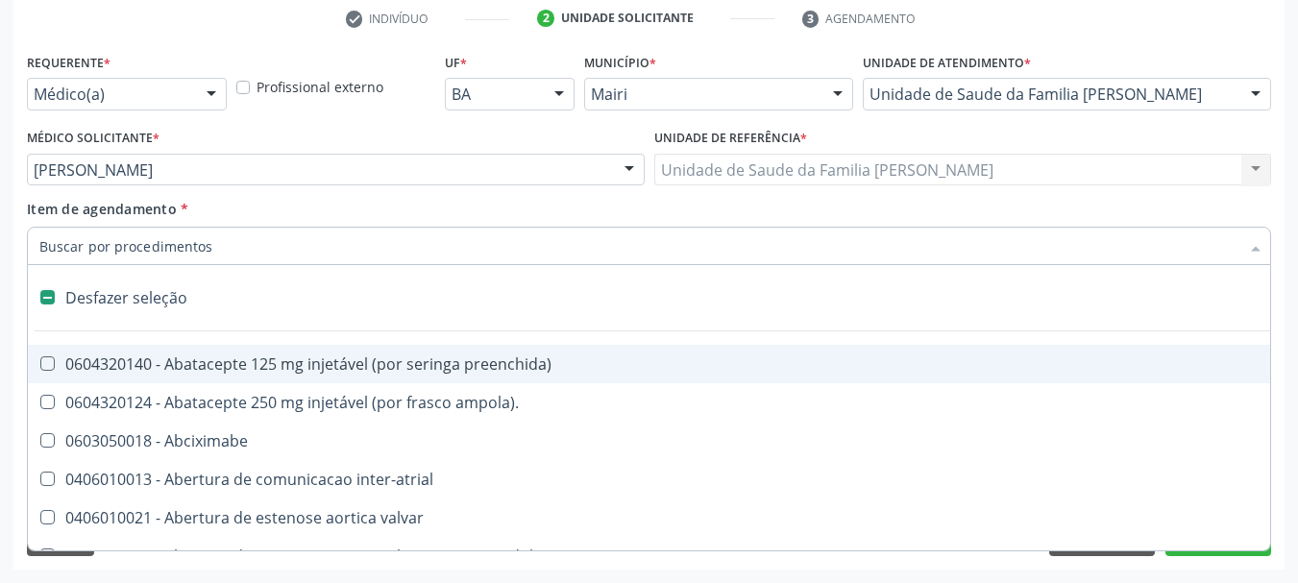
checkbox risco "true"
checkbox psicossocial "true"
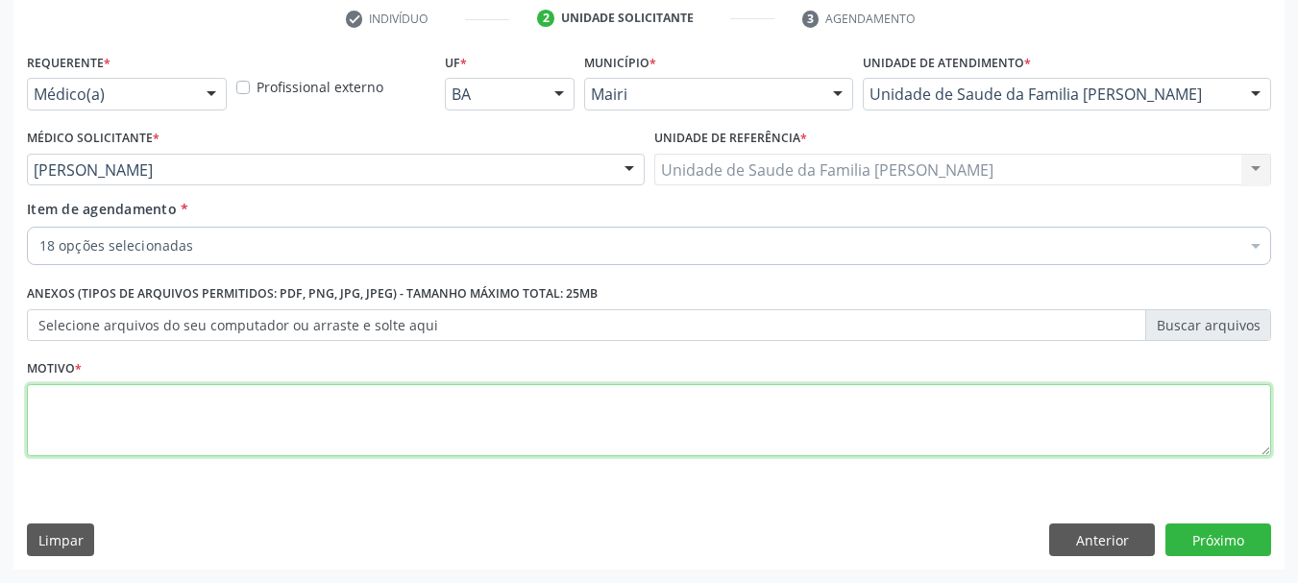
click at [123, 404] on textarea at bounding box center [649, 420] width 1244 height 73
type textarea "Avaliação risco cardiovascular / controle medicamento"
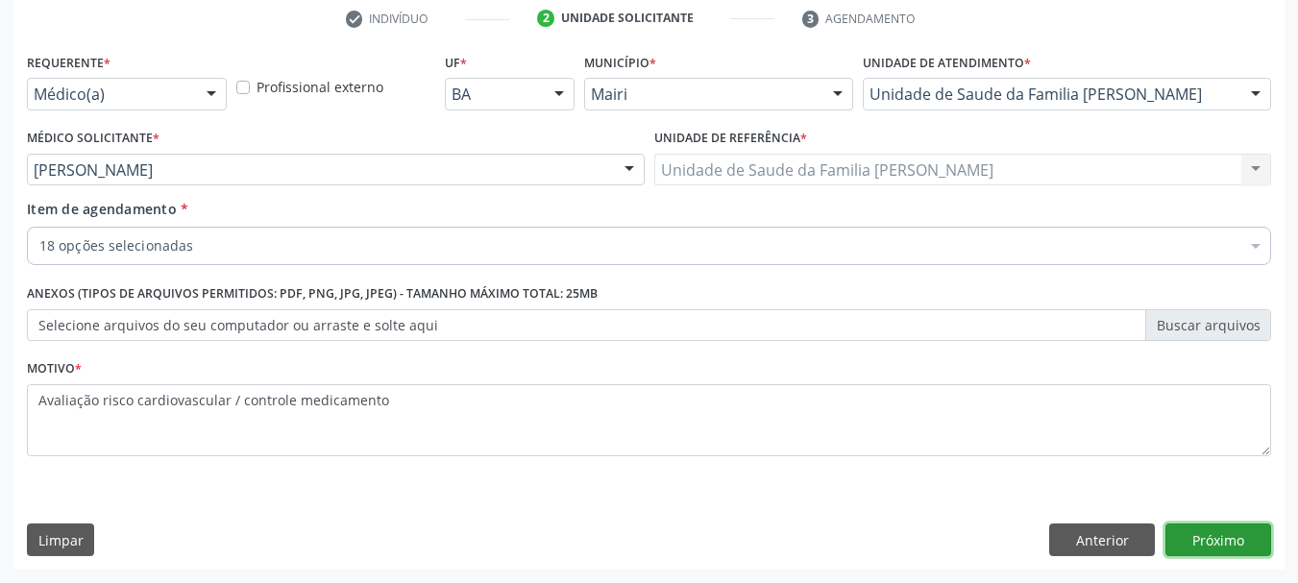
click at [1228, 529] on button "Próximo" at bounding box center [1218, 540] width 106 height 33
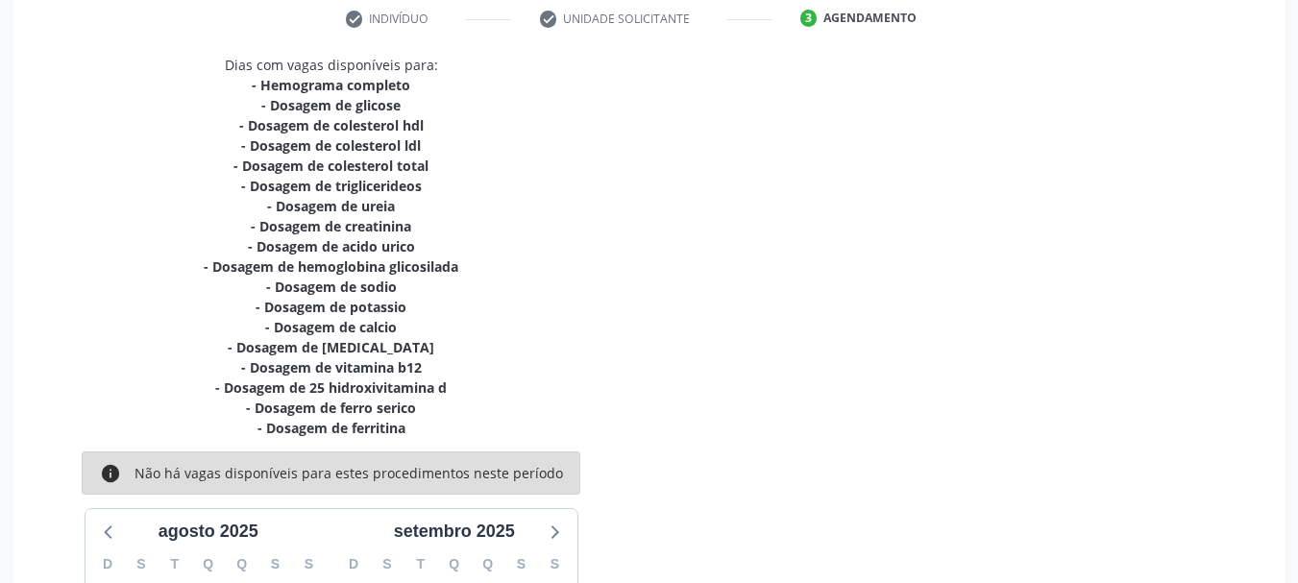
scroll to position [652, 0]
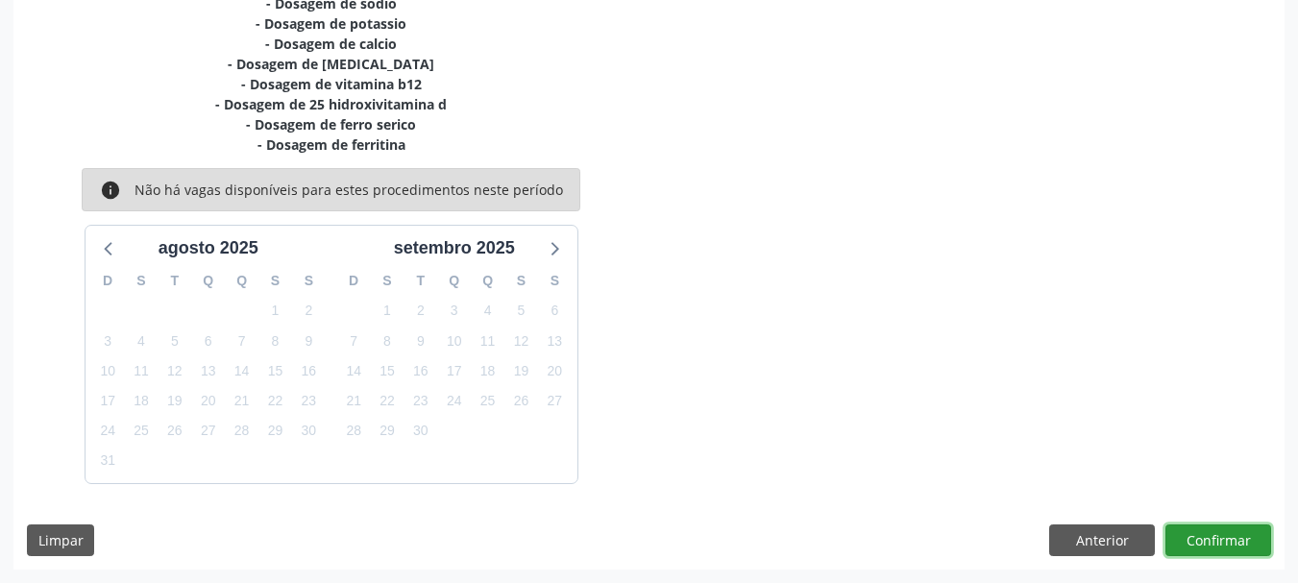
click at [1236, 539] on button "Confirmar" at bounding box center [1218, 541] width 106 height 33
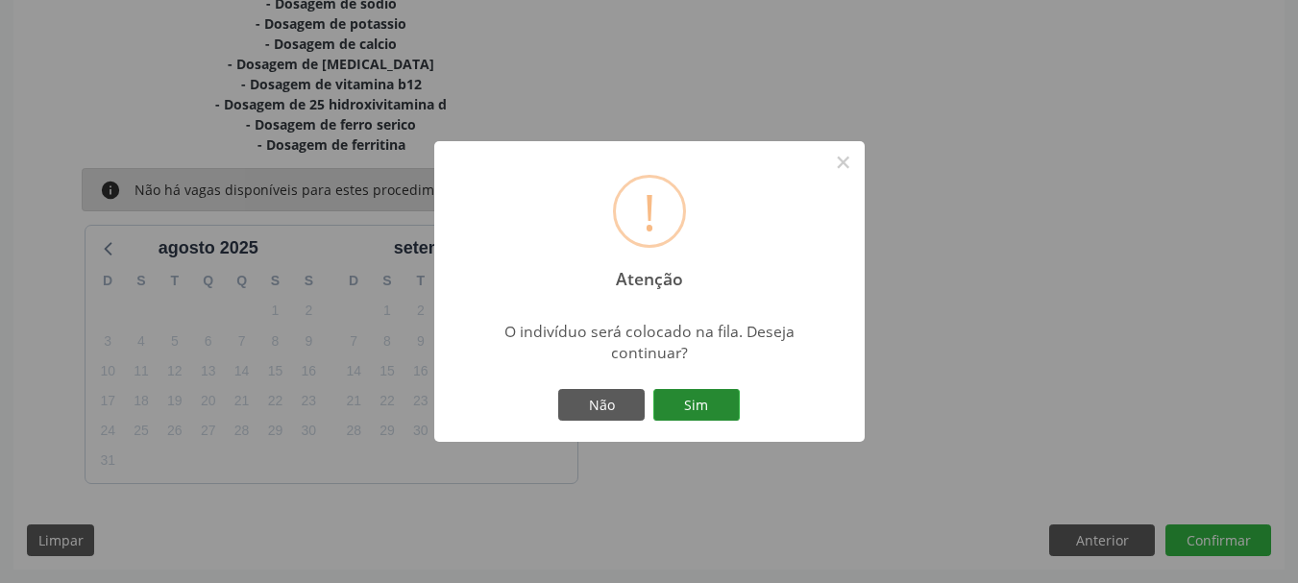
click at [692, 410] on button "Sim" at bounding box center [696, 405] width 86 height 33
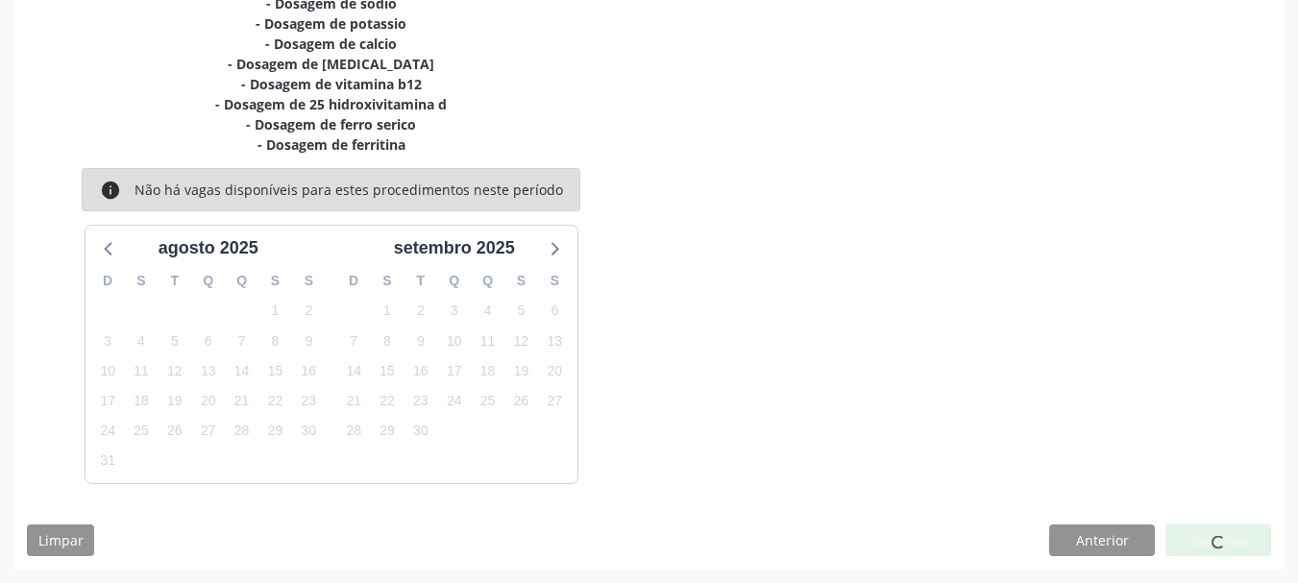
scroll to position [51, 0]
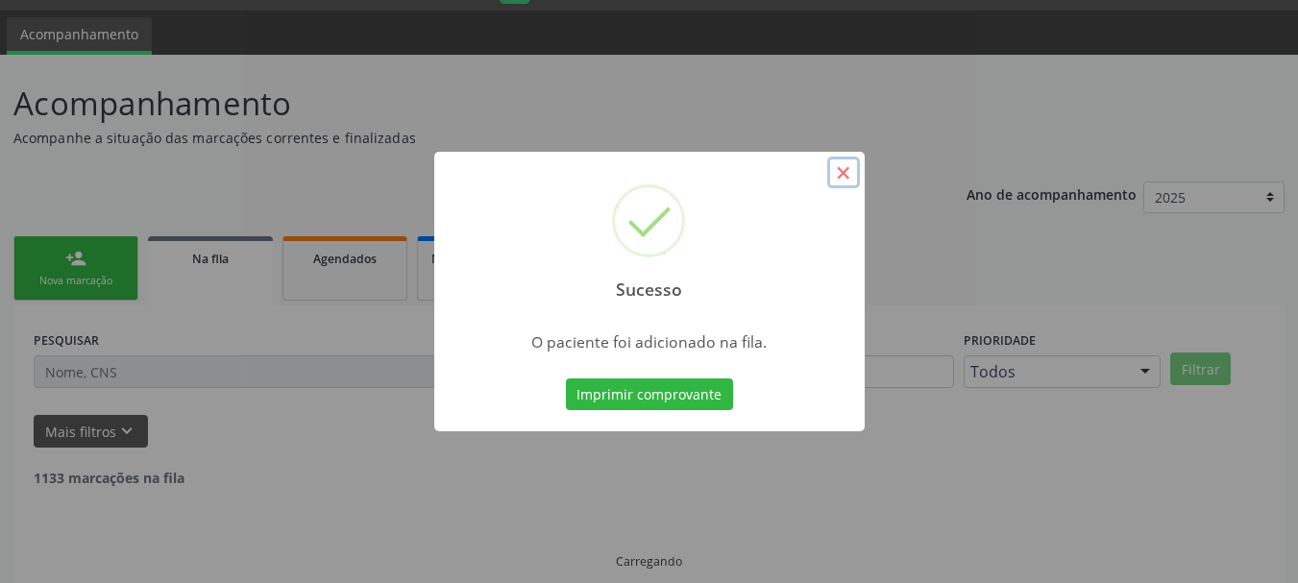
click at [834, 174] on button "×" at bounding box center [843, 173] width 33 height 33
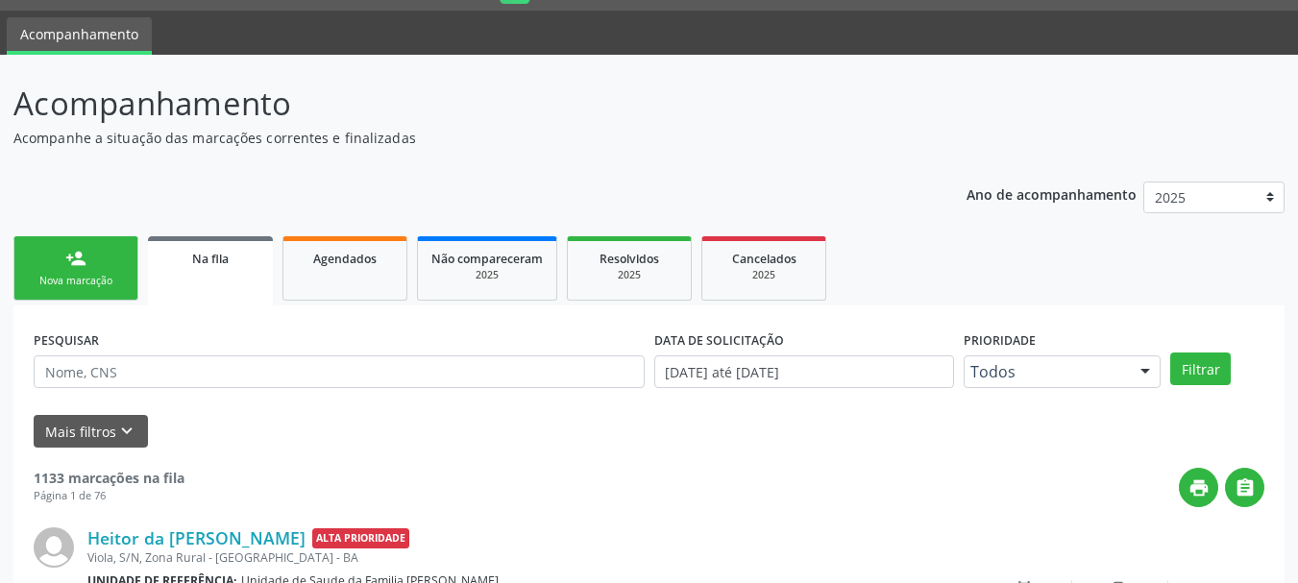
scroll to position [51, 0]
